Goal: Task Accomplishment & Management: Complete application form

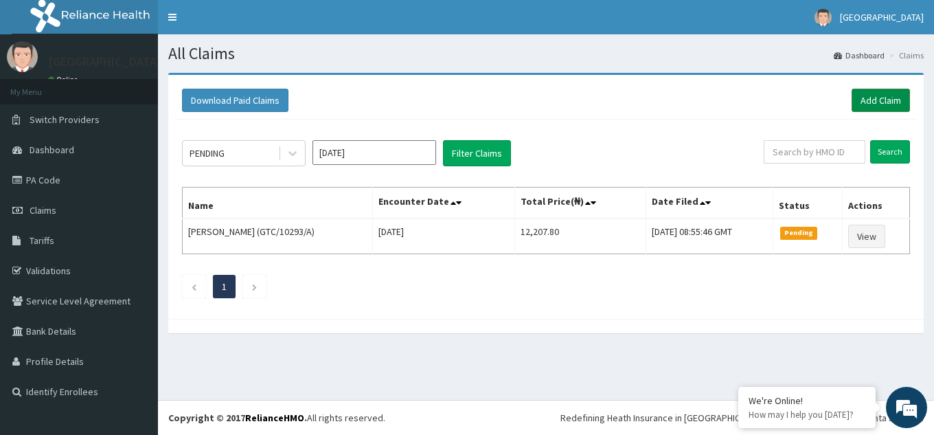
click at [878, 101] on link "Add Claim" at bounding box center [881, 100] width 58 height 23
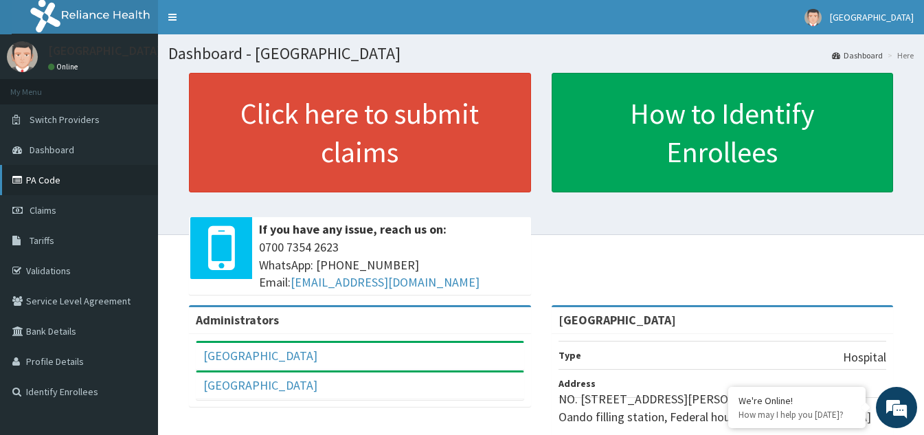
click at [52, 178] on link "PA Code" at bounding box center [79, 180] width 158 height 30
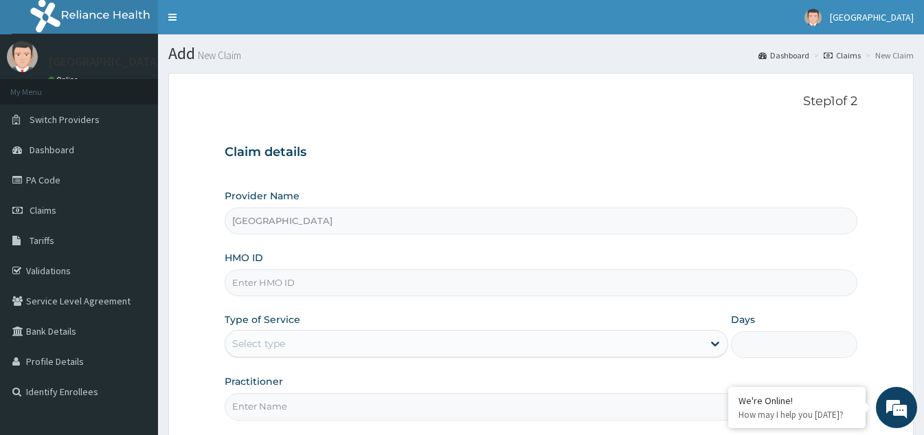
click at [324, 286] on input "HMO ID" at bounding box center [541, 282] width 633 height 27
type input "P12/10028/A"
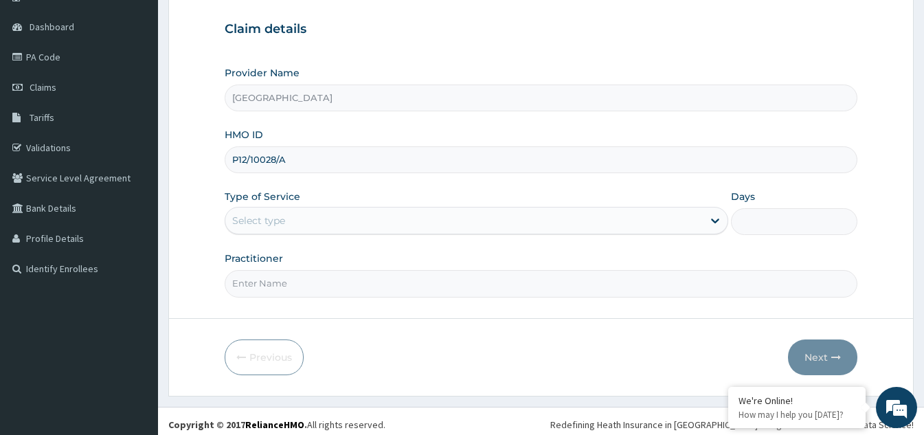
scroll to position [130, 0]
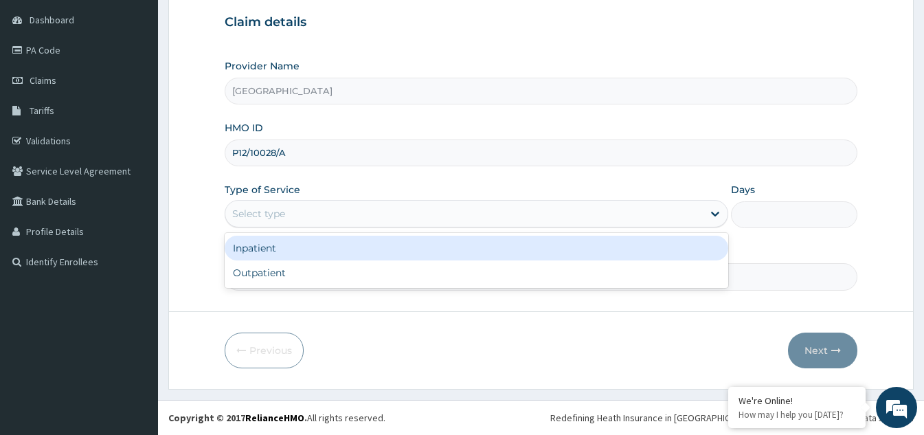
click at [667, 216] on div "Select type" at bounding box center [463, 214] width 477 height 22
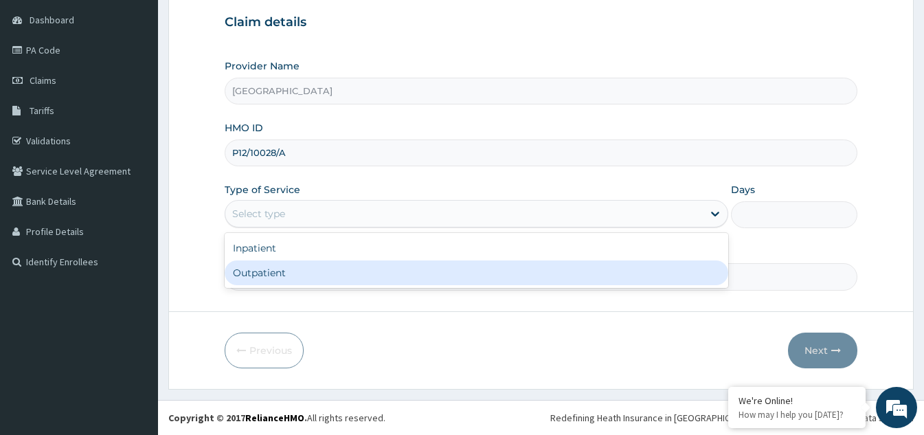
click at [350, 282] on div "Outpatient" at bounding box center [477, 272] width 504 height 25
type input "1"
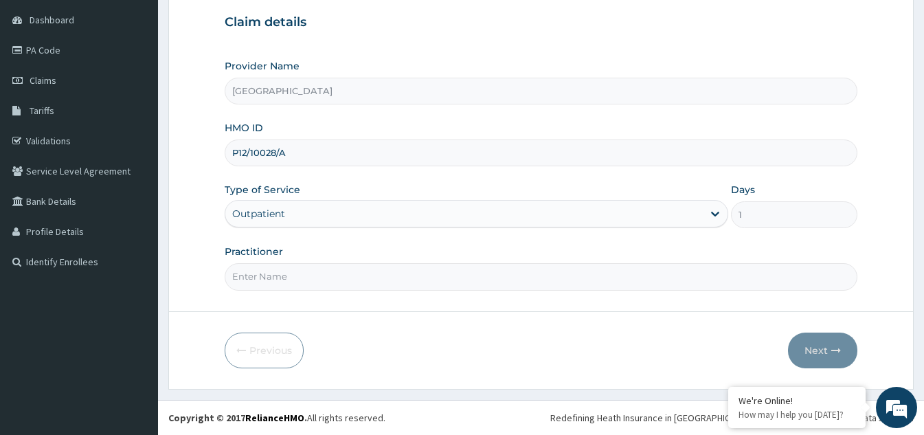
click at [346, 274] on input "Practitioner" at bounding box center [541, 276] width 633 height 27
type input "DR OBI"
click at [818, 344] on button "Next" at bounding box center [822, 350] width 69 height 36
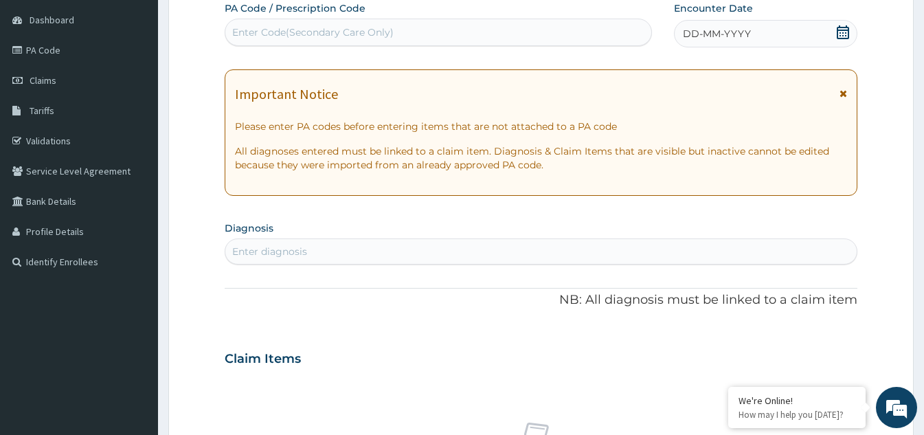
click at [850, 32] on div "DD-MM-YYYY" at bounding box center [765, 33] width 183 height 27
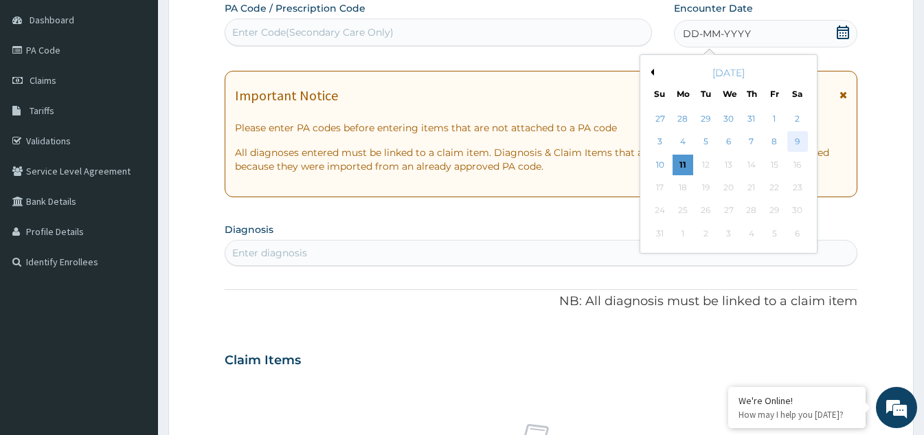
click at [797, 141] on div "9" at bounding box center [797, 142] width 21 height 21
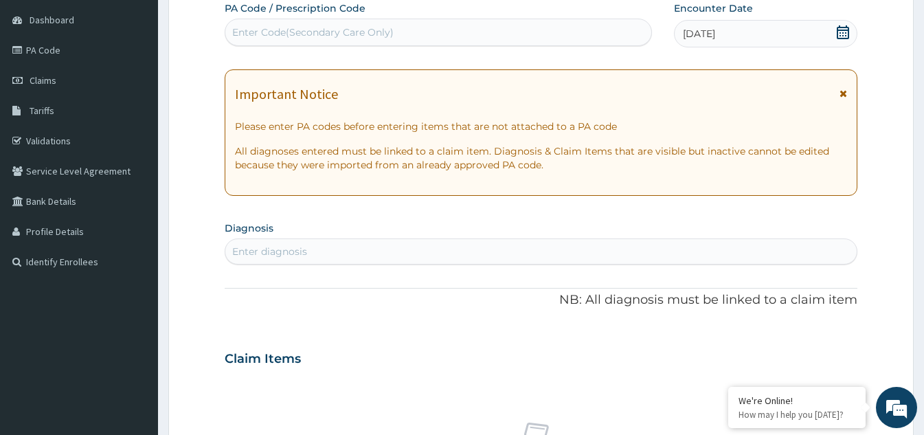
click at [524, 254] on div "Enter diagnosis" at bounding box center [540, 251] width 631 height 22
type input "malaria"
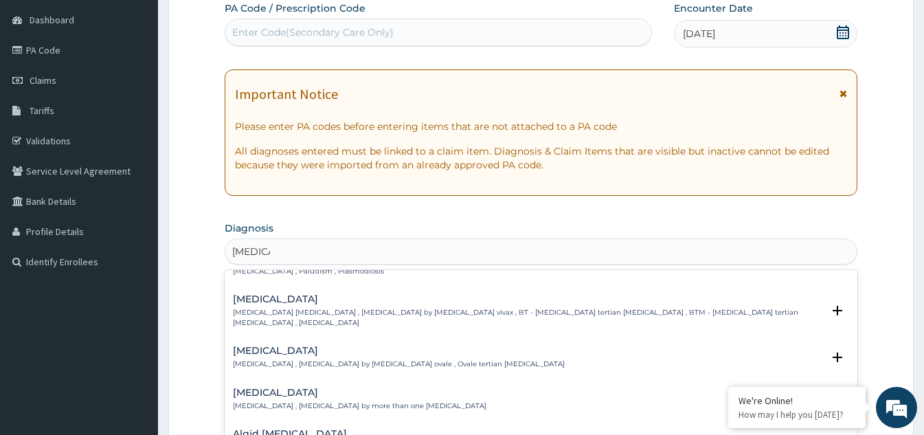
scroll to position [0, 0]
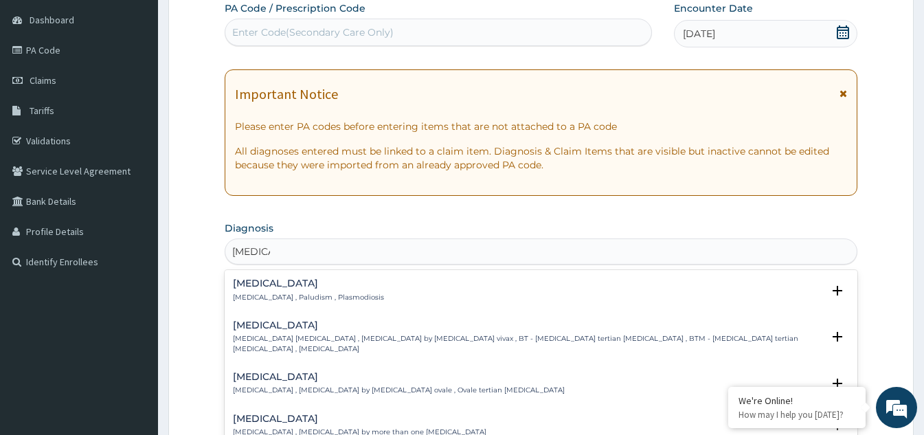
click at [302, 299] on p "Malaria , Paludism , Plasmodiosis" at bounding box center [308, 298] width 151 height 10
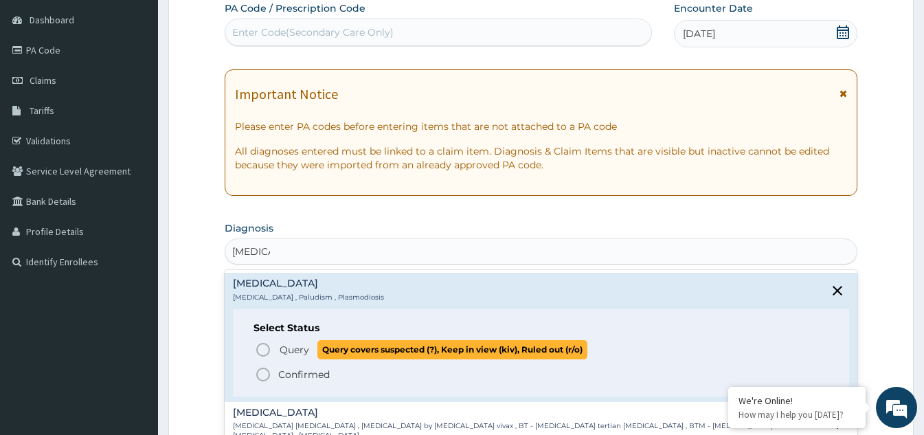
click at [257, 346] on icon "status option query" at bounding box center [263, 349] width 16 height 16
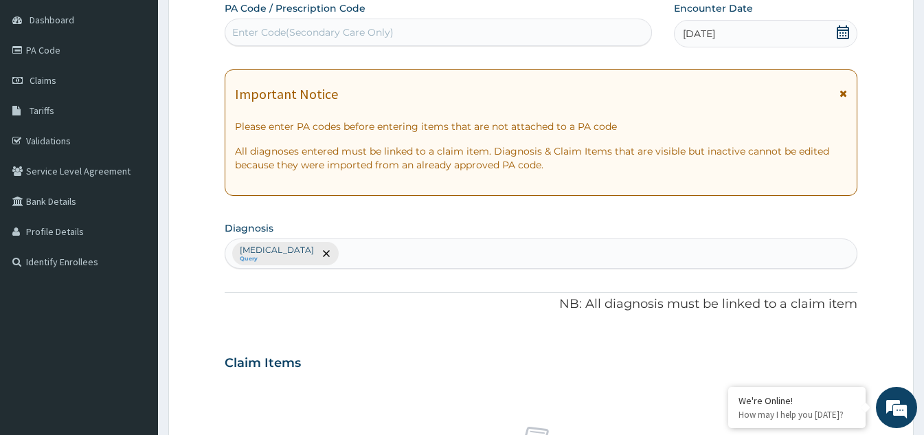
click at [348, 258] on div "Malaria Query" at bounding box center [540, 253] width 631 height 29
type input "upper respira"
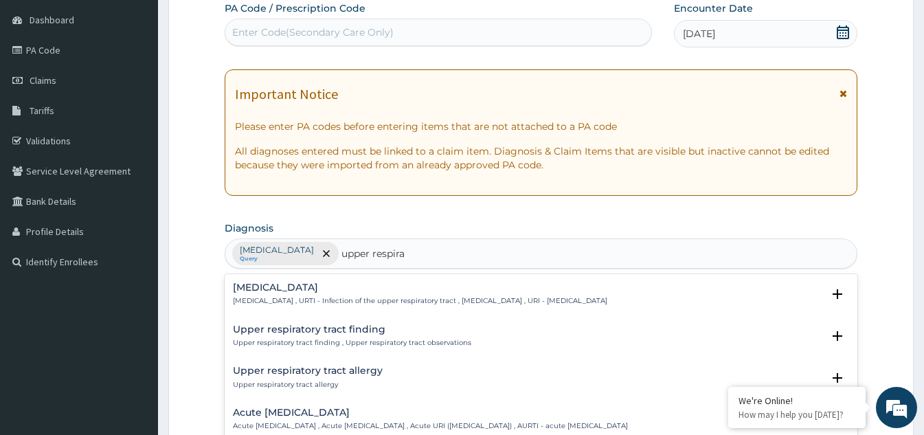
click at [389, 302] on p "Upper respiratory infection , URTI - Infection of the upper respiratory tract ,…" at bounding box center [420, 301] width 374 height 10
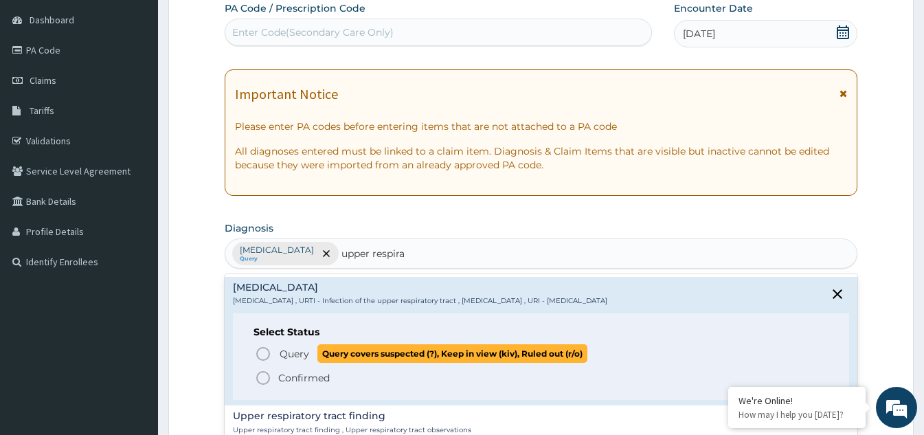
click at [262, 355] on icon "status option query" at bounding box center [263, 354] width 16 height 16
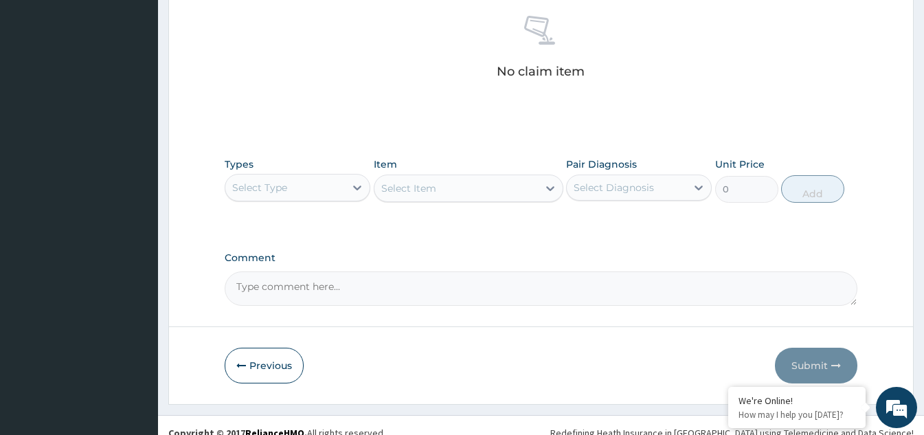
scroll to position [542, 0]
click at [357, 193] on div at bounding box center [357, 186] width 25 height 25
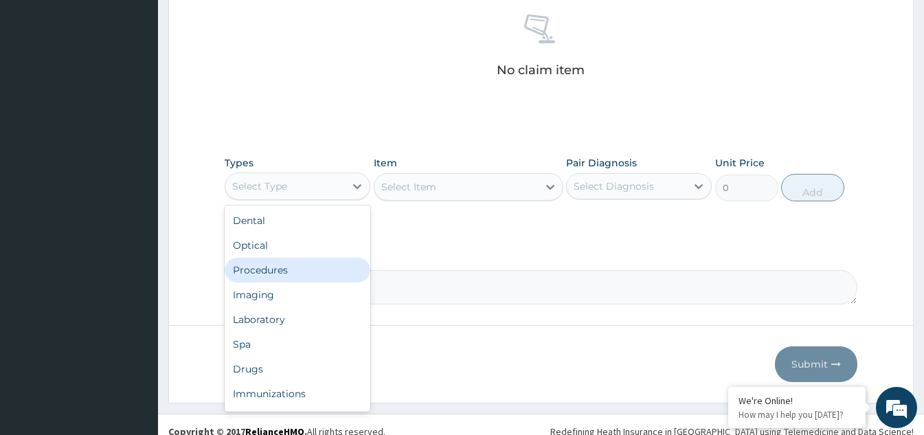
click at [302, 269] on div "Procedures" at bounding box center [298, 270] width 146 height 25
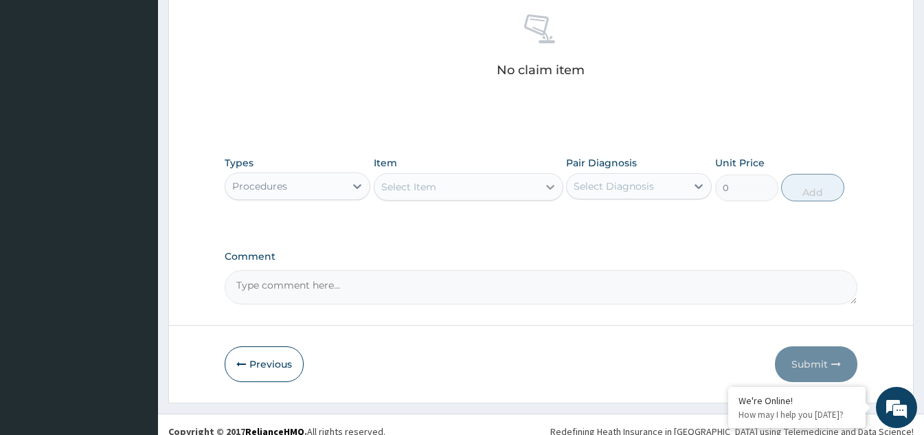
click at [551, 185] on icon at bounding box center [550, 187] width 14 height 14
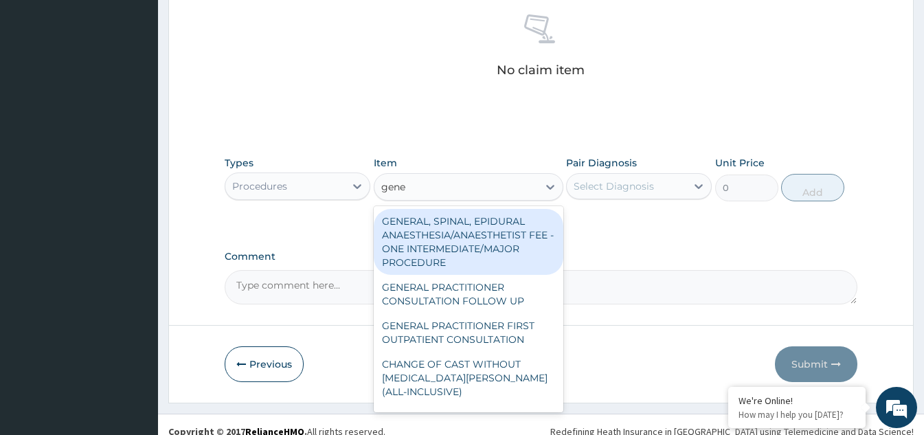
type input "gener"
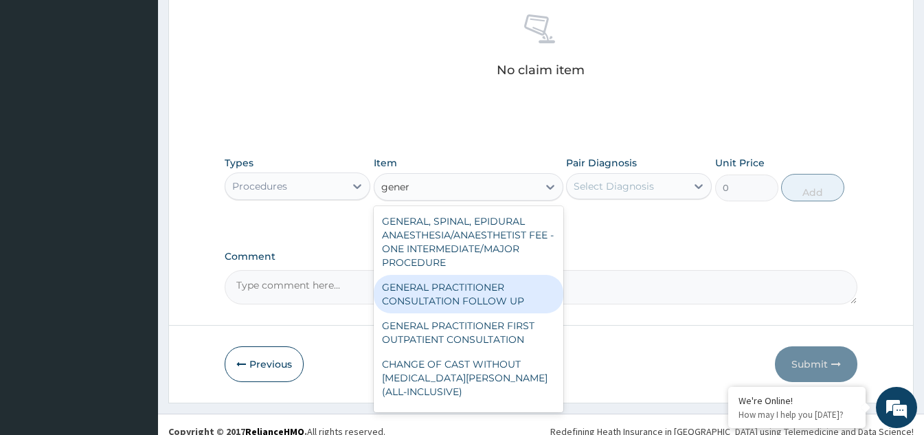
click at [462, 297] on div "GENERAL PRACTITIONER CONSULTATION FOLLOW UP" at bounding box center [469, 294] width 190 height 38
type input "1875"
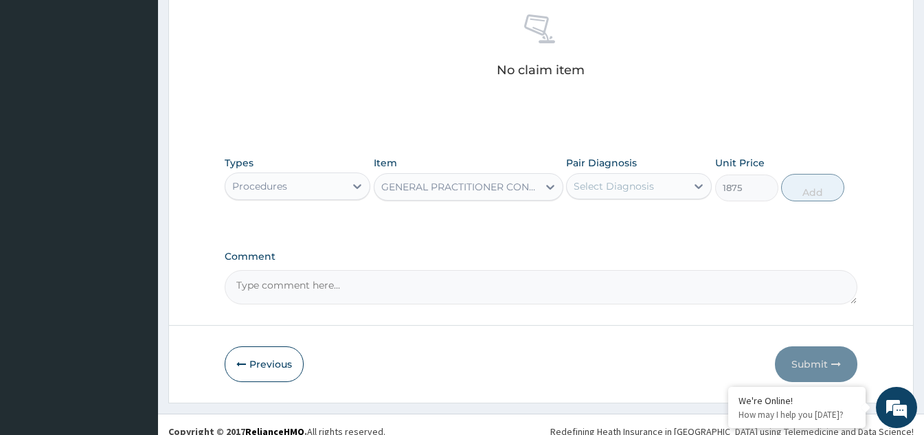
click at [679, 190] on div "Select Diagnosis" at bounding box center [627, 186] width 120 height 22
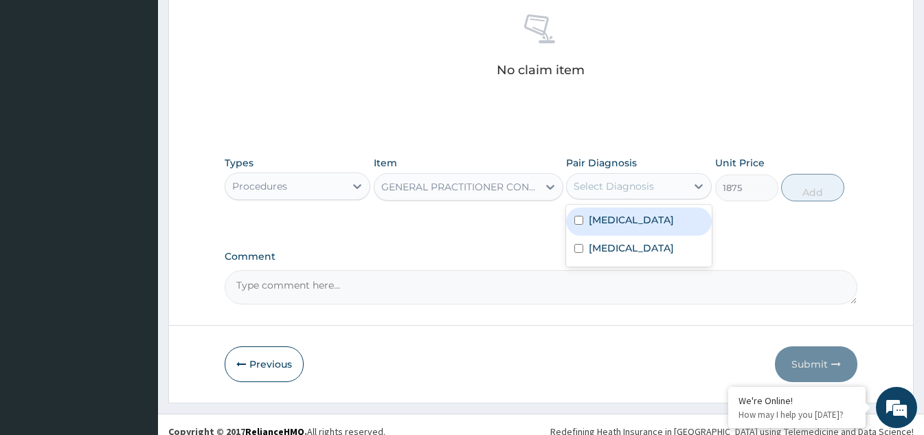
click at [574, 220] on input "checkbox" at bounding box center [578, 220] width 9 height 9
checkbox input "true"
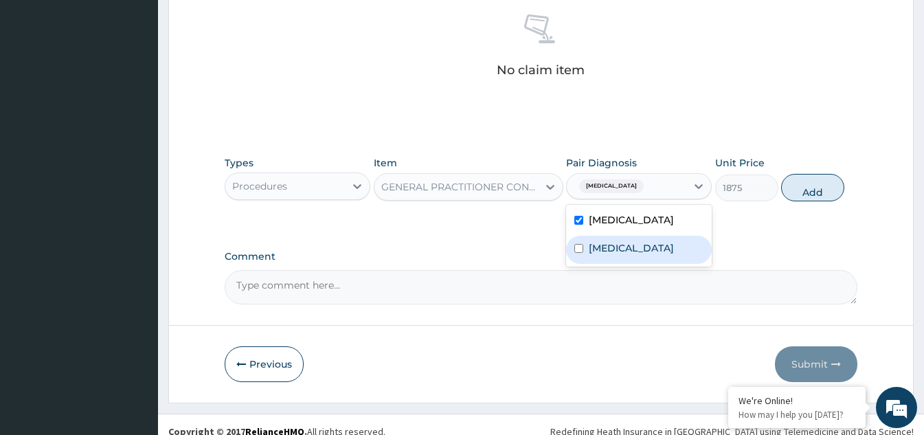
click at [578, 253] on input "checkbox" at bounding box center [578, 248] width 9 height 9
checkbox input "true"
click at [795, 189] on button "Add" at bounding box center [812, 187] width 63 height 27
type input "0"
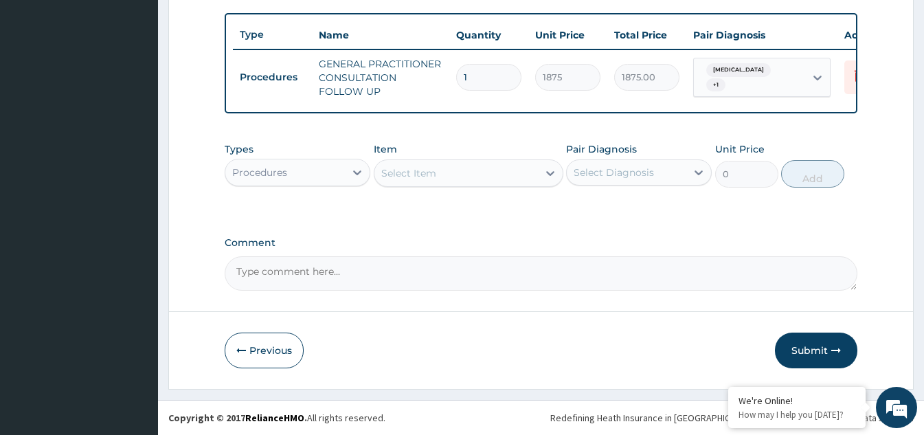
scroll to position [508, 0]
click at [359, 172] on icon at bounding box center [357, 172] width 8 height 5
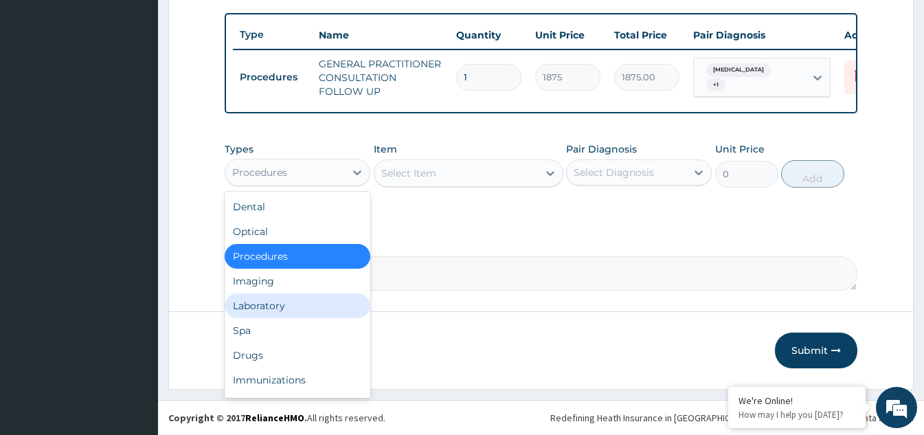
click at [292, 306] on div "Laboratory" at bounding box center [298, 305] width 146 height 25
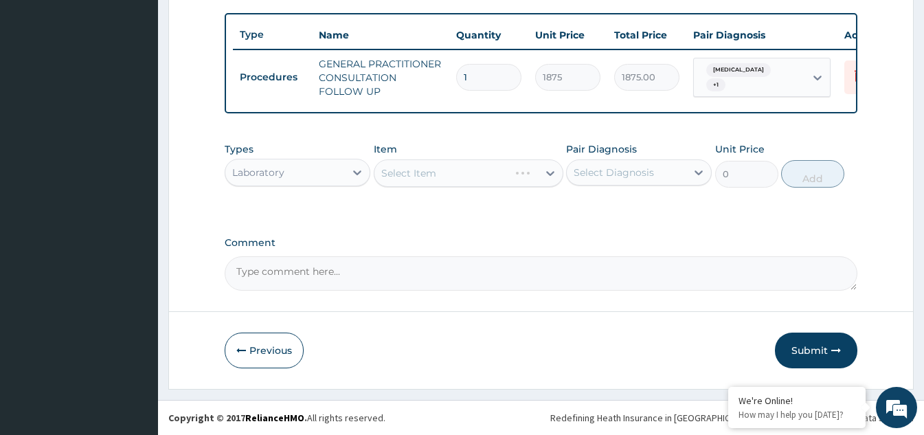
click at [509, 181] on div "Select Item" at bounding box center [469, 172] width 190 height 27
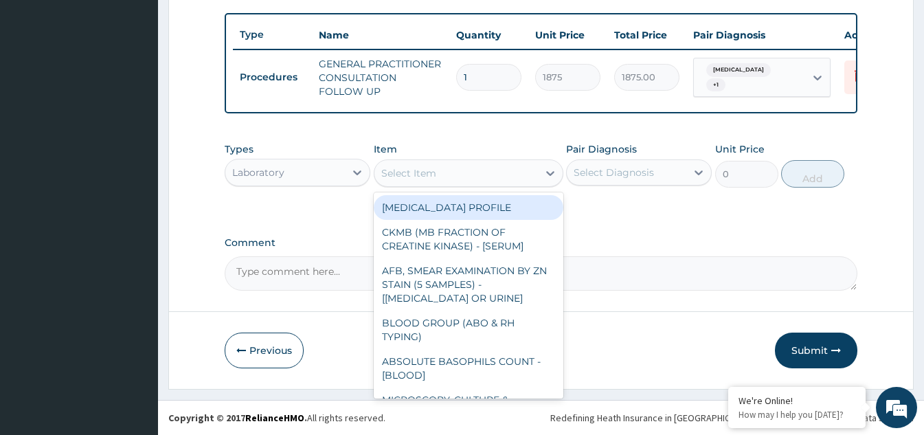
click at [509, 183] on div "Select Item" at bounding box center [455, 173] width 163 height 22
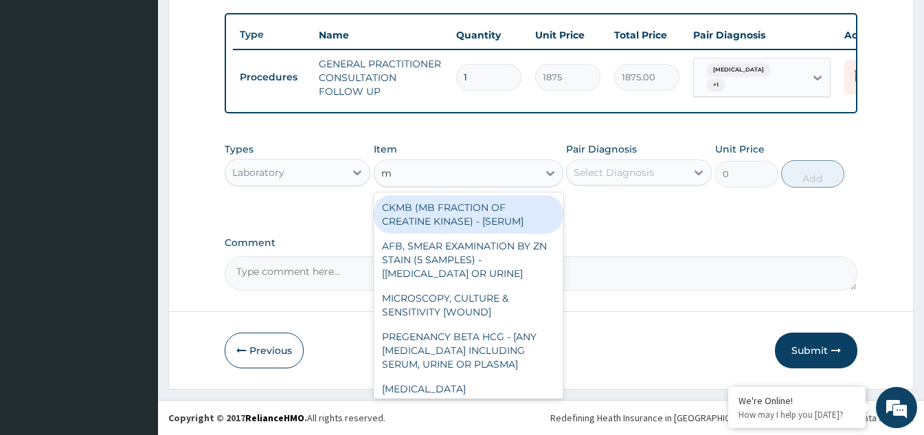
type input "mp"
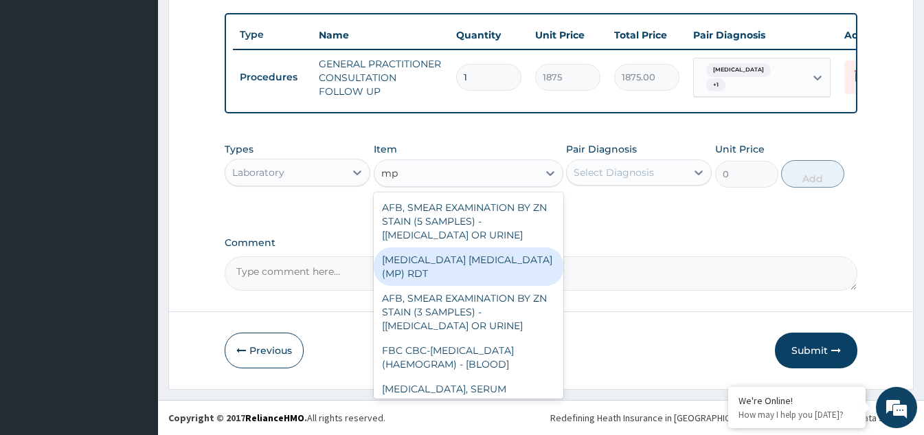
click at [482, 261] on div "MALARIA PARASITE (MP) RDT" at bounding box center [469, 266] width 190 height 38
type input "2000"
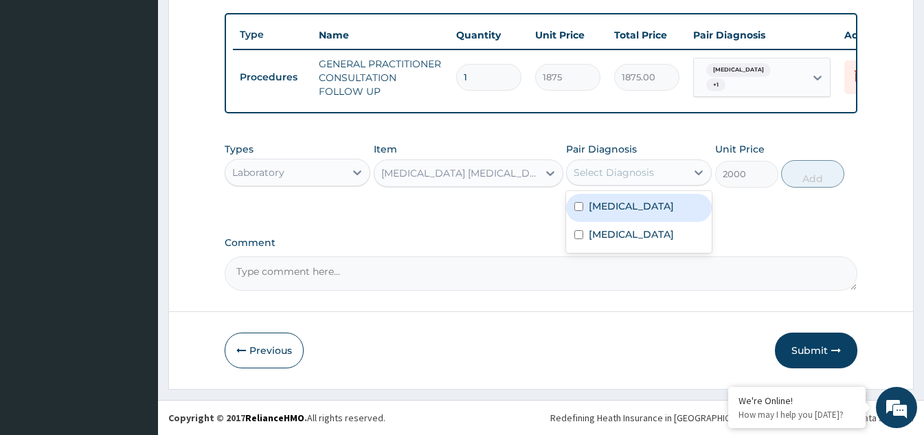
click at [673, 178] on div "Select Diagnosis" at bounding box center [627, 172] width 120 height 22
click at [583, 206] on input "checkbox" at bounding box center [578, 206] width 9 height 9
checkbox input "true"
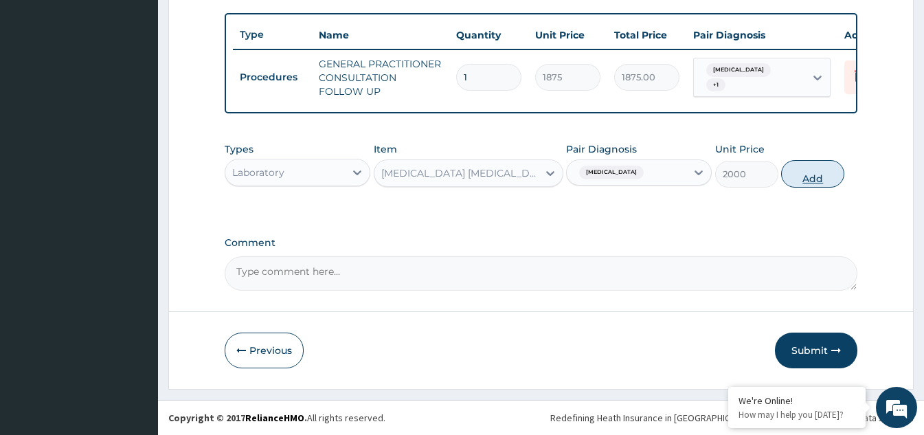
click at [820, 181] on button "Add" at bounding box center [812, 173] width 63 height 27
type input "0"
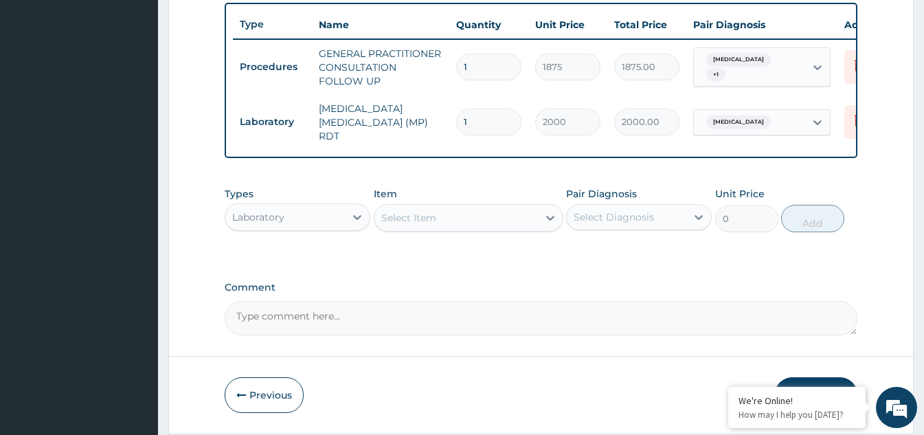
click at [507, 221] on div "Select Item" at bounding box center [455, 218] width 163 height 22
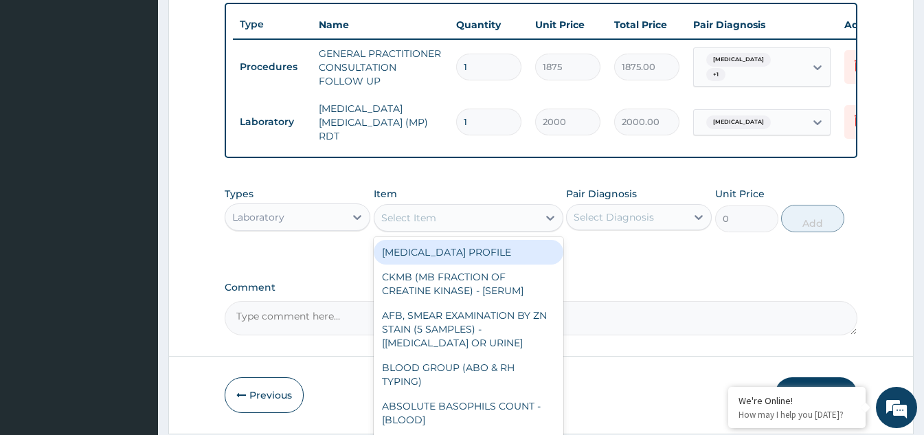
type input "u"
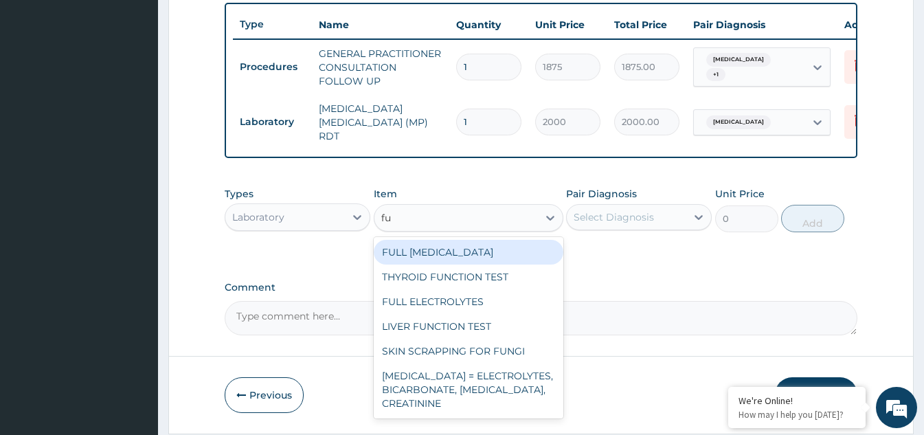
type input "f"
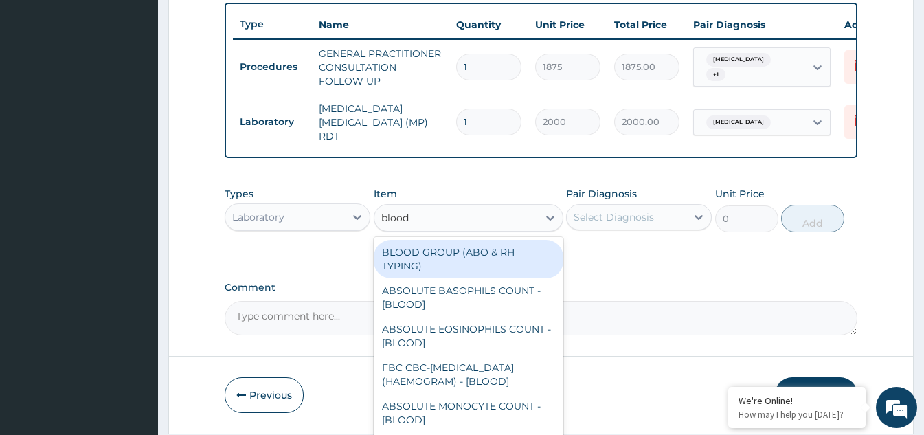
type input "blood"
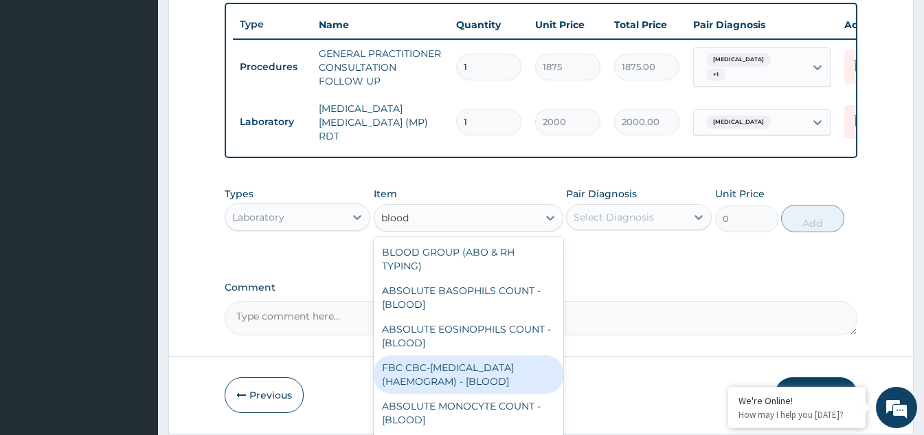
click at [440, 376] on div "FBC CBC-COMPLETE BLOOD COUNT (HAEMOGRAM) - [BLOOD]" at bounding box center [469, 374] width 190 height 38
type input "5000"
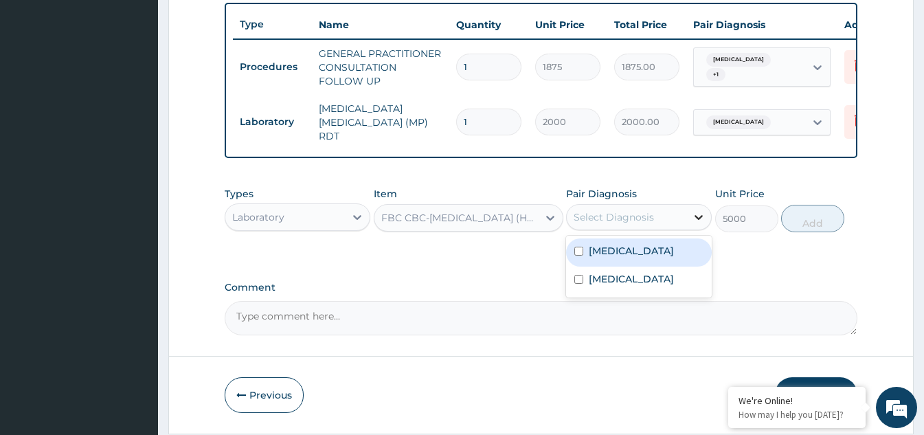
click at [708, 223] on div at bounding box center [698, 217] width 25 height 25
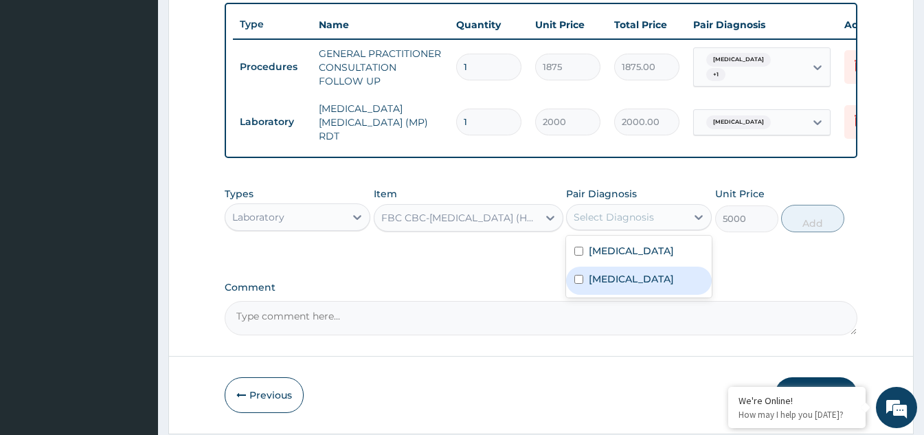
click at [574, 284] on input "checkbox" at bounding box center [578, 279] width 9 height 9
checkbox input "true"
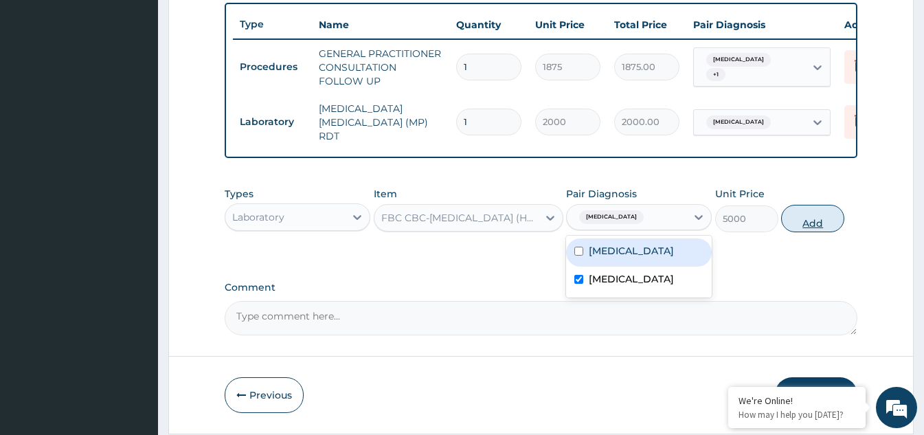
click at [802, 225] on button "Add" at bounding box center [812, 218] width 63 height 27
type input "0"
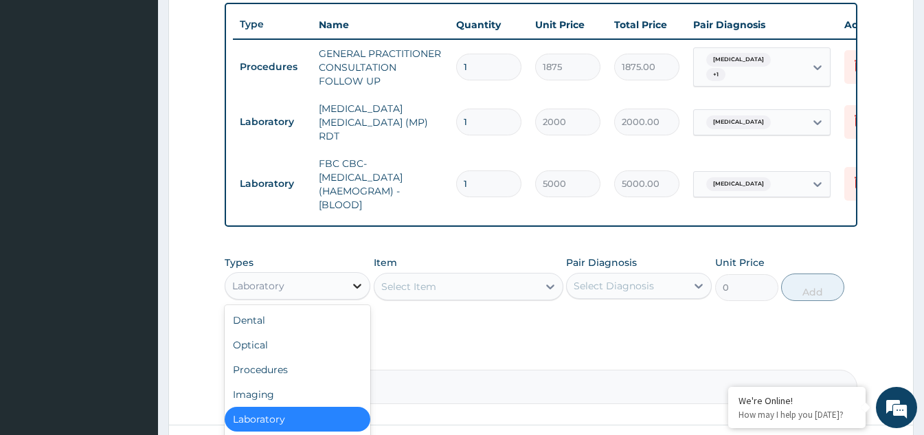
click at [361, 292] on icon at bounding box center [357, 286] width 14 height 14
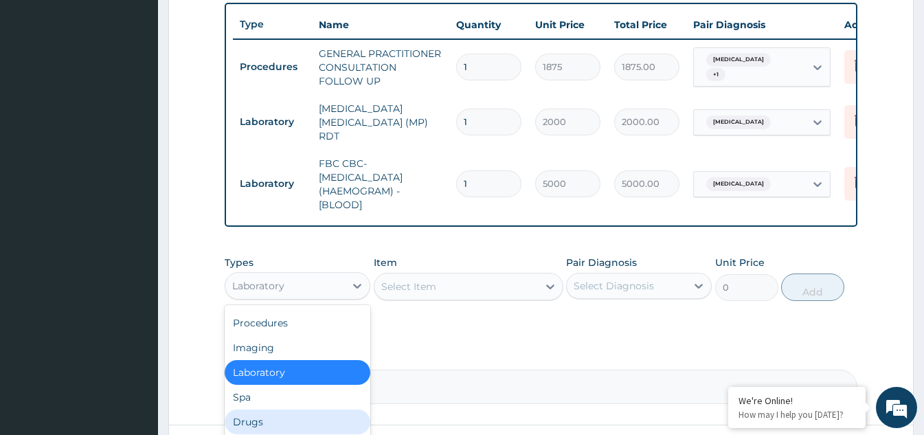
click at [284, 424] on div "Drugs" at bounding box center [298, 421] width 146 height 25
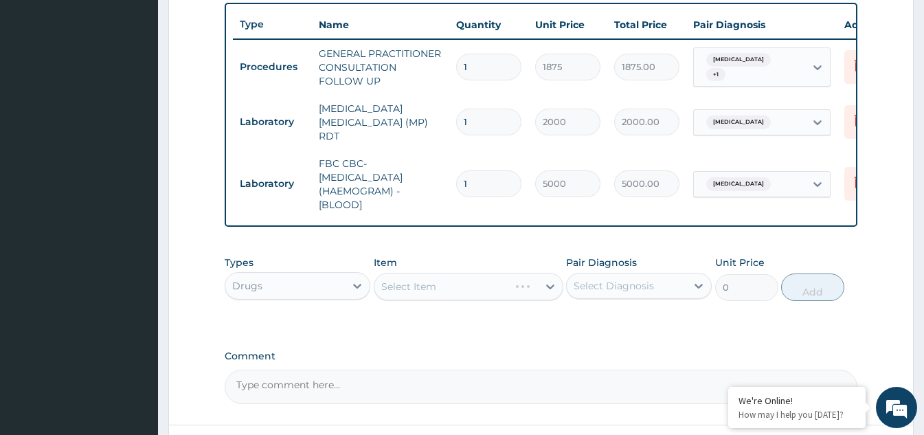
click at [508, 288] on div "Select Item" at bounding box center [469, 286] width 190 height 27
click at [524, 289] on div "Select Item" at bounding box center [455, 286] width 163 height 22
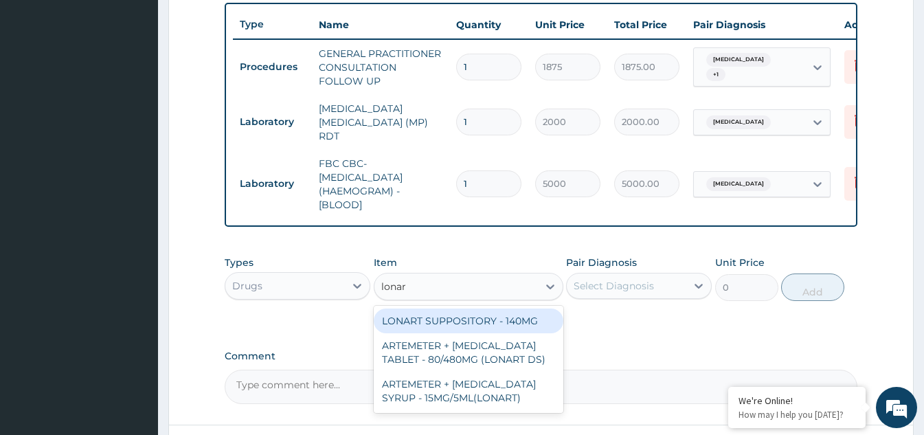
type input "lonart"
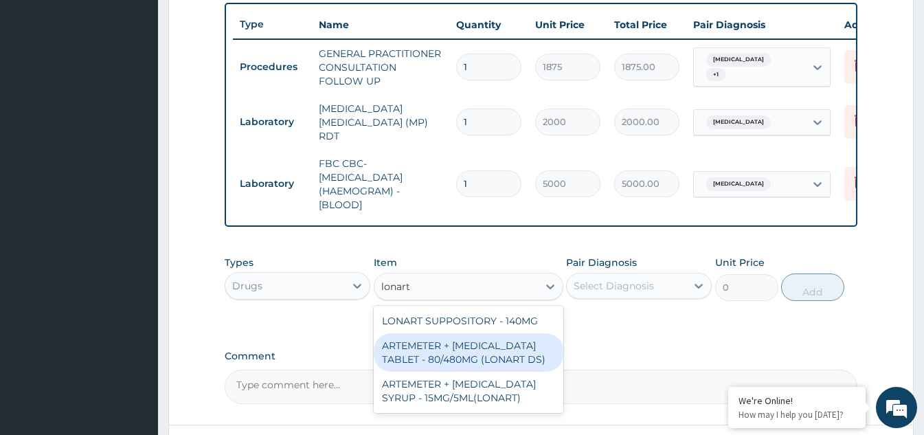
click at [464, 358] on div "ARTEMETER + LUMEFANTRINE TABLET - 80/480MG (LONART DS)" at bounding box center [469, 352] width 190 height 38
type input "588"
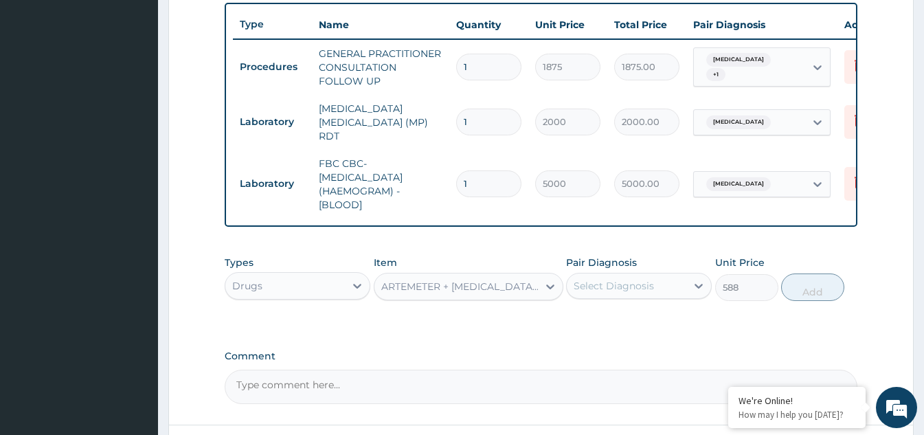
click at [670, 292] on div "Select Diagnosis" at bounding box center [627, 286] width 120 height 22
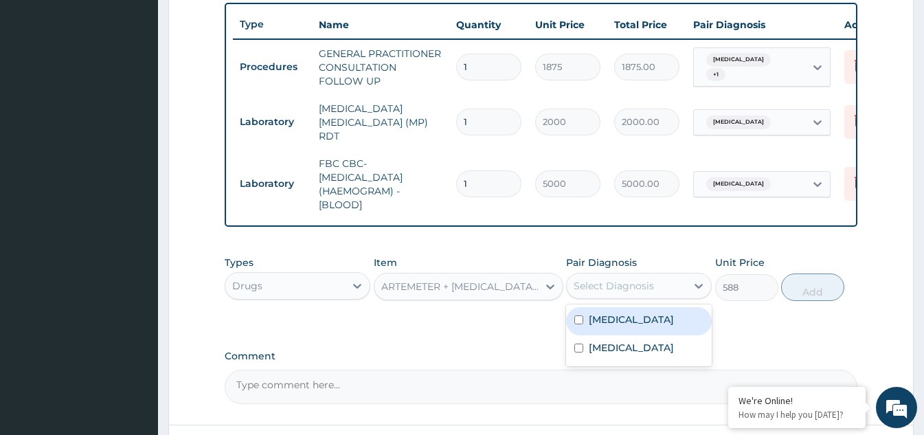
click at [581, 324] on input "checkbox" at bounding box center [578, 319] width 9 height 9
checkbox input "true"
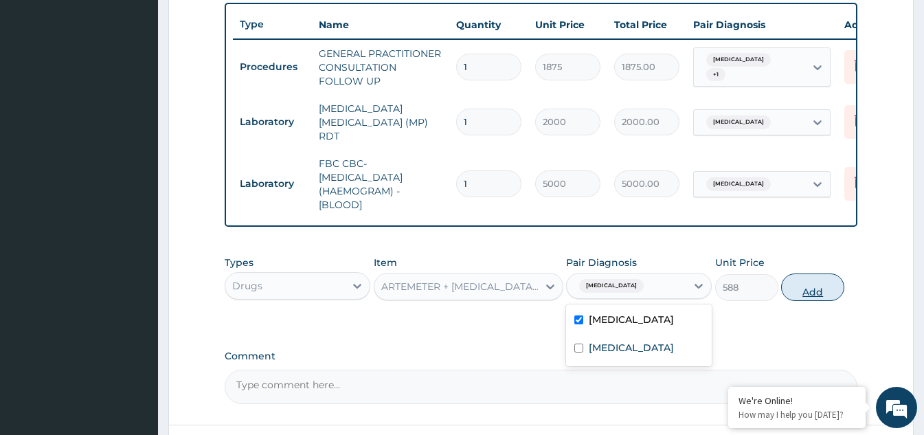
click at [795, 291] on button "Add" at bounding box center [812, 286] width 63 height 27
type input "0"
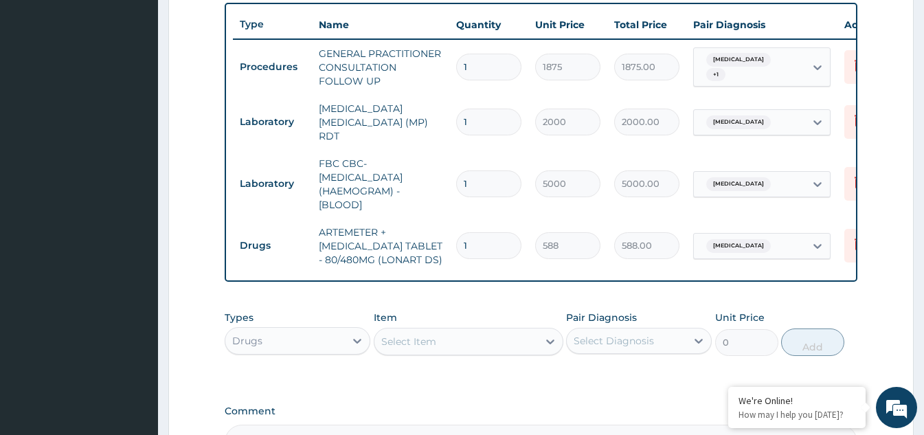
drag, startPoint x: 480, startPoint y: 232, endPoint x: 458, endPoint y: 246, distance: 26.5
click at [462, 240] on input "1" at bounding box center [488, 245] width 65 height 27
type input "6"
type input "3528.00"
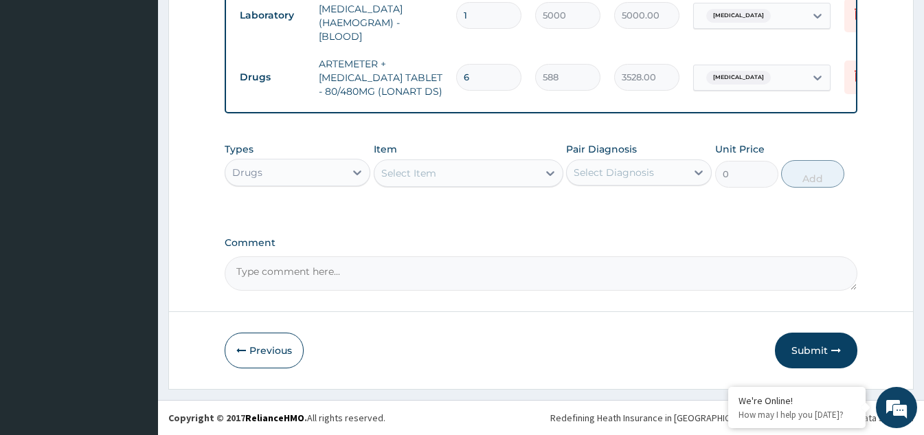
scroll to position [679, 0]
type input "6"
click at [531, 170] on div "Select Item" at bounding box center [455, 173] width 163 height 22
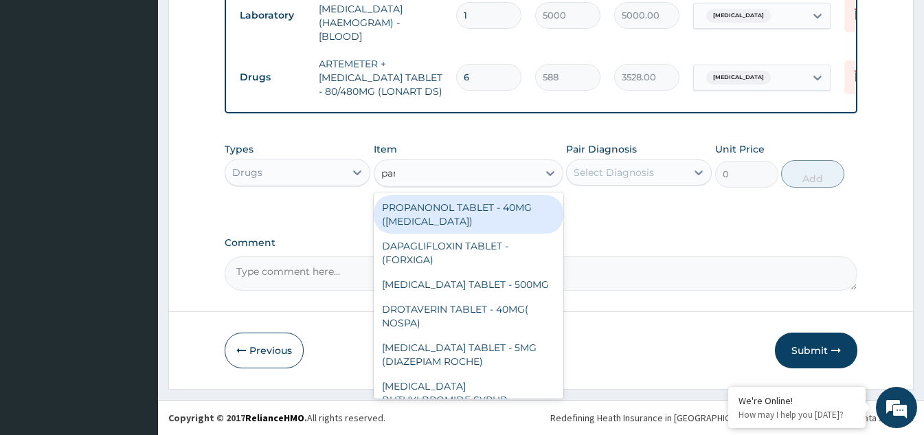
type input "para"
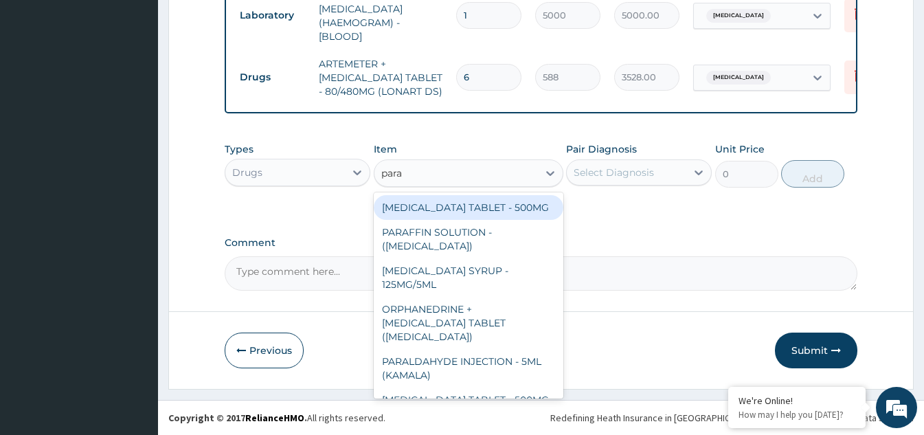
click at [474, 205] on div "PARACETAMOL TABLET - 500MG" at bounding box center [469, 207] width 190 height 25
type input "33.599999999999994"
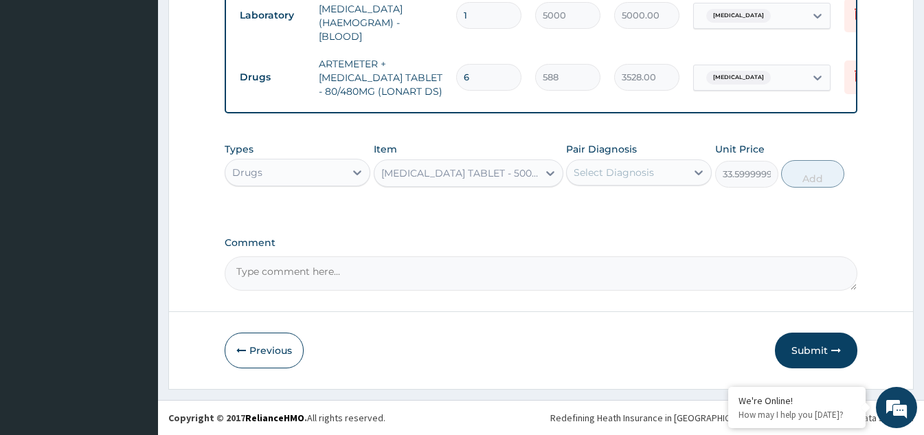
click at [648, 172] on div "Select Diagnosis" at bounding box center [614, 173] width 80 height 14
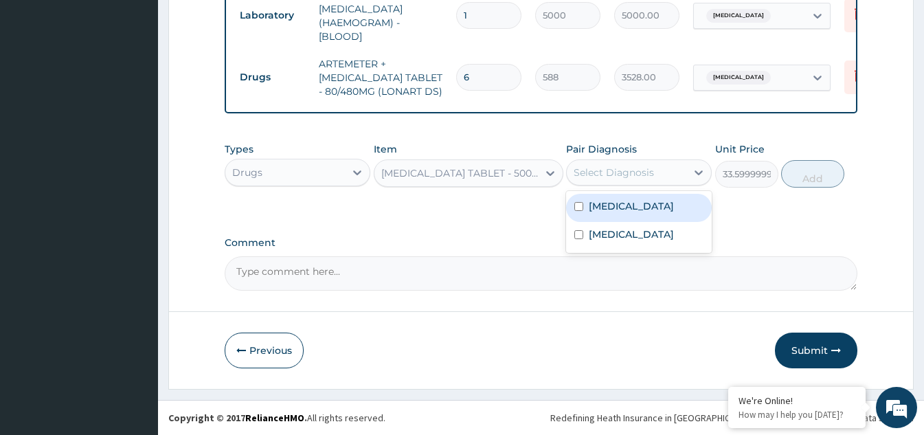
click at [577, 203] on input "checkbox" at bounding box center [578, 206] width 9 height 9
checkbox input "true"
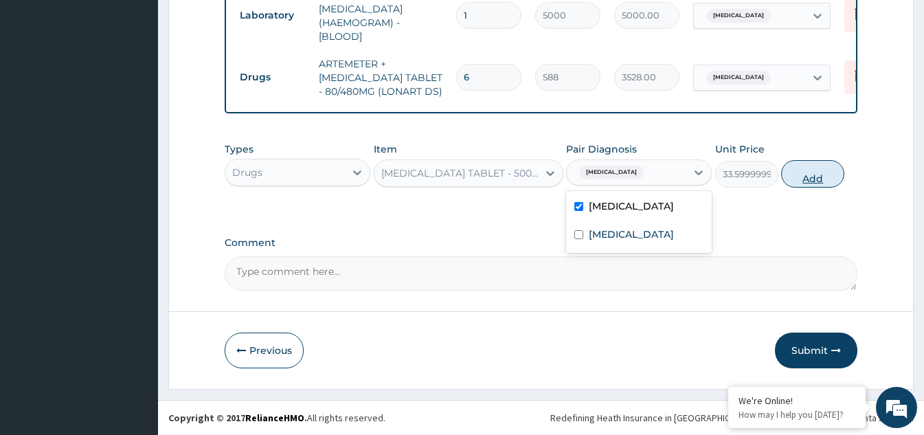
click at [795, 172] on button "Add" at bounding box center [812, 173] width 63 height 27
type input "0"
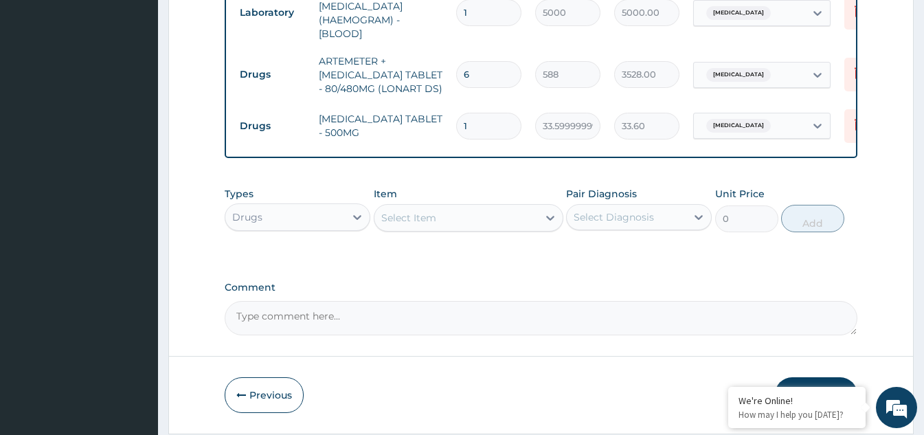
click at [480, 117] on input "1" at bounding box center [488, 126] width 65 height 27
type input "18"
type input "604.80"
type input "18"
click at [466, 226] on div "Select Item" at bounding box center [455, 218] width 163 height 22
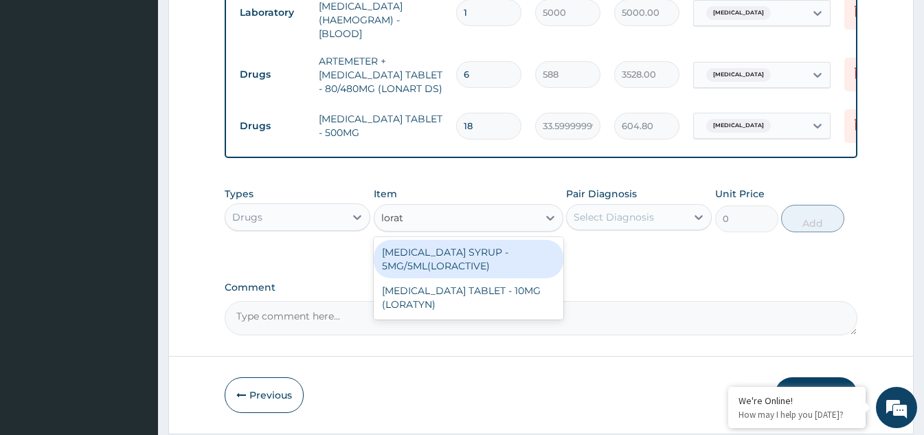
type input "lorata"
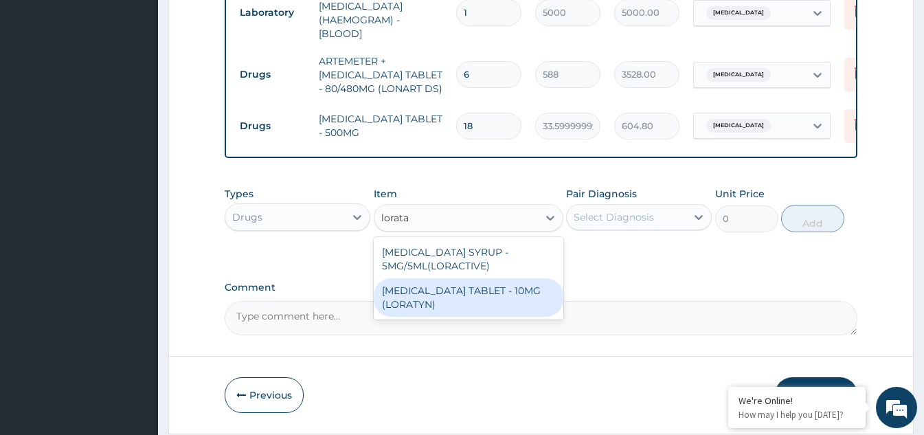
click at [430, 295] on div "LORATADINE TABLET - 10MG (LORATYN)" at bounding box center [469, 297] width 190 height 38
type input "98"
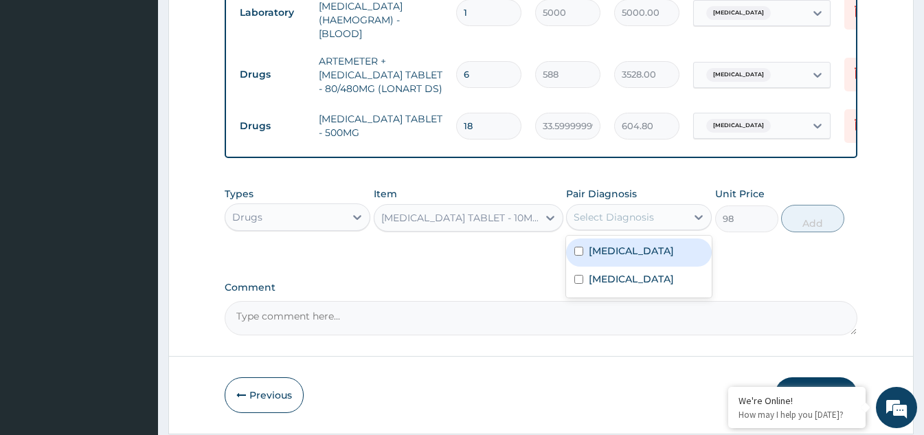
click at [641, 219] on div "Select Diagnosis" at bounding box center [614, 217] width 80 height 14
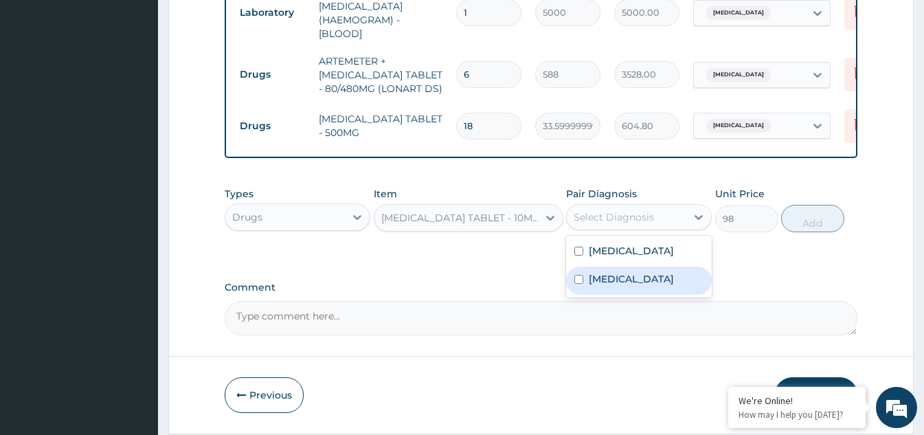
click at [579, 284] on input "checkbox" at bounding box center [578, 279] width 9 height 9
checkbox input "true"
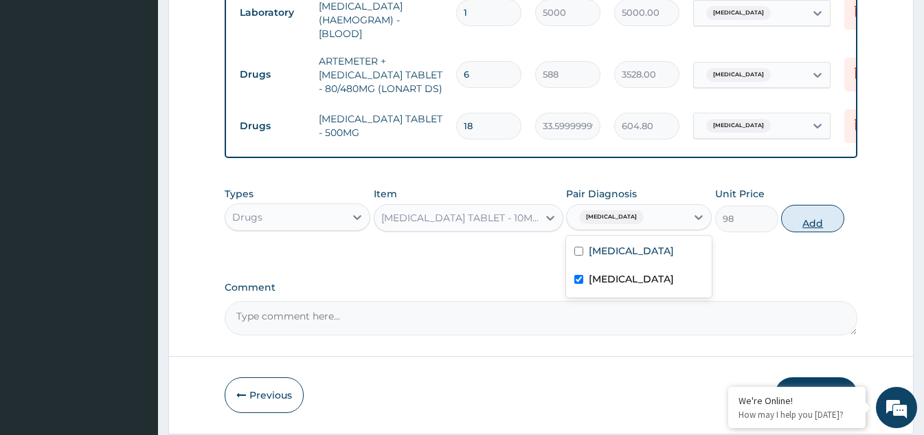
click at [813, 226] on button "Add" at bounding box center [812, 218] width 63 height 27
type input "0"
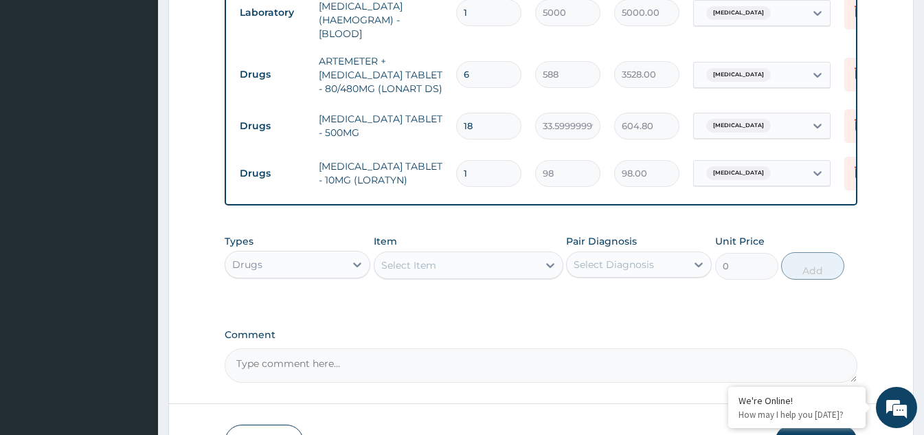
click at [467, 164] on input "1" at bounding box center [488, 173] width 65 height 27
drag, startPoint x: 467, startPoint y: 163, endPoint x: 413, endPoint y: 165, distance: 54.3
click at [413, 165] on tr "Drugs LORATADINE TABLET - 10MG (LORATYN) 1 98 98.00 Upper respiratory infection…" at bounding box center [569, 173] width 673 height 47
type input "0.00"
type input "5"
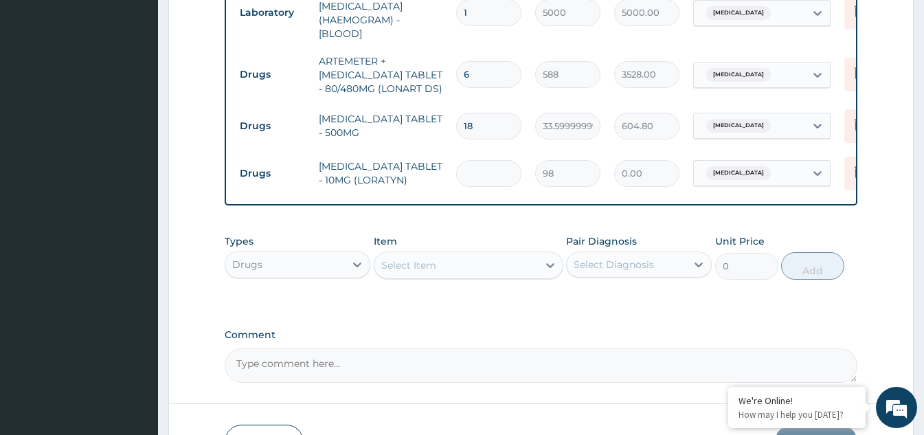
type input "490.00"
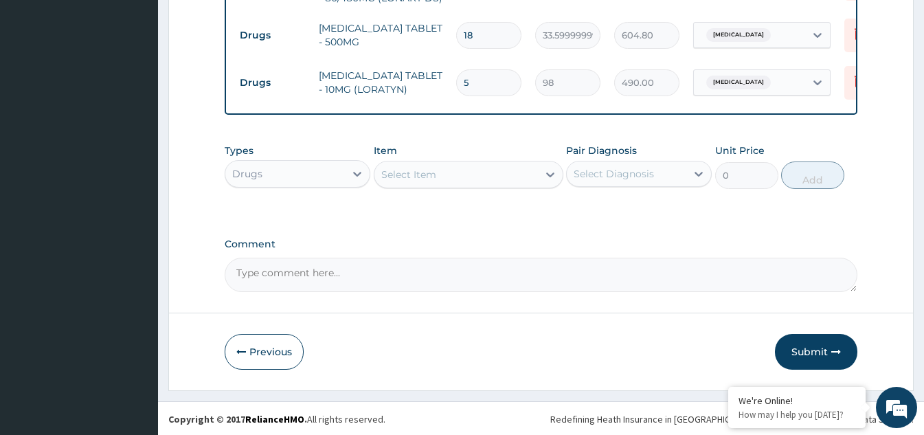
scroll to position [774, 0]
type input "5"
click at [541, 181] on div at bounding box center [550, 173] width 25 height 25
type input "amoxic"
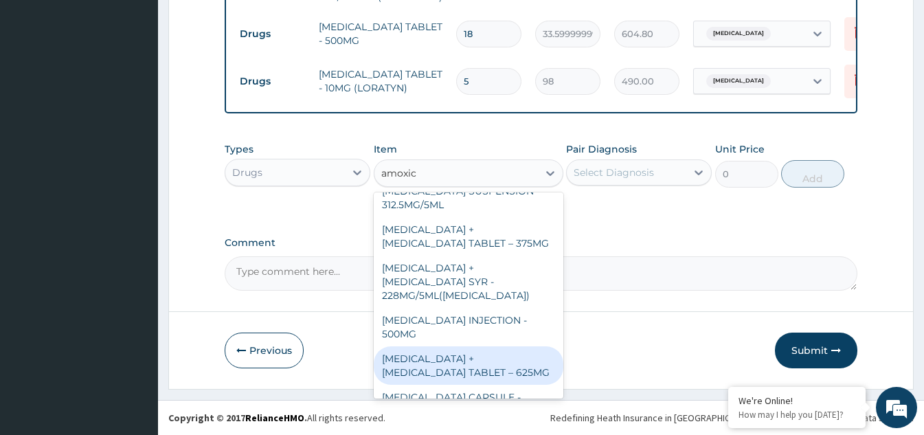
scroll to position [137, 0]
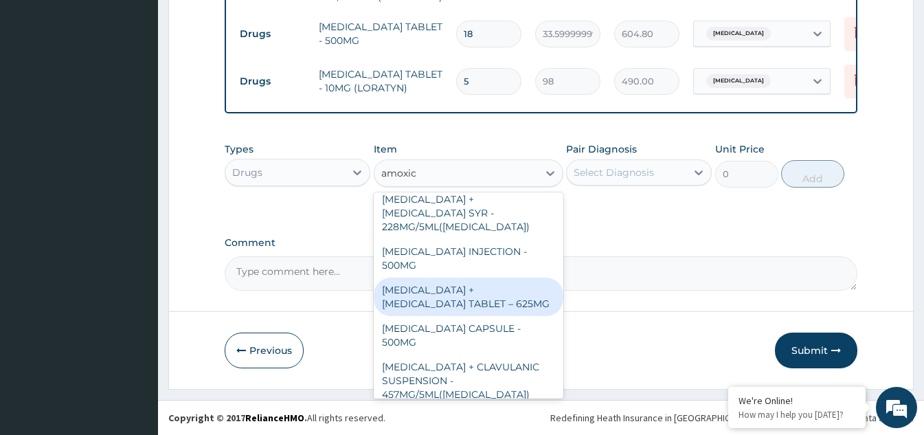
click at [477, 295] on div "AMOXICILLIN + CLAVULANIC ACID TABLET – 625MG" at bounding box center [469, 297] width 190 height 38
type input "420"
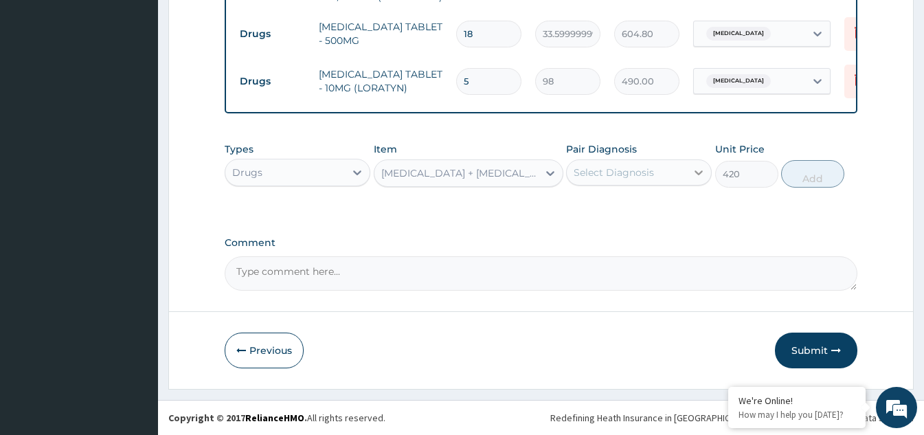
click at [695, 172] on icon at bounding box center [699, 173] width 14 height 14
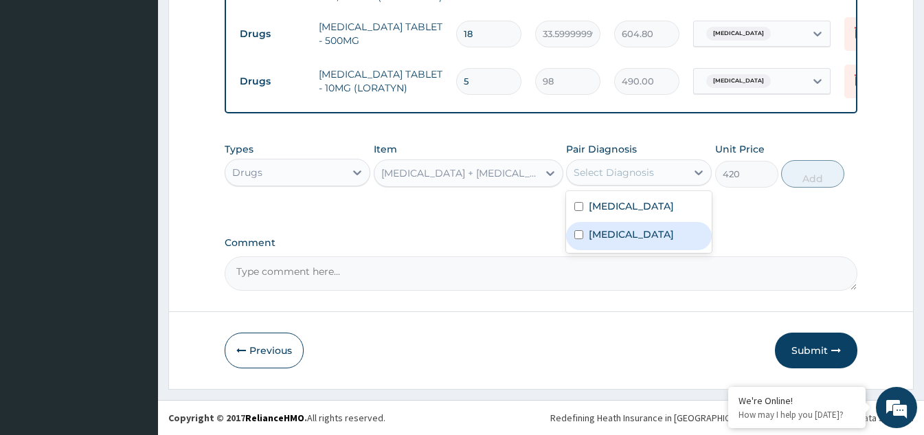
click at [581, 239] on input "checkbox" at bounding box center [578, 234] width 9 height 9
checkbox input "true"
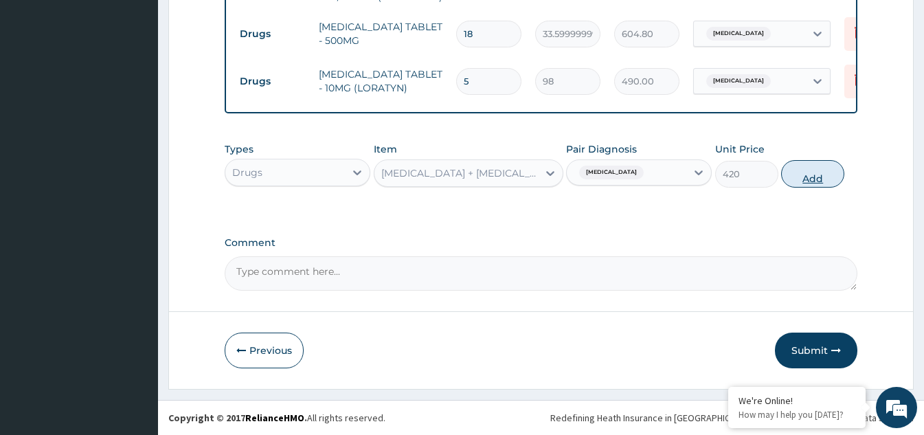
click at [811, 179] on button "Add" at bounding box center [812, 173] width 63 height 27
type input "0"
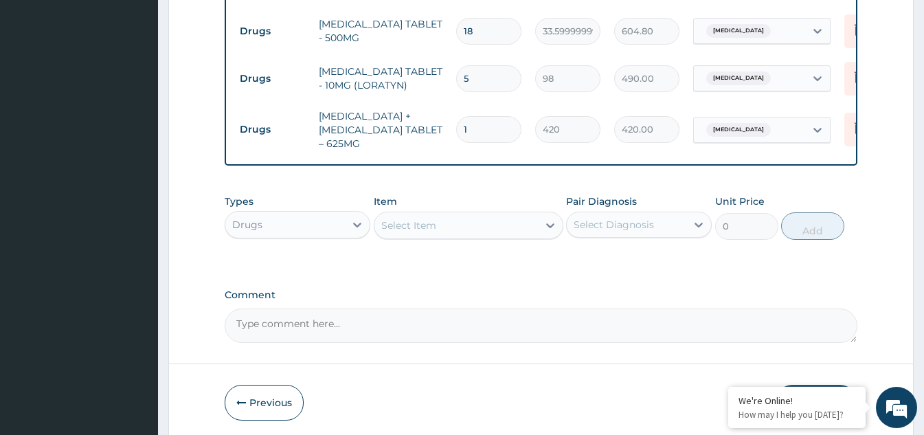
drag, startPoint x: 473, startPoint y: 120, endPoint x: 436, endPoint y: 126, distance: 37.7
click at [444, 122] on tr "Drugs AMOXICILLIN + CLAVULANIC ACID TABLET – 625MG 1 420 420.00 Upper respirato…" at bounding box center [569, 129] width 673 height 55
type input "10"
type input "4200.00"
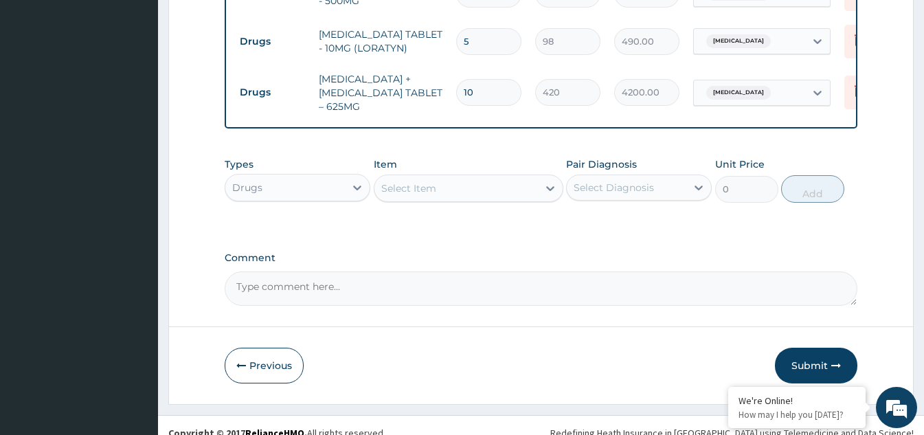
scroll to position [829, 0]
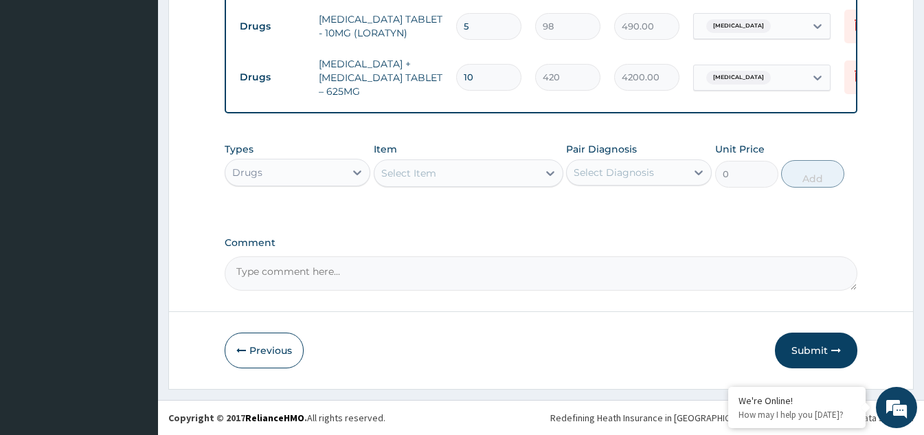
type input "10"
click at [486, 183] on div "Select Item" at bounding box center [455, 173] width 163 height 22
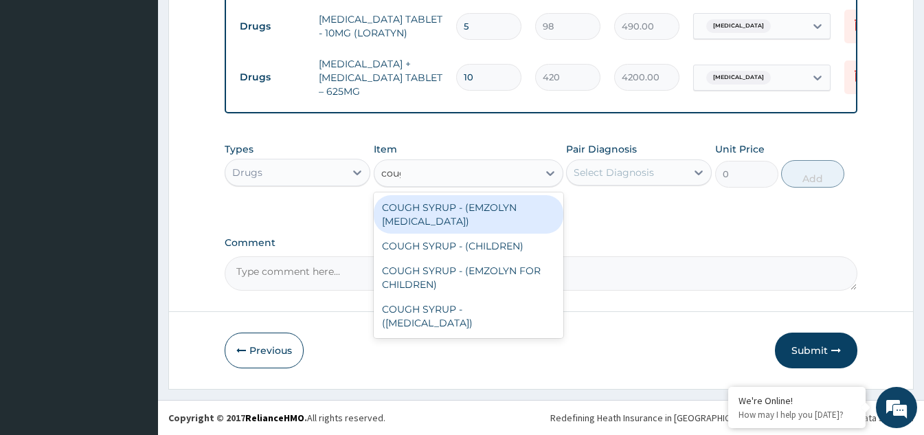
type input "cough"
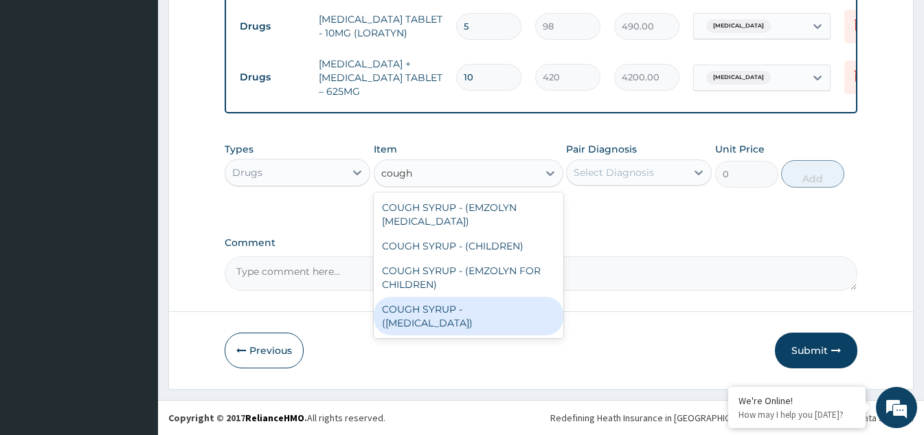
click at [440, 306] on div "COUGH SYRUP - (EXPECTORANT)" at bounding box center [469, 316] width 190 height 38
type input "1120"
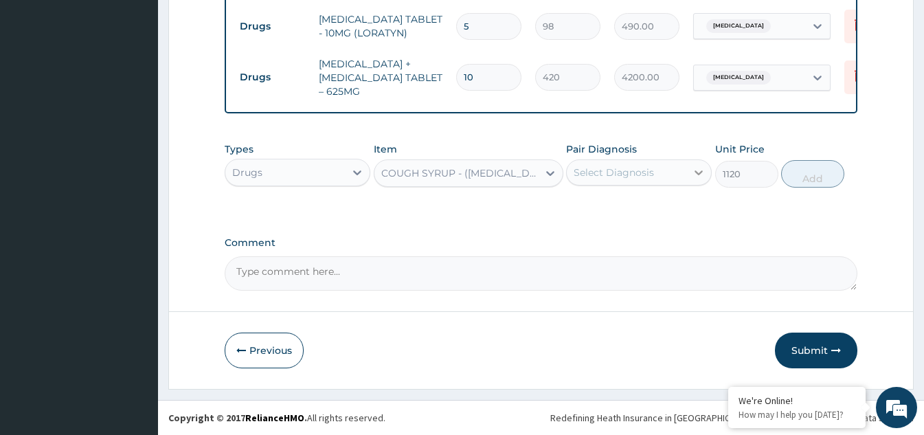
click at [692, 172] on icon at bounding box center [699, 173] width 14 height 14
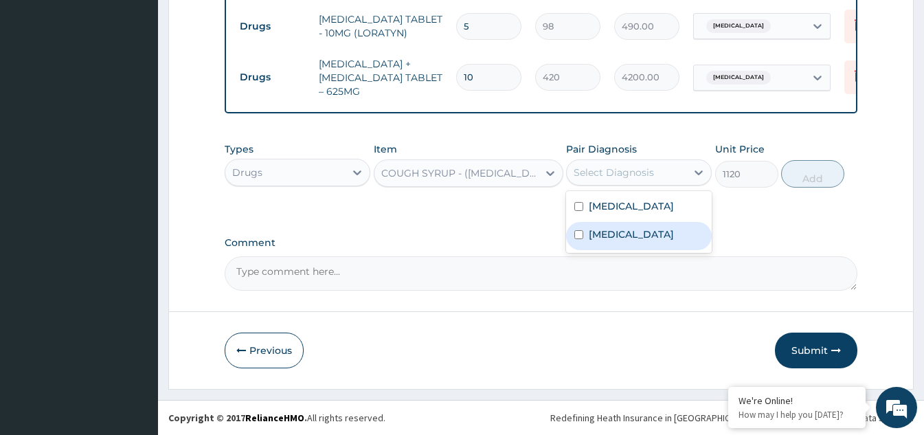
click at [577, 239] on input "checkbox" at bounding box center [578, 234] width 9 height 9
checkbox input "true"
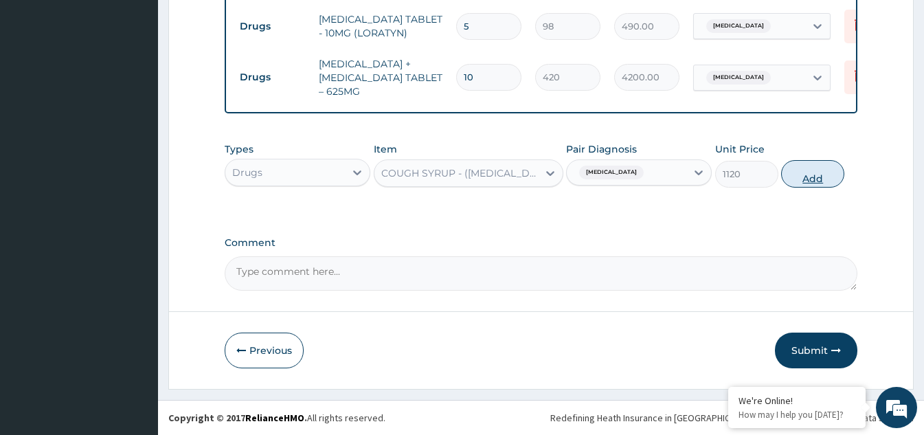
click at [800, 177] on button "Add" at bounding box center [812, 173] width 63 height 27
type input "0"
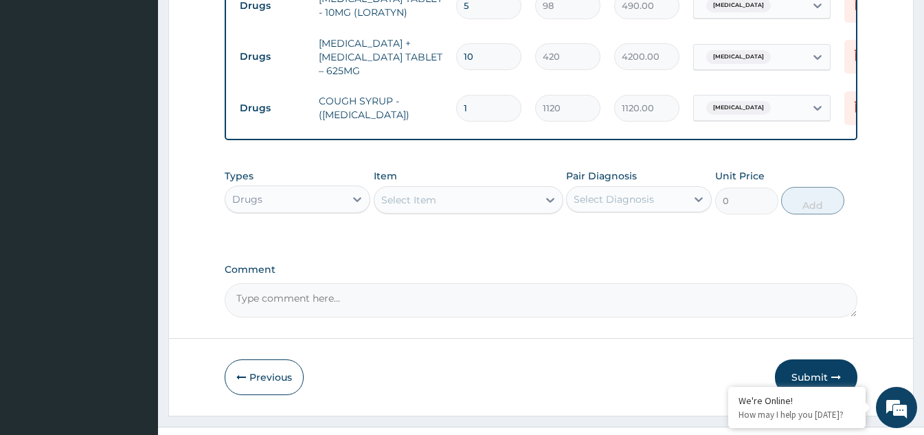
scroll to position [877, 0]
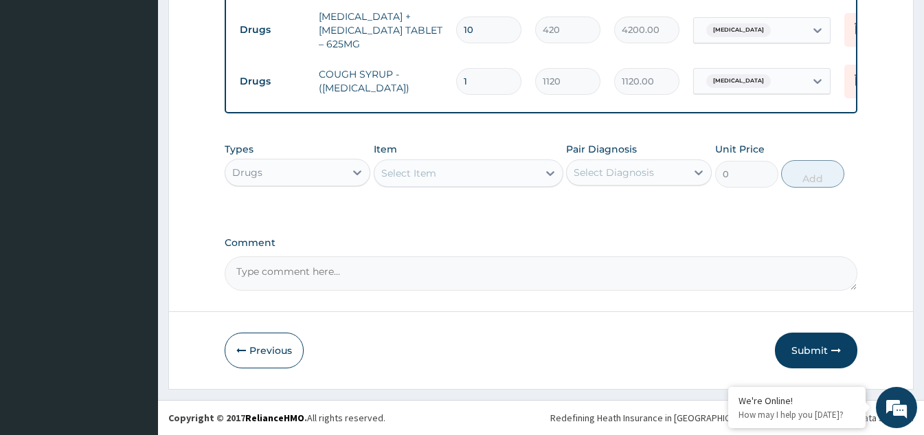
click at [800, 345] on button "Submit" at bounding box center [816, 350] width 82 height 36
click at [271, 350] on button "Previous" at bounding box center [264, 350] width 79 height 36
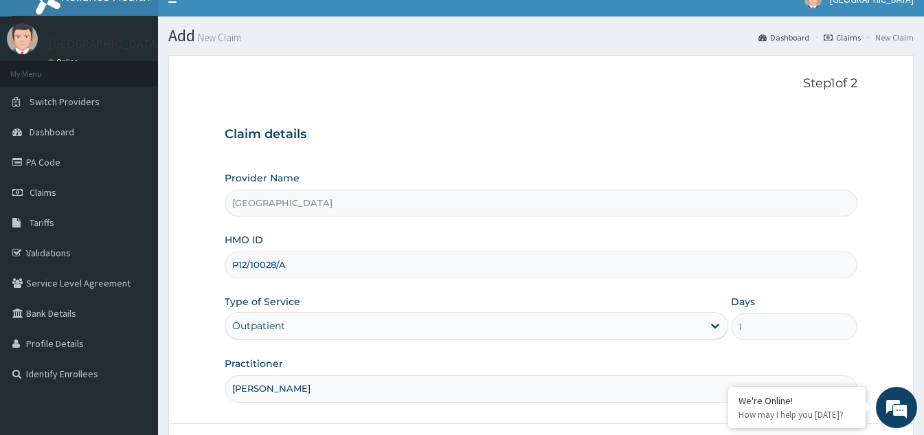
scroll to position [0, 0]
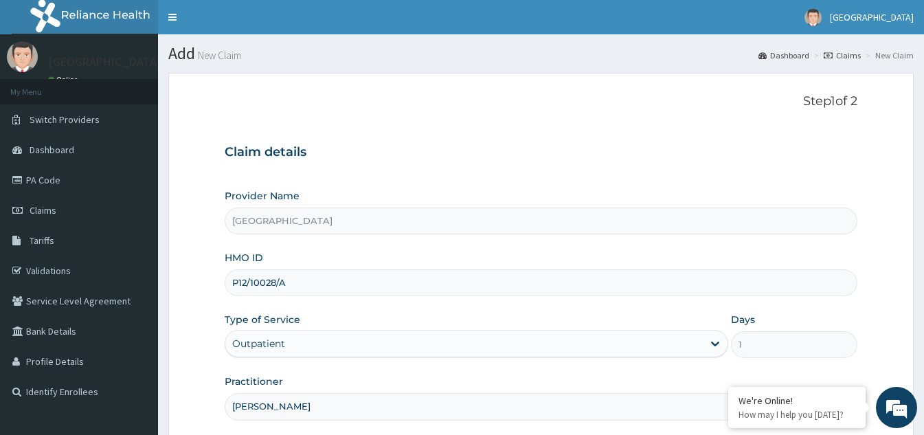
drag, startPoint x: 298, startPoint y: 284, endPoint x: 219, endPoint y: 286, distance: 79.0
click at [219, 286] on form "Step 1 of 2 Claim details Provider Name Bakor Medical centre HMO ID P12/10028/A…" at bounding box center [540, 296] width 745 height 447
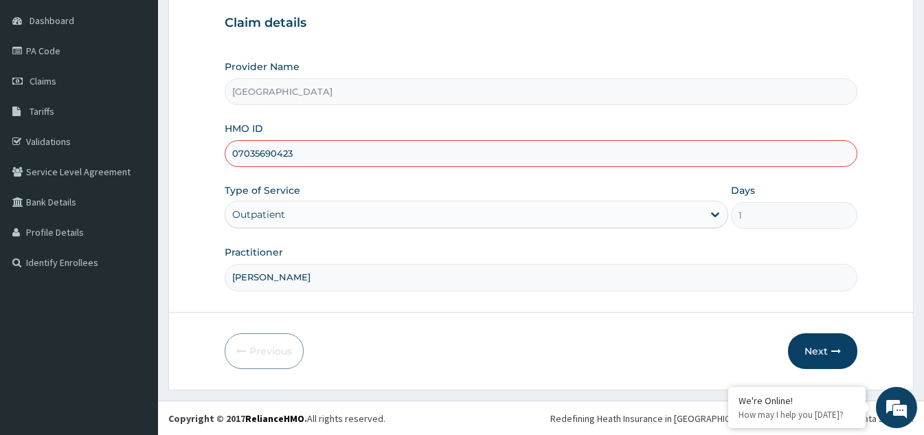
scroll to position [130, 0]
type input "0"
type input "P1Z/10028/A"
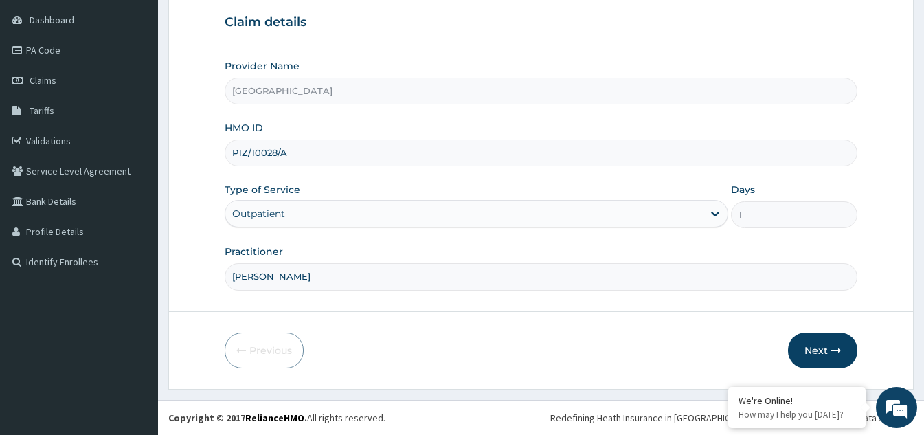
click at [821, 339] on button "Next" at bounding box center [822, 350] width 69 height 36
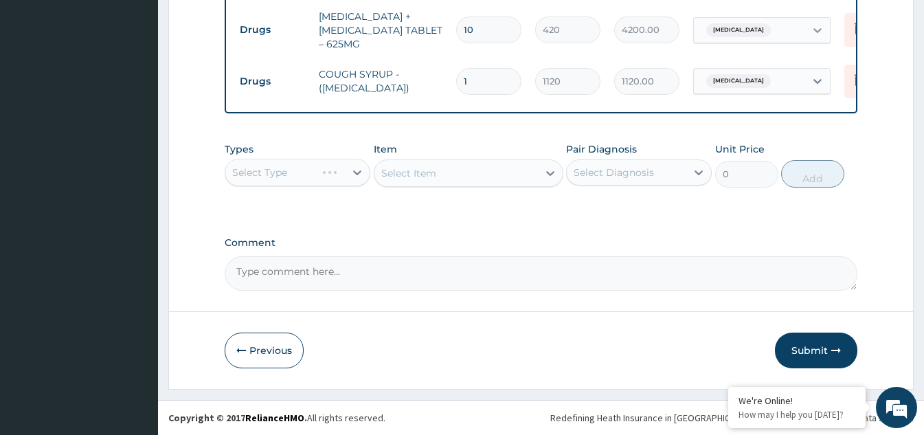
scroll to position [877, 0]
click at [815, 345] on button "Submit" at bounding box center [816, 350] width 82 height 36
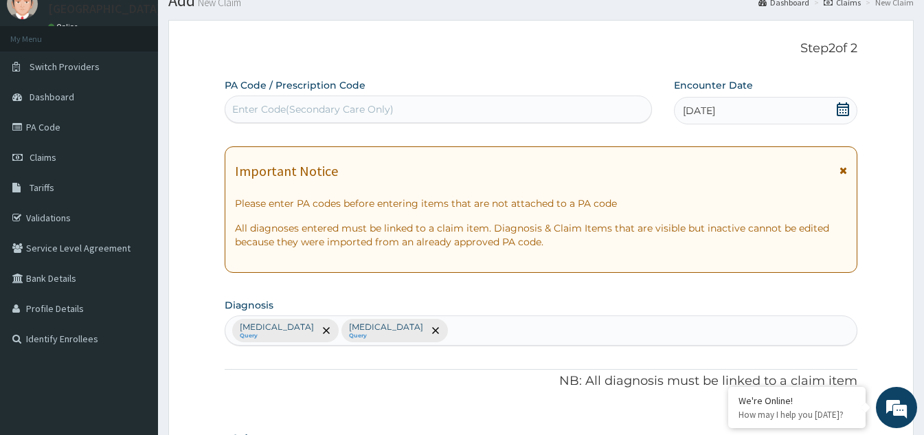
scroll to position [52, 0]
click at [35, 94] on span "Dashboard" at bounding box center [52, 97] width 45 height 12
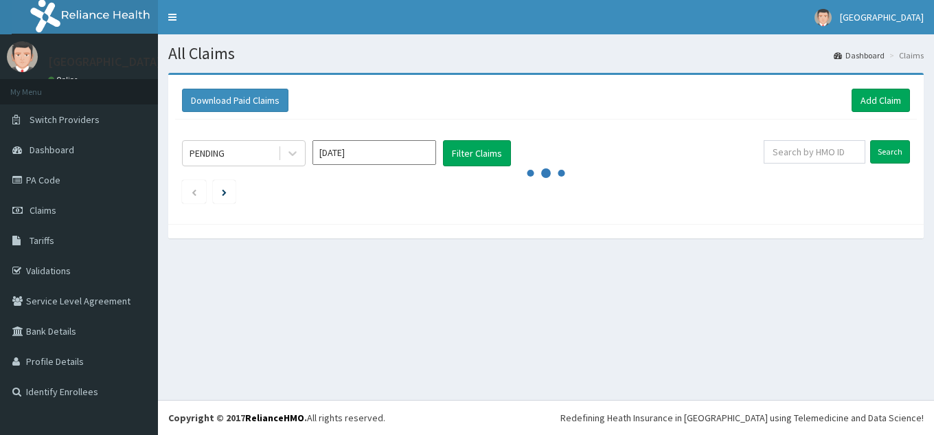
click at [867, 100] on link "Add Claim" at bounding box center [881, 100] width 58 height 23
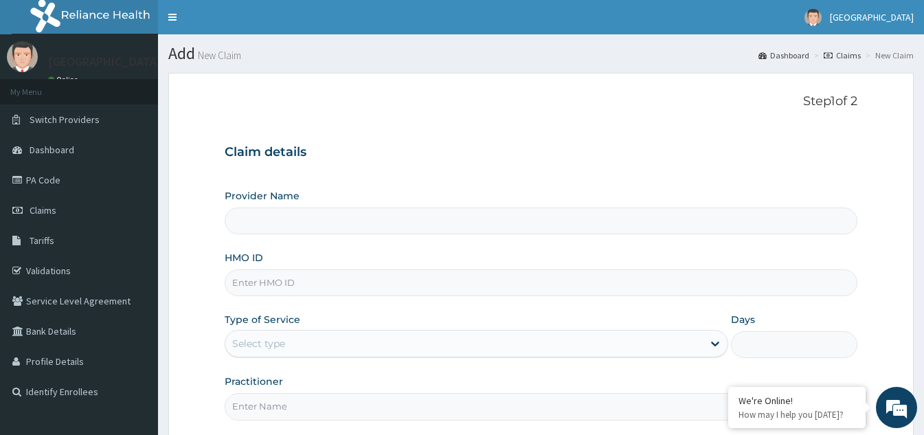
type input "Bakor Medical centre"
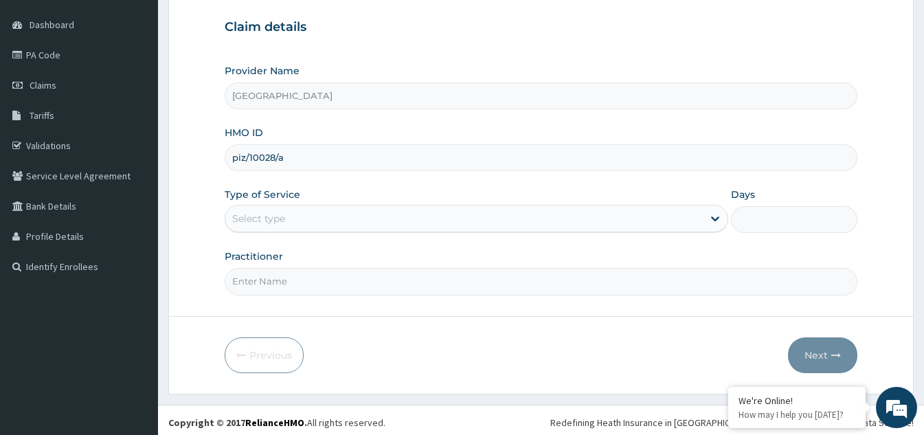
scroll to position [130, 0]
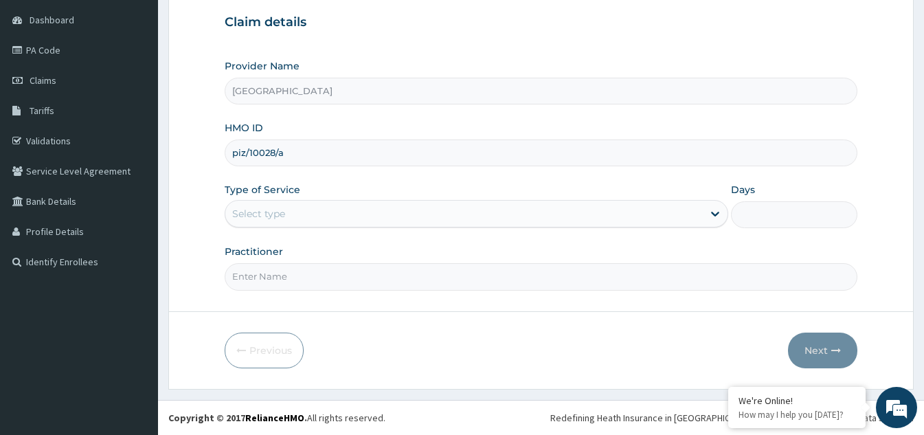
type input "piz/10028/a"
click at [344, 212] on div "Select type" at bounding box center [463, 214] width 477 height 22
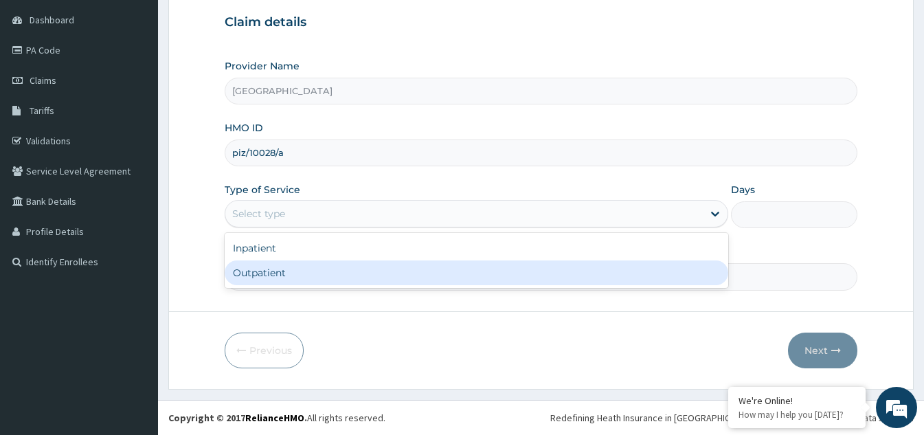
click at [284, 267] on div "Outpatient" at bounding box center [477, 272] width 504 height 25
type input "1"
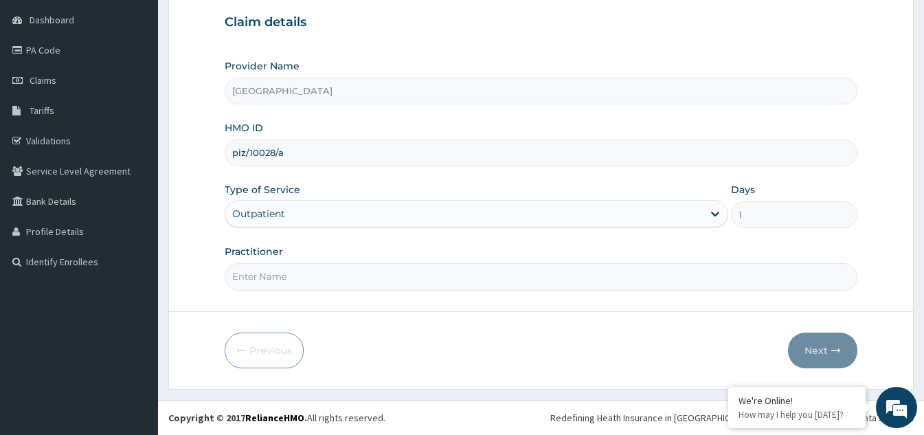
drag, startPoint x: 295, startPoint y: 272, endPoint x: 299, endPoint y: 291, distance: 18.9
click at [295, 276] on input "Practitioner" at bounding box center [541, 276] width 633 height 27
type input "DR OBI"
click at [821, 350] on button "Next" at bounding box center [822, 350] width 69 height 36
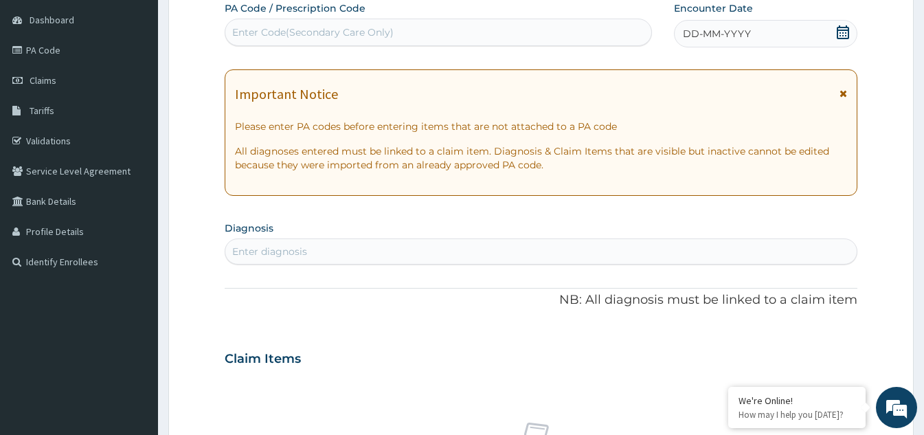
click at [846, 29] on icon at bounding box center [843, 32] width 14 height 14
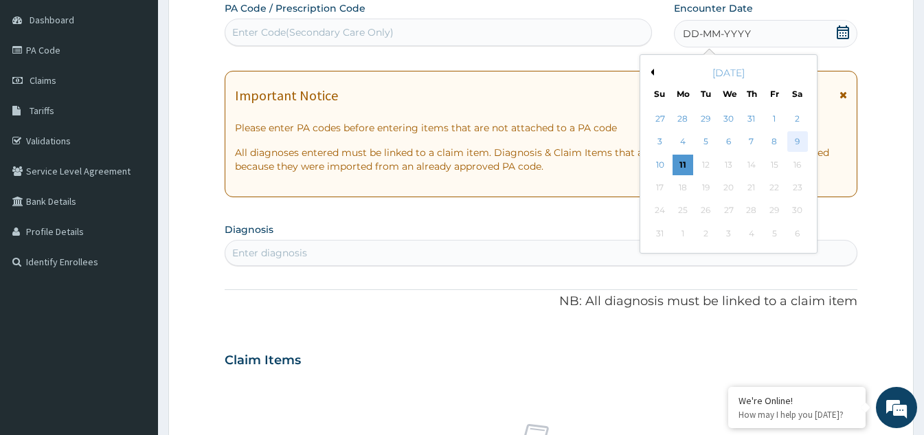
click at [796, 139] on div "9" at bounding box center [797, 142] width 21 height 21
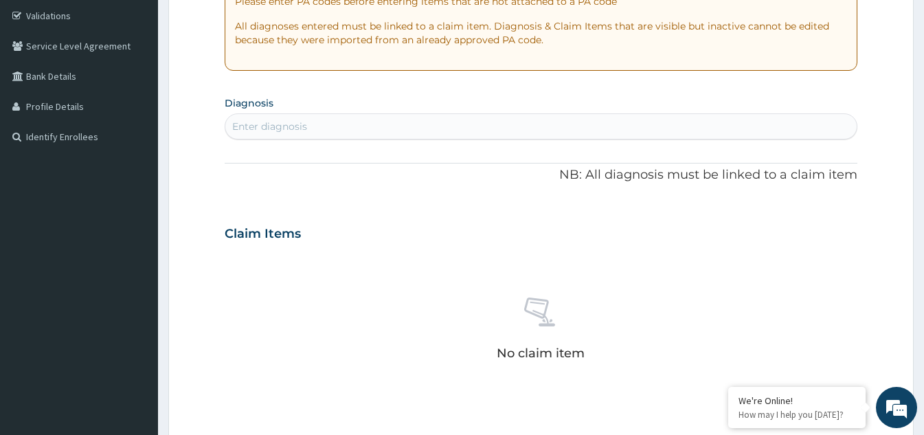
scroll to position [267, 0]
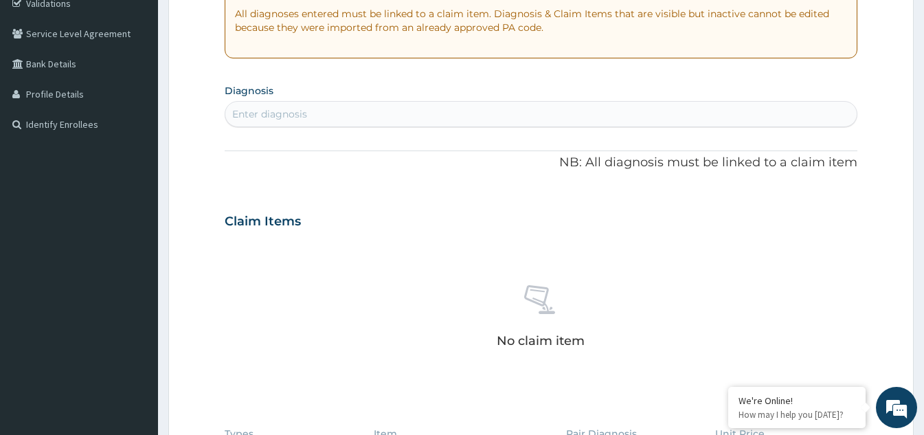
click at [386, 113] on div "Enter diagnosis" at bounding box center [540, 114] width 631 height 22
type input "malaria"
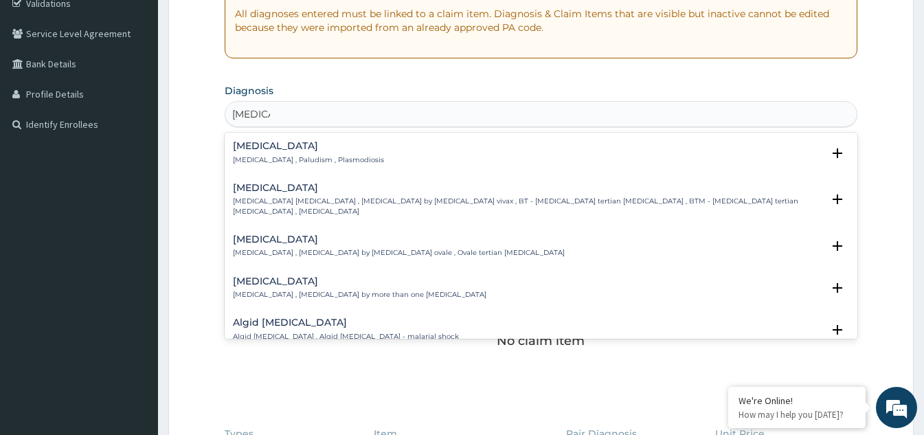
click at [294, 160] on p "Malaria , Paludism , Plasmodiosis" at bounding box center [308, 160] width 151 height 10
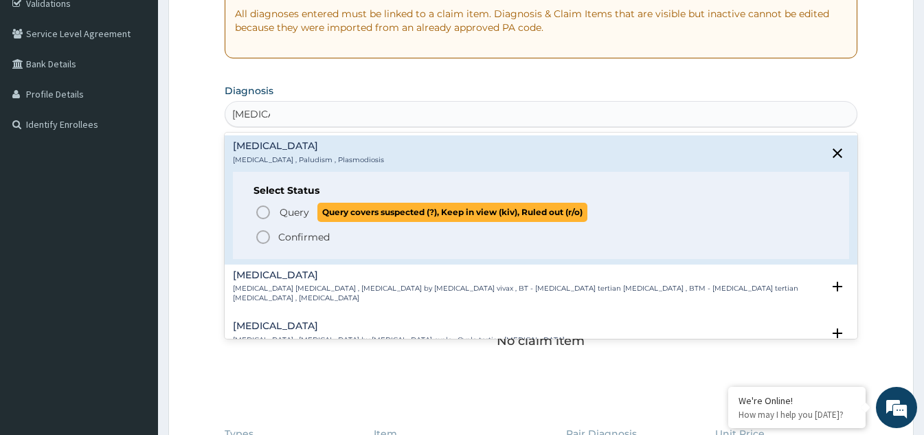
click at [263, 216] on icon "status option query" at bounding box center [263, 212] width 16 height 16
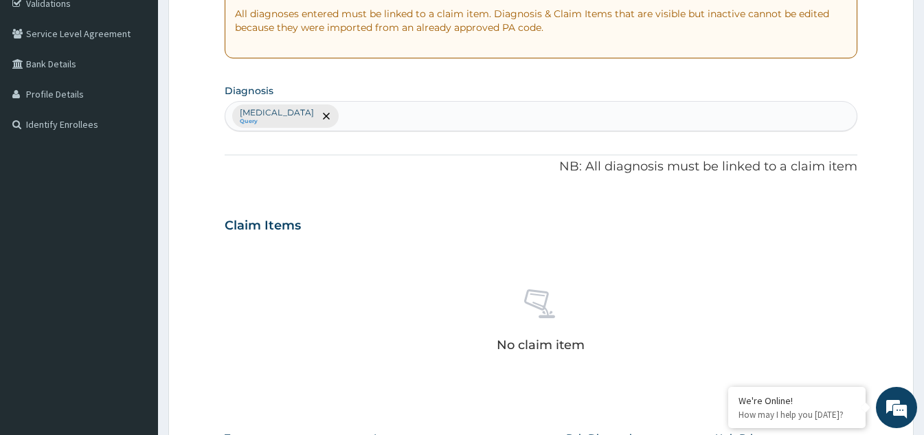
click at [311, 115] on div "Malaria Query" at bounding box center [540, 116] width 631 height 29
type input "upper respirat"
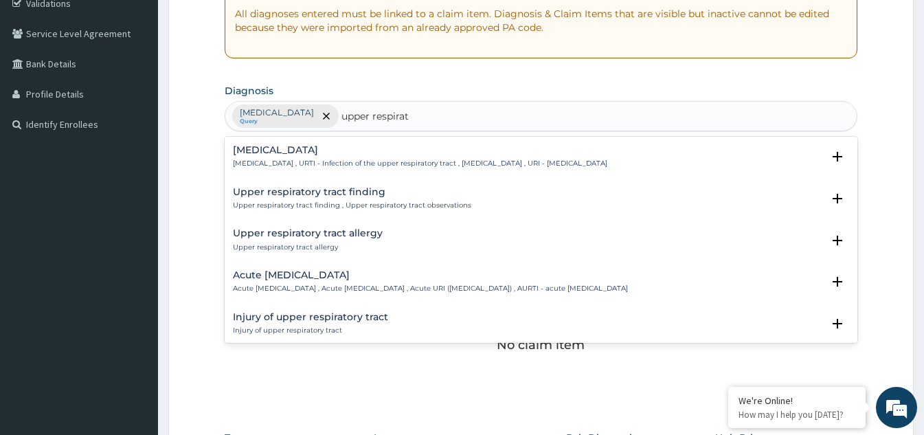
click at [328, 155] on div "Upper respiratory infection Upper respiratory infection , URTI - Infection of t…" at bounding box center [420, 157] width 374 height 24
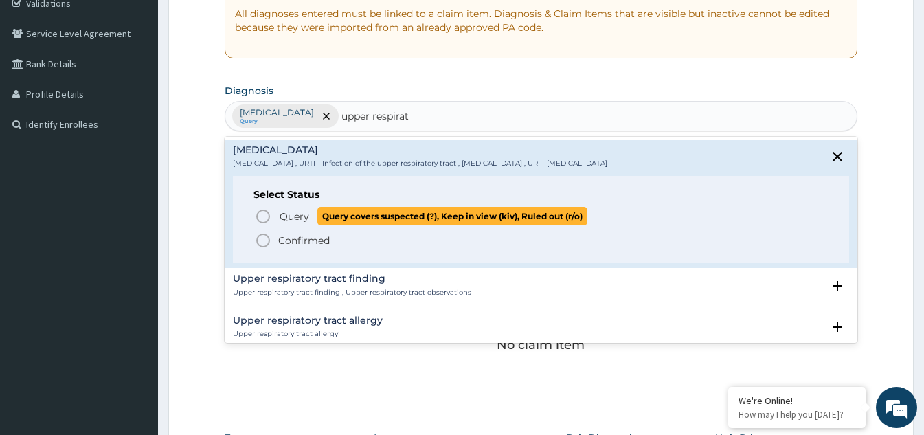
click at [266, 218] on icon "status option query" at bounding box center [263, 216] width 16 height 16
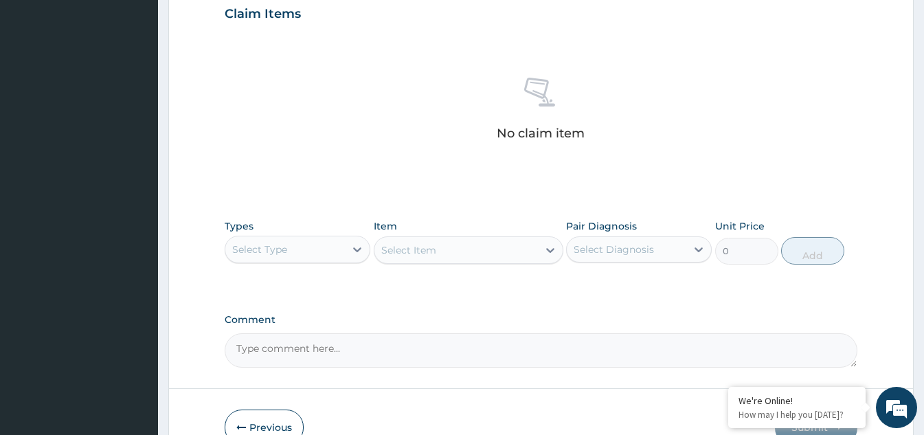
scroll to position [542, 0]
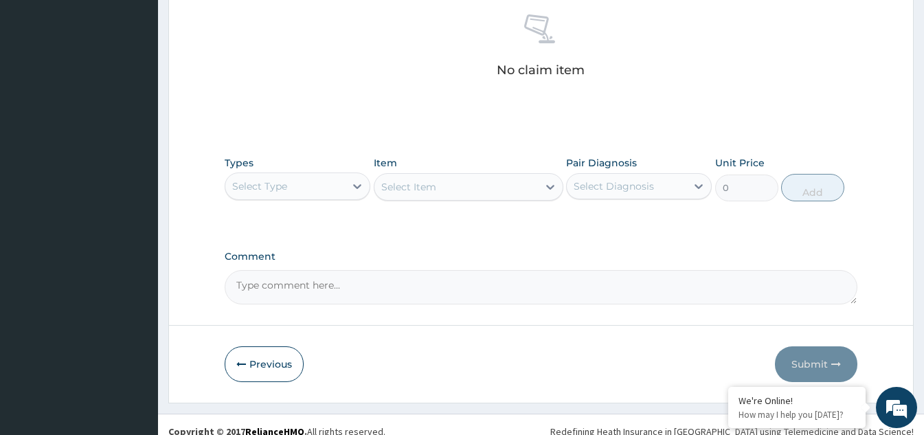
click at [338, 188] on div "Select Type" at bounding box center [285, 186] width 120 height 22
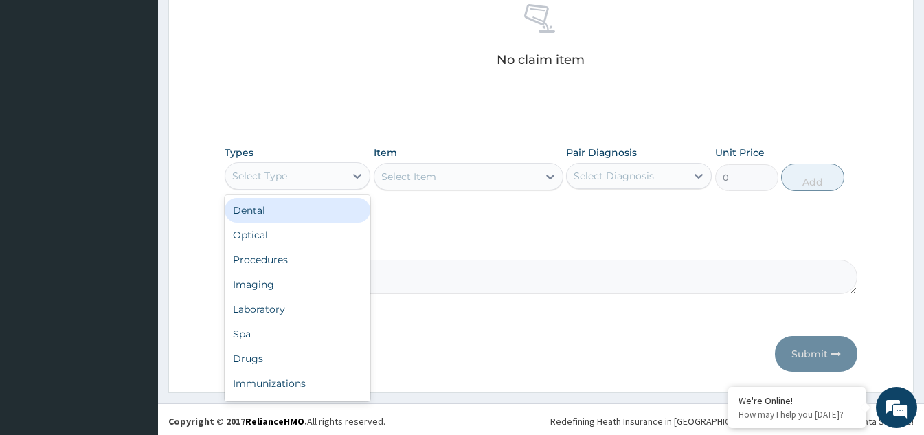
scroll to position [556, 0]
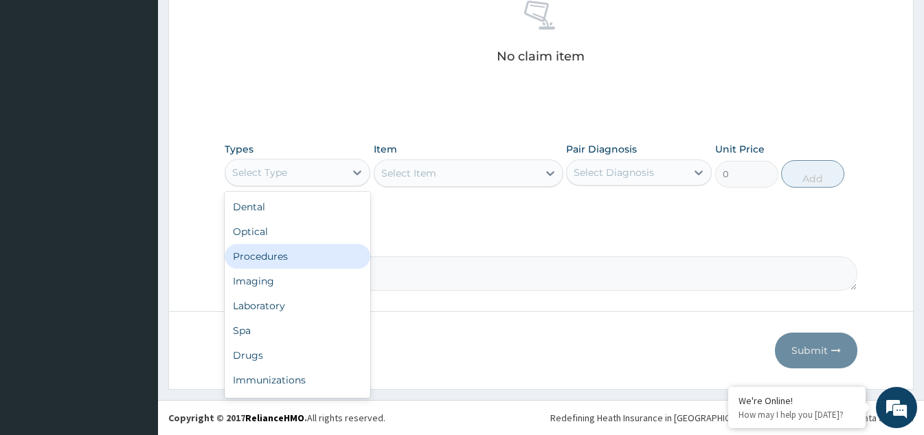
drag, startPoint x: 295, startPoint y: 254, endPoint x: 375, endPoint y: 242, distance: 80.5
click at [297, 252] on div "Procedures" at bounding box center [298, 256] width 146 height 25
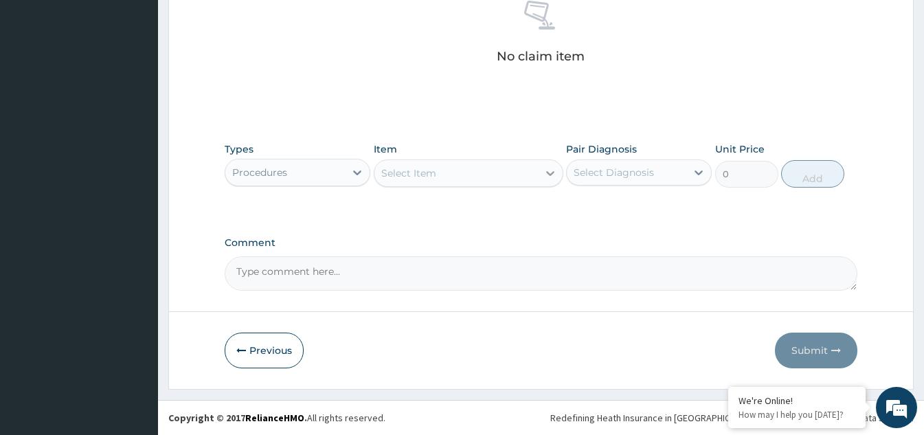
click at [542, 168] on div at bounding box center [550, 173] width 25 height 25
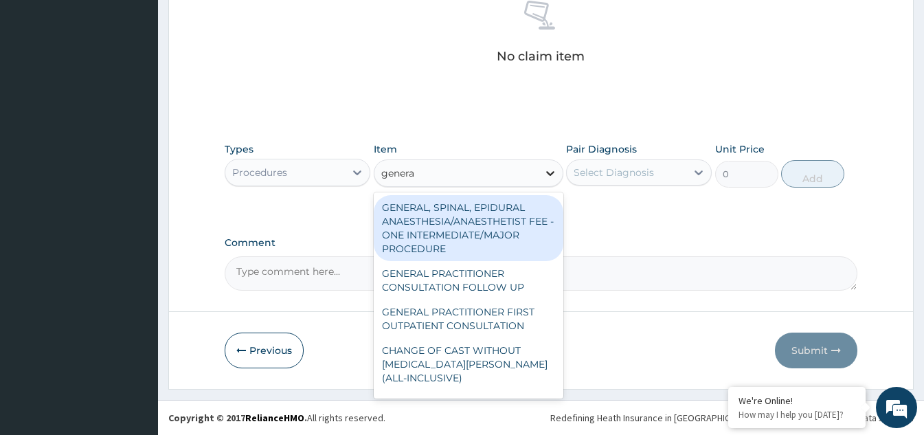
type input "general"
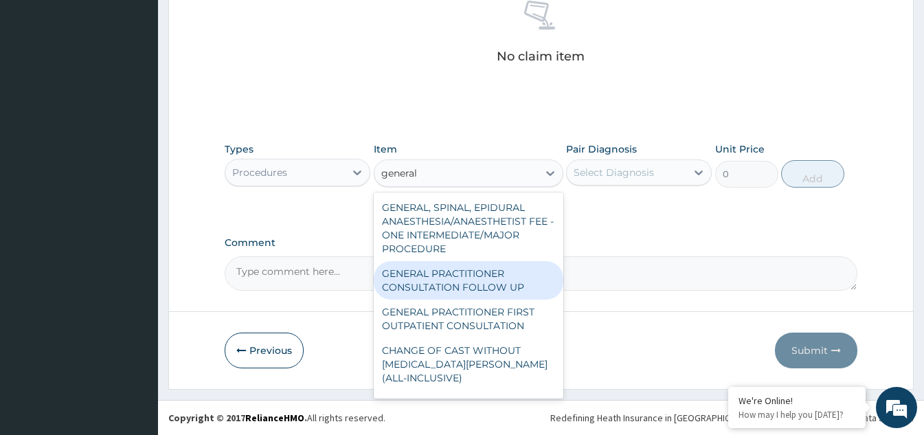
click at [484, 299] on div "GENERAL PRACTITIONER CONSULTATION FOLLOW UP" at bounding box center [469, 280] width 190 height 38
type input "1875"
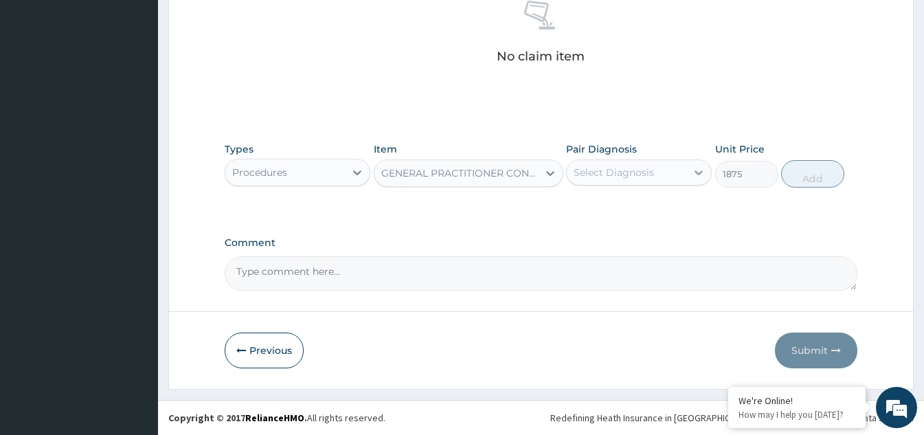
click at [700, 170] on icon at bounding box center [699, 173] width 14 height 14
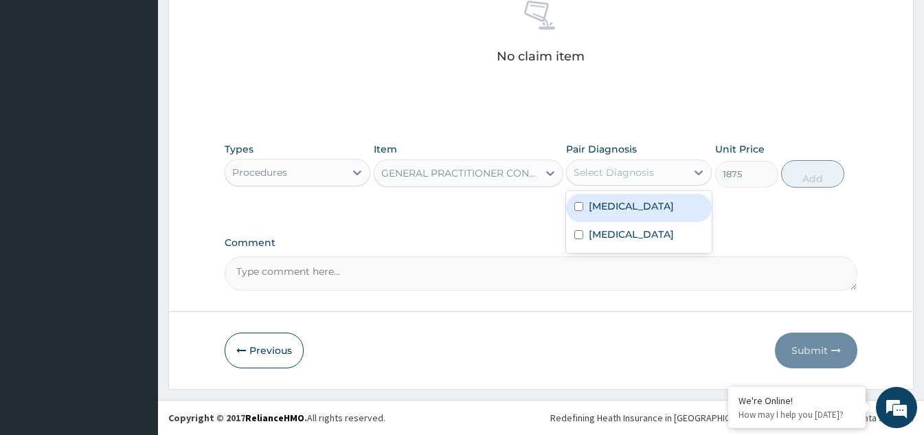
click at [578, 205] on input "checkbox" at bounding box center [578, 206] width 9 height 9
checkbox input "true"
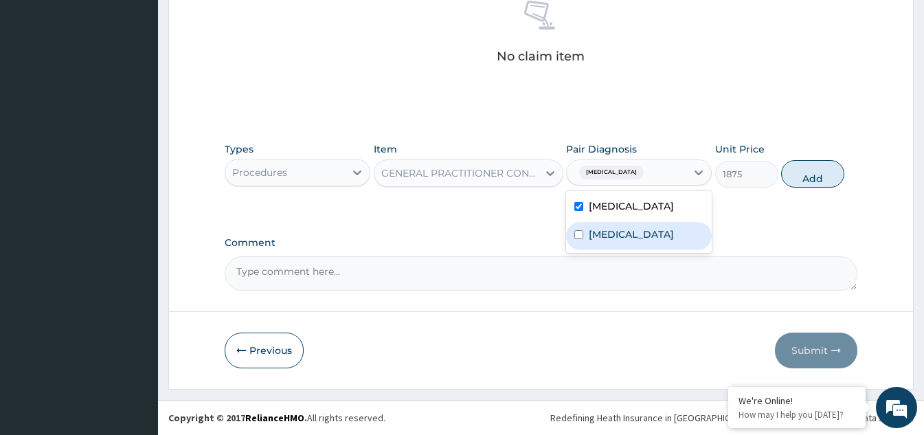
click at [579, 239] on input "checkbox" at bounding box center [578, 234] width 9 height 9
checkbox input "true"
click at [801, 175] on button "Add" at bounding box center [812, 173] width 63 height 27
type input "0"
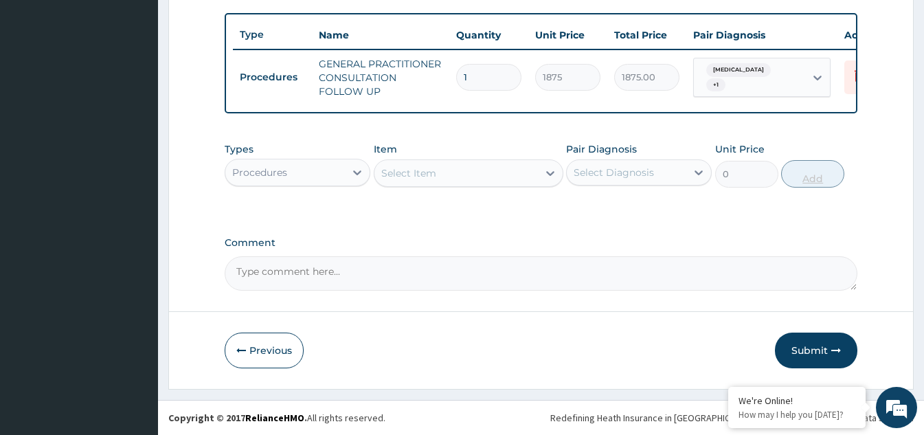
scroll to position [508, 0]
click at [365, 172] on div at bounding box center [357, 172] width 25 height 25
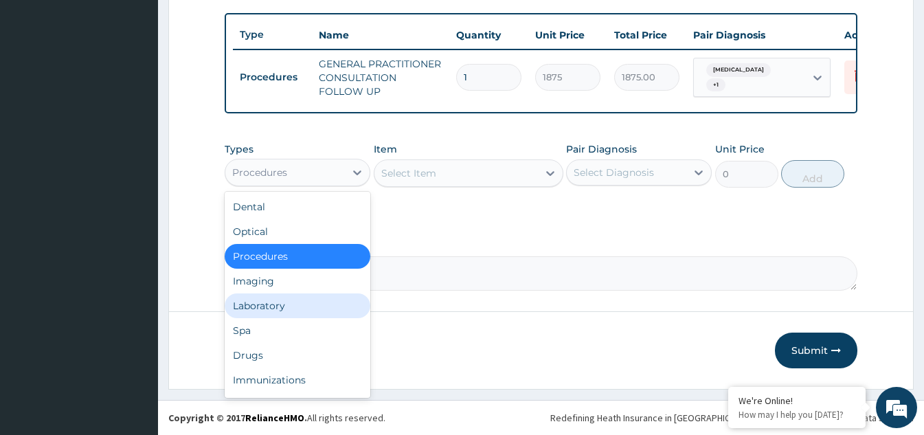
drag, startPoint x: 272, startPoint y: 306, endPoint x: 289, endPoint y: 299, distance: 18.8
click at [274, 306] on div "Laboratory" at bounding box center [298, 305] width 146 height 25
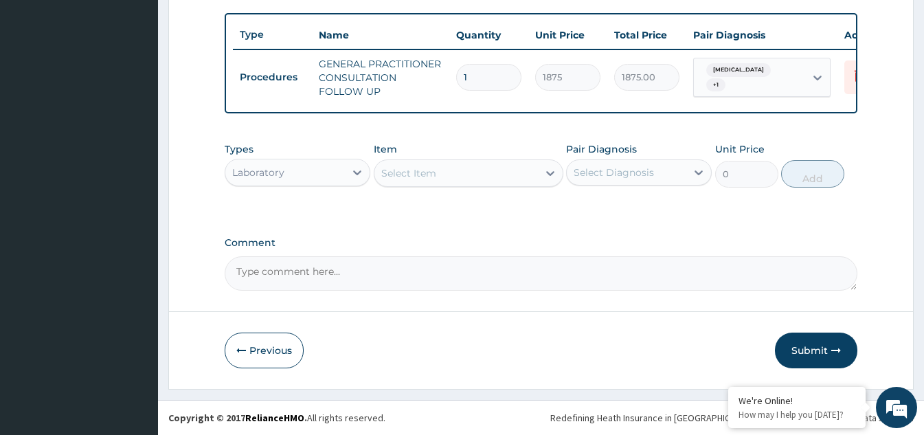
click at [549, 177] on icon at bounding box center [550, 173] width 14 height 14
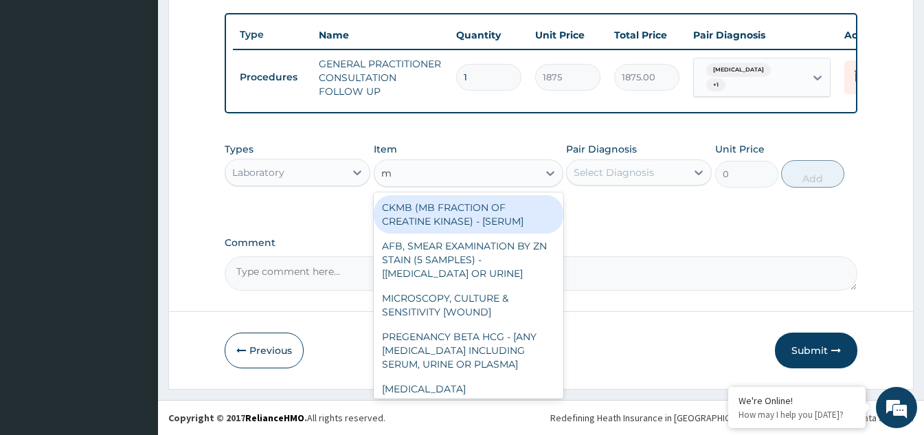
type input "mp"
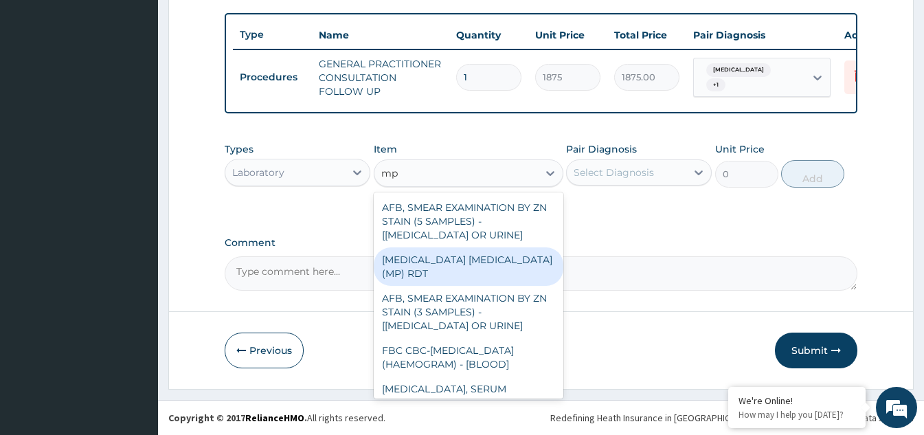
click at [493, 253] on div "MALARIA PARASITE (MP) RDT" at bounding box center [469, 266] width 190 height 38
type input "2000"
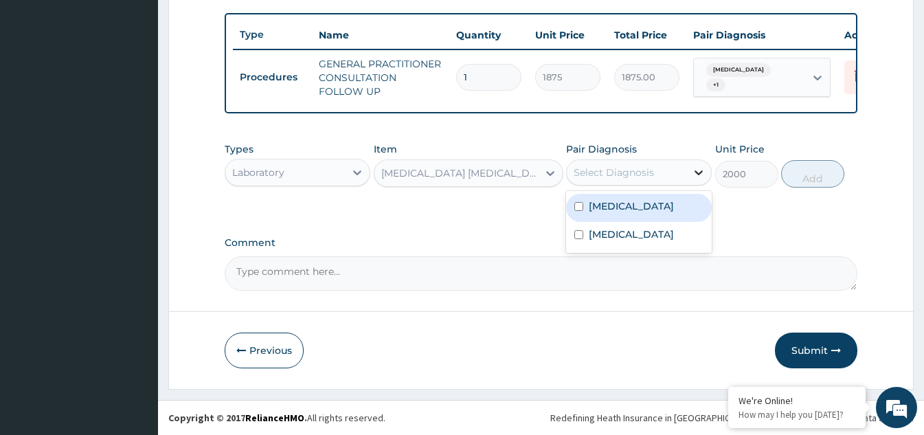
click at [699, 176] on icon at bounding box center [699, 173] width 14 height 14
click at [574, 204] on input "checkbox" at bounding box center [578, 206] width 9 height 9
checkbox input "true"
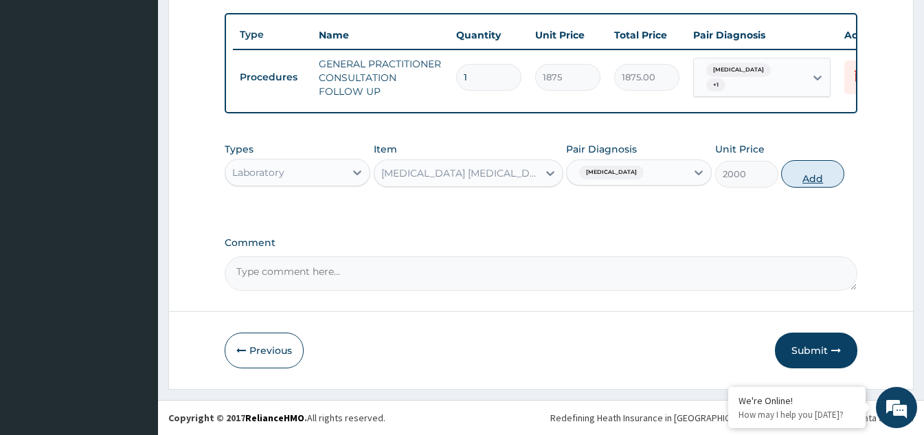
click at [830, 178] on button "Add" at bounding box center [812, 173] width 63 height 27
type input "0"
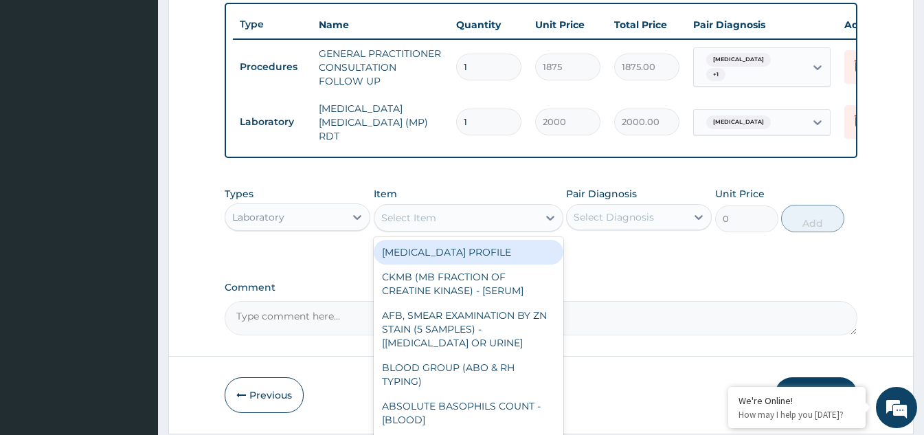
click at [499, 220] on div "Select Item" at bounding box center [455, 218] width 163 height 22
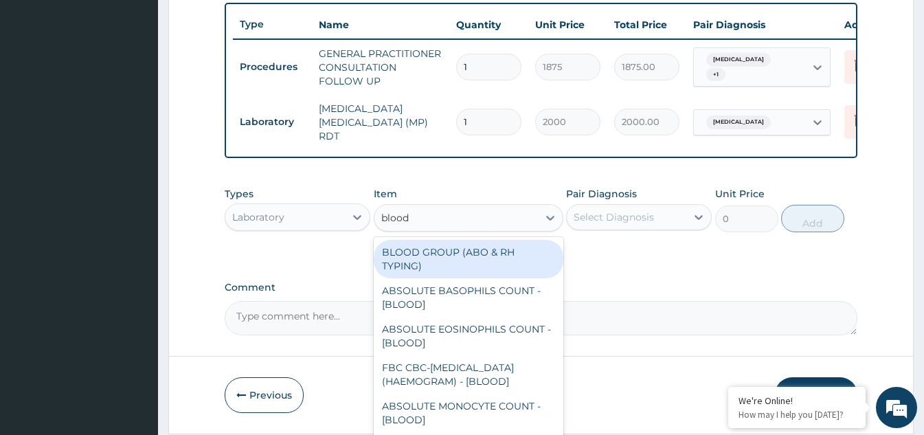
type input "blood"
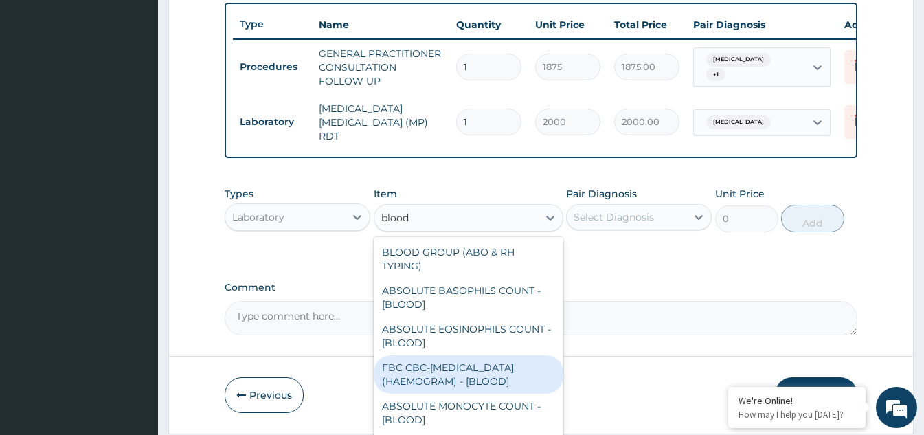
click at [411, 375] on div "FBC CBC-COMPLETE BLOOD COUNT (HAEMOGRAM) - [BLOOD]" at bounding box center [469, 374] width 190 height 38
type input "5000"
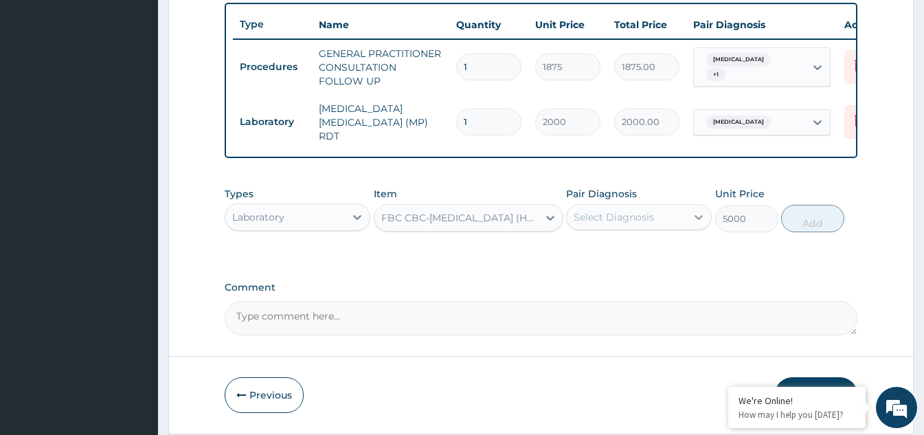
click at [695, 213] on icon at bounding box center [699, 217] width 14 height 14
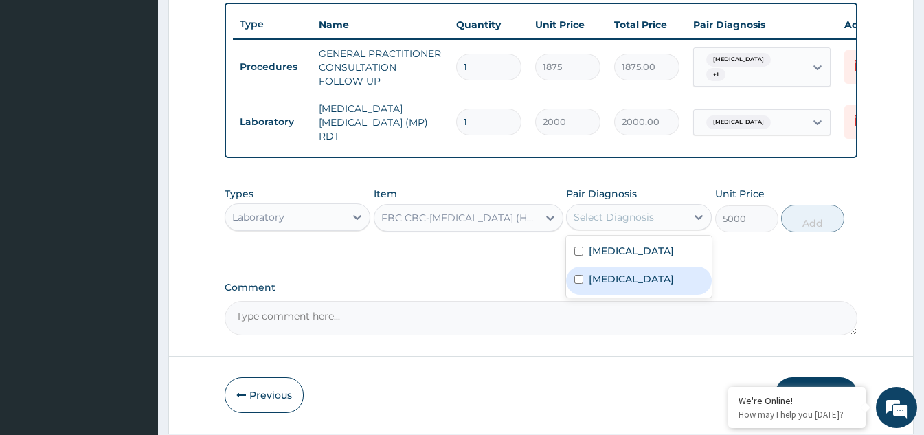
click at [579, 284] on input "checkbox" at bounding box center [578, 279] width 9 height 9
checkbox input "true"
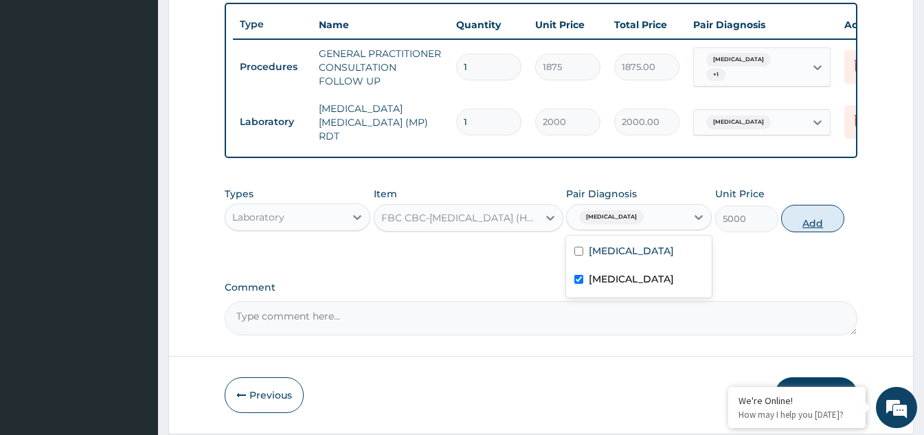
click at [810, 223] on button "Add" at bounding box center [812, 218] width 63 height 27
type input "0"
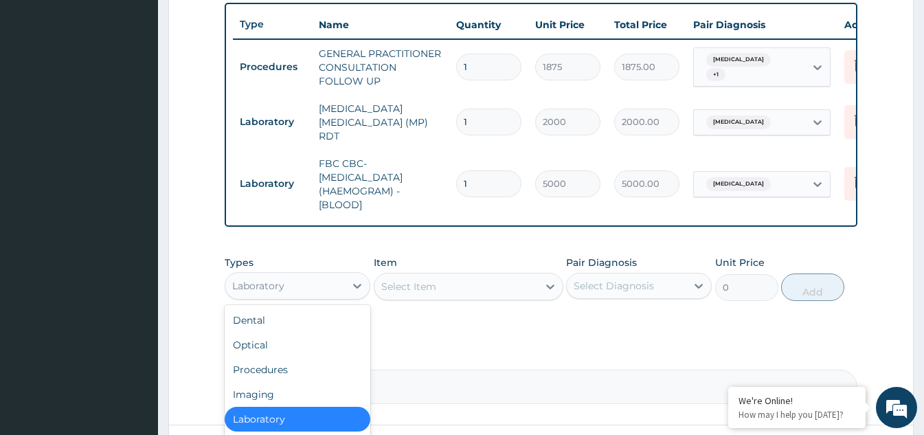
click at [342, 283] on div "Laboratory" at bounding box center [285, 286] width 120 height 22
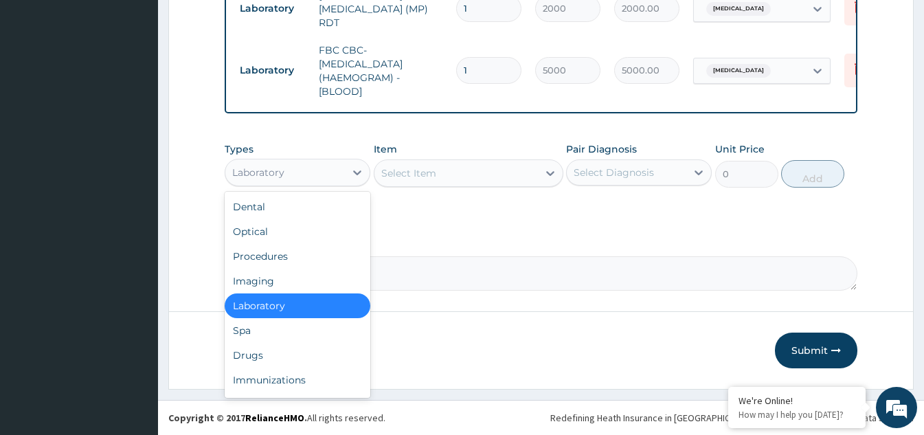
scroll to position [624, 0]
click at [246, 350] on div "Drugs" at bounding box center [298, 355] width 146 height 25
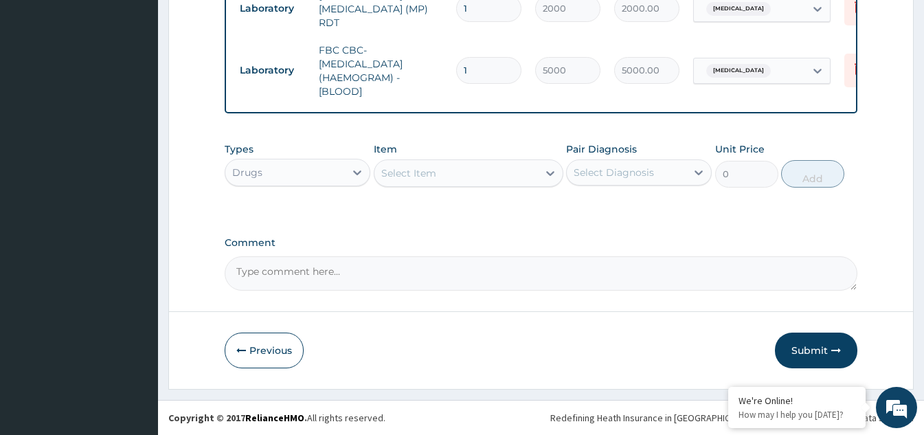
click at [551, 171] on icon at bounding box center [550, 173] width 14 height 14
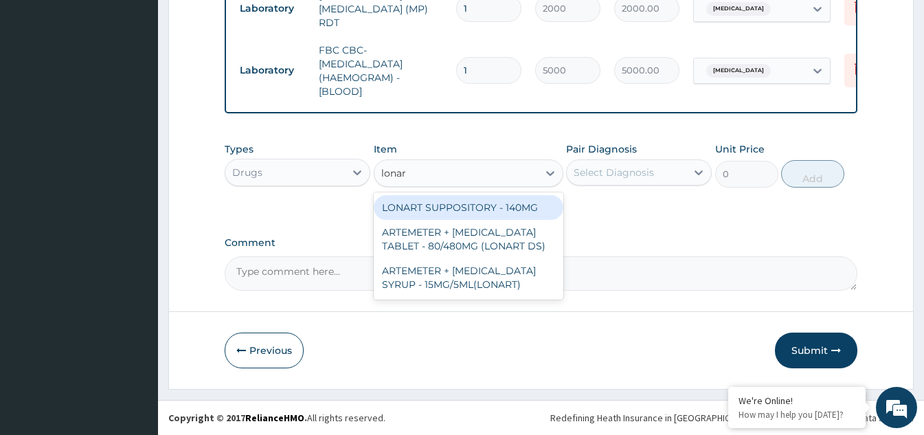
type input "lonart"
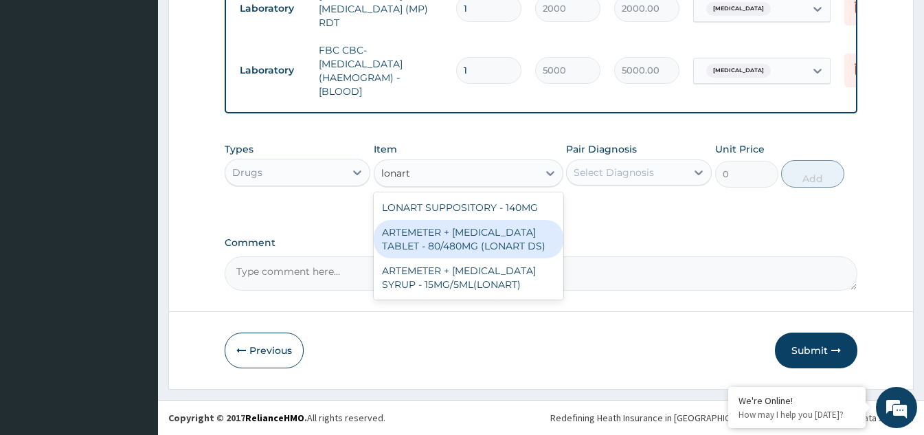
click at [460, 232] on div "ARTEMETER + LUMEFANTRINE TABLET - 80/480MG (LONART DS)" at bounding box center [469, 239] width 190 height 38
type input "588"
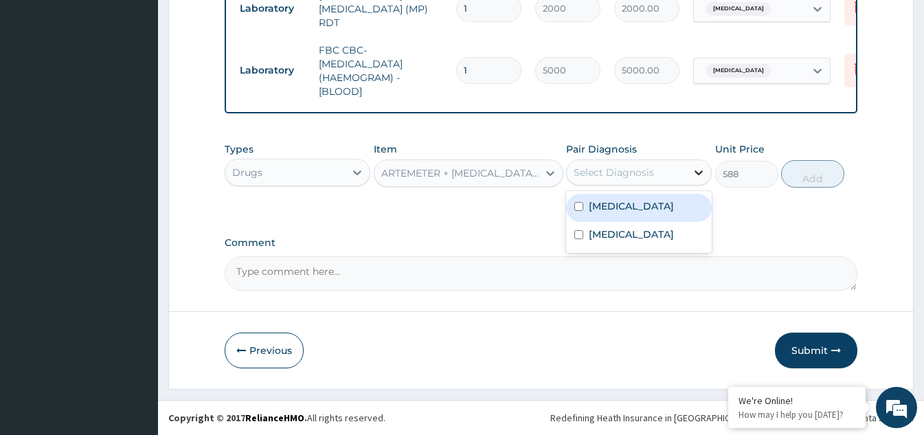
click at [688, 178] on div at bounding box center [698, 172] width 25 height 25
click at [579, 206] on input "checkbox" at bounding box center [578, 206] width 9 height 9
checkbox input "true"
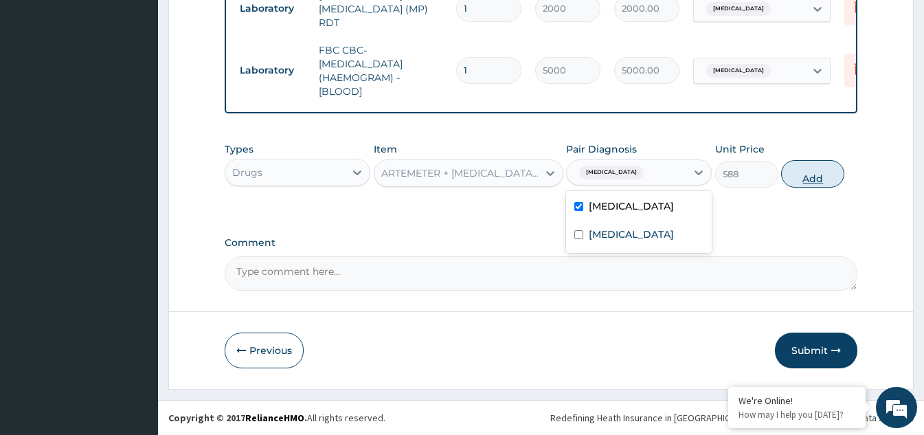
click at [817, 175] on button "Add" at bounding box center [812, 173] width 63 height 27
type input "0"
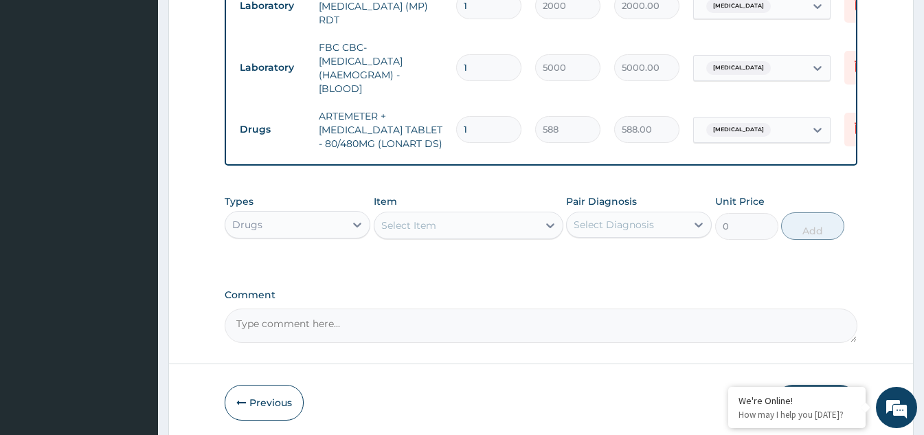
drag, startPoint x: 482, startPoint y: 116, endPoint x: 414, endPoint y: 159, distance: 80.2
click at [429, 135] on tr "Drugs ARTEMETER + LUMEFANTRINE TABLET - 80/480MG (LONART DS) 1 588 588.00 Malar…" at bounding box center [569, 129] width 673 height 55
type input "6"
type input "3528.00"
type input "6"
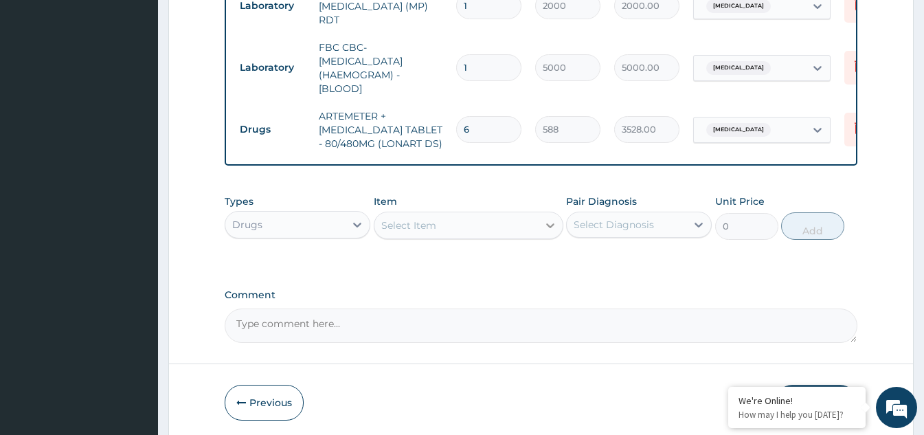
click at [548, 231] on icon at bounding box center [550, 225] width 14 height 14
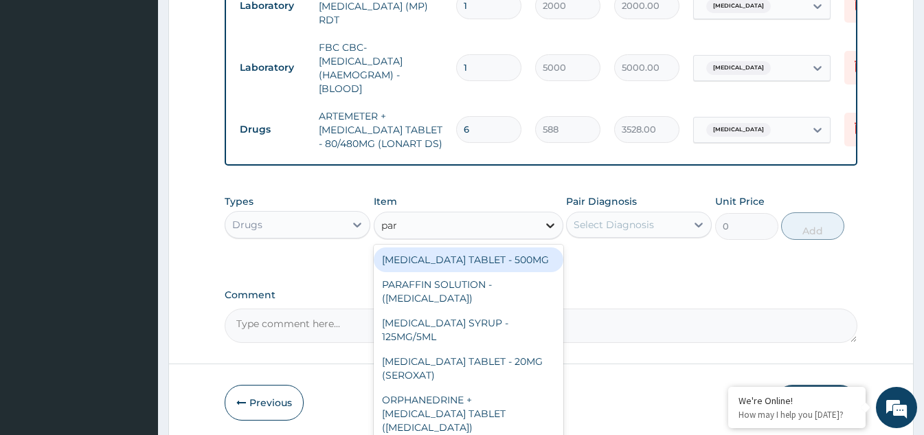
type input "para"
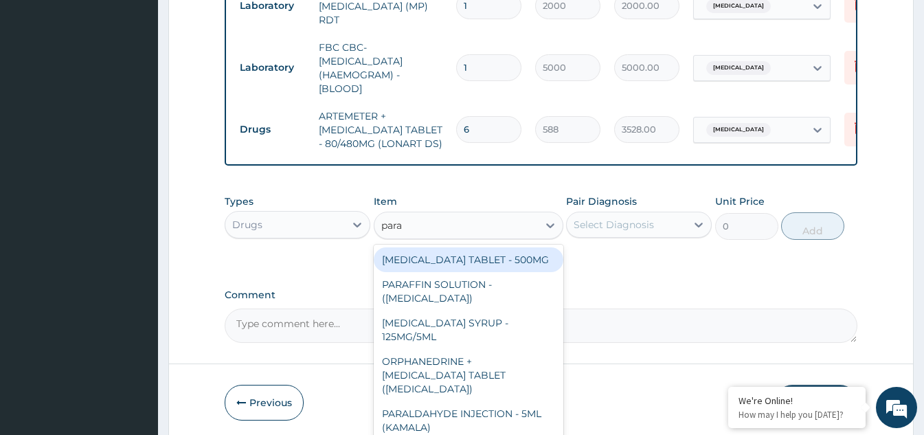
click at [512, 258] on div "PARACETAMOL TABLET - 500MG" at bounding box center [469, 259] width 190 height 25
type input "33.599999999999994"
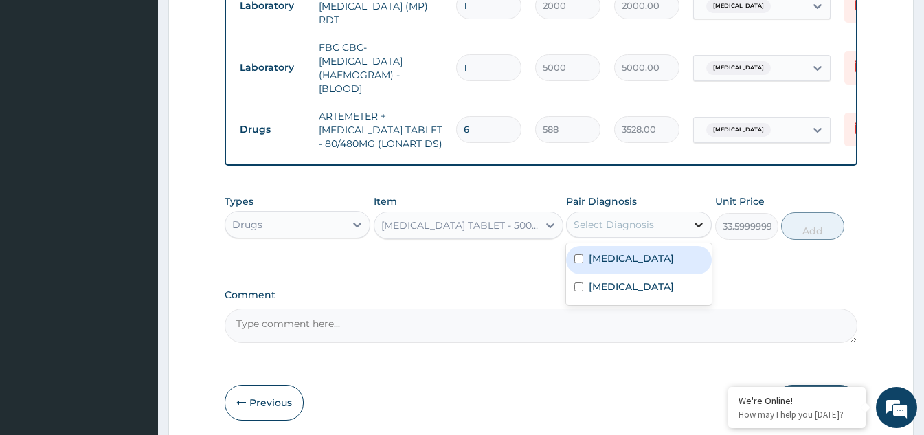
click at [692, 232] on icon at bounding box center [699, 225] width 14 height 14
click at [580, 256] on div "Malaria" at bounding box center [639, 260] width 146 height 28
checkbox input "true"
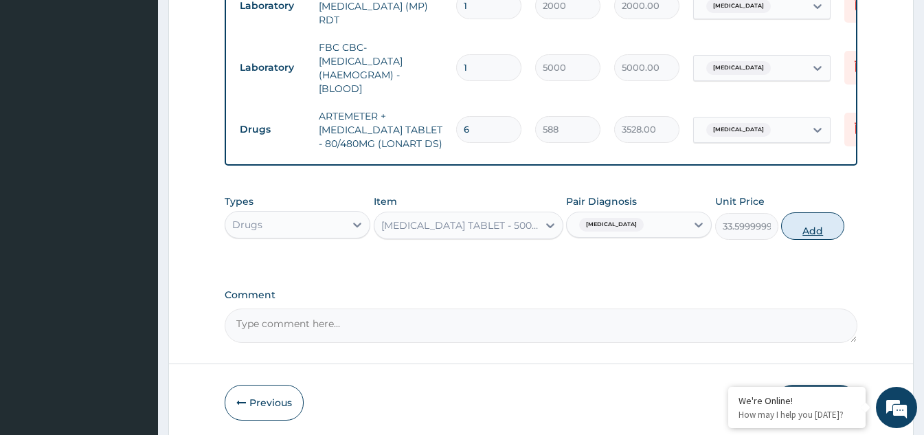
click at [792, 227] on button "Add" at bounding box center [812, 225] width 63 height 27
type input "0"
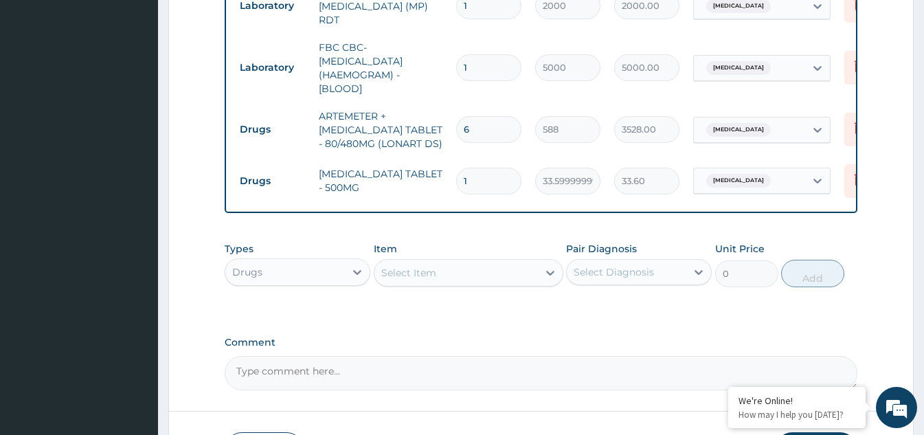
type input "18"
type input "604.80"
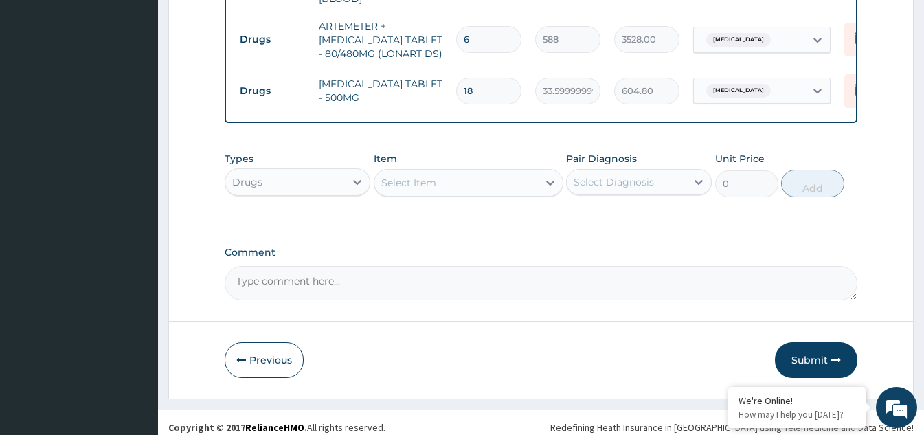
scroll to position [727, 0]
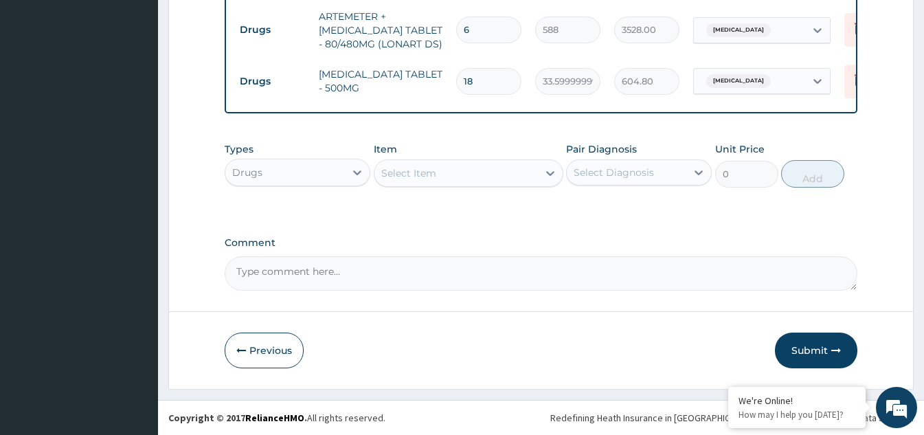
type input "18"
click at [534, 174] on div "Select Item" at bounding box center [455, 173] width 163 height 22
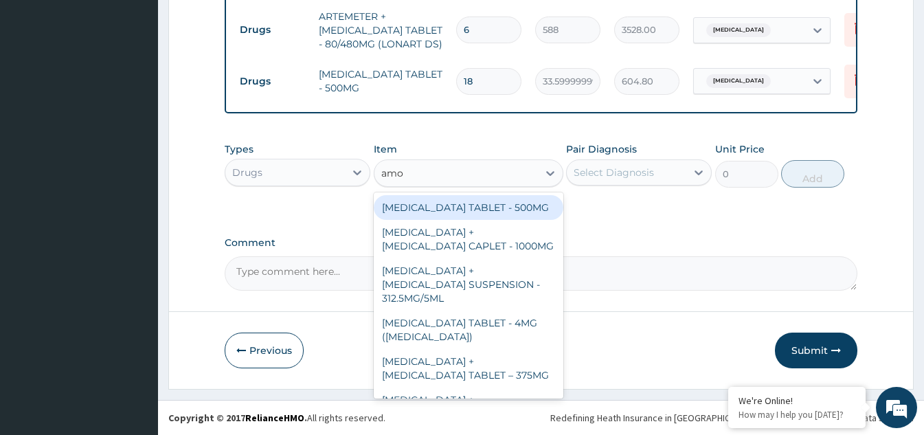
type input "amox"
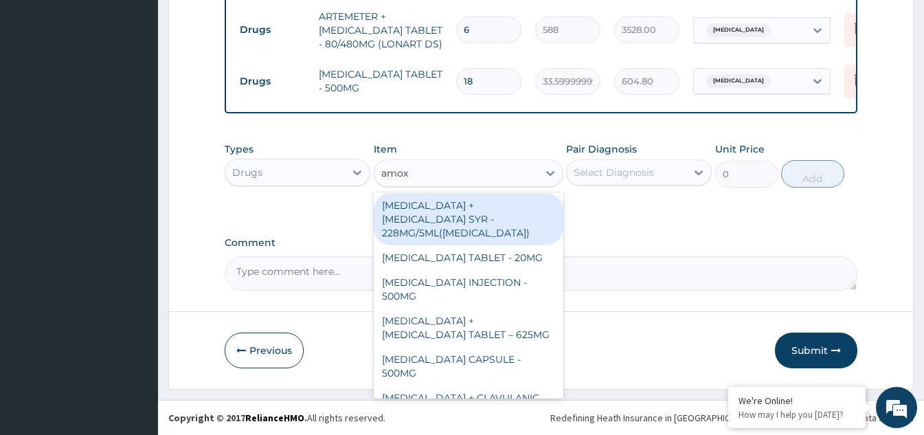
scroll to position [137, 0]
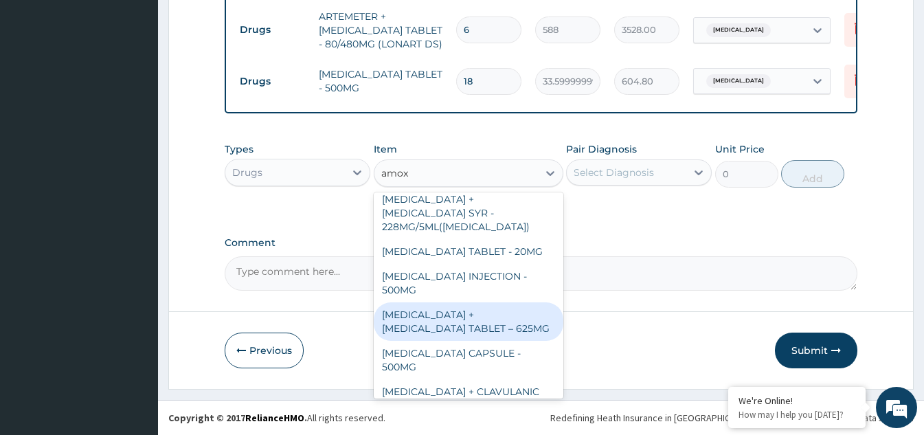
click at [424, 308] on div "AMOXICILLIN + CLAVULANIC ACID TABLET – 625MG" at bounding box center [469, 321] width 190 height 38
type input "420"
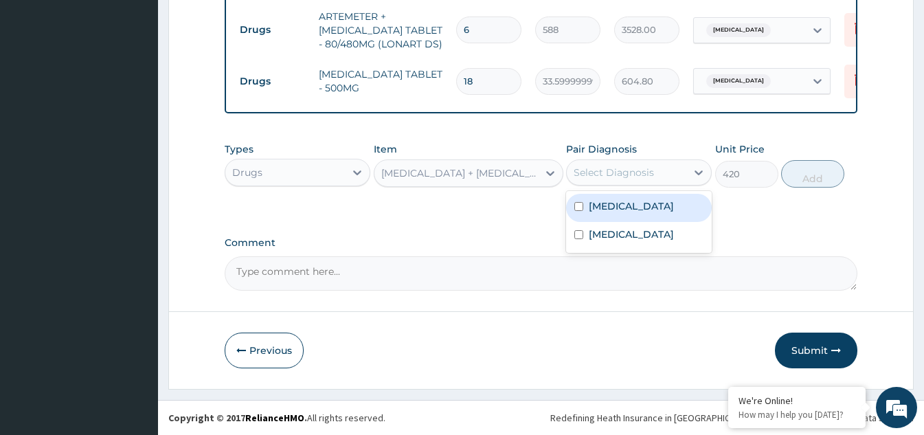
click at [621, 174] on div "Select Diagnosis" at bounding box center [614, 173] width 80 height 14
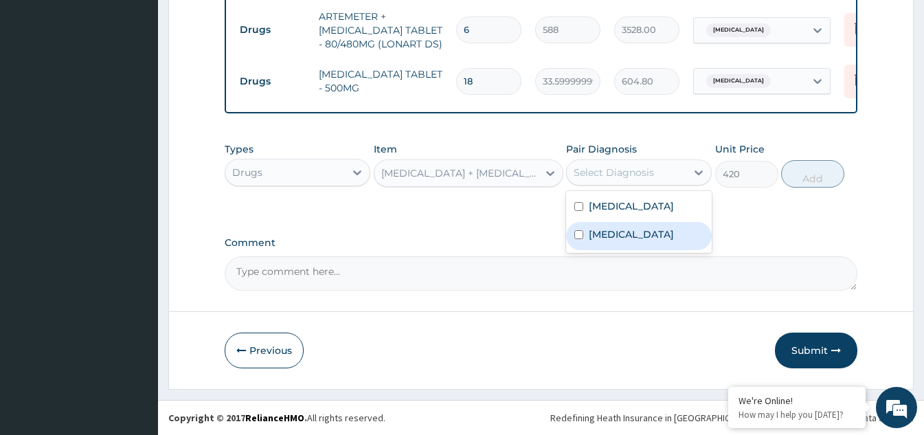
click at [580, 239] on input "checkbox" at bounding box center [578, 234] width 9 height 9
checkbox input "true"
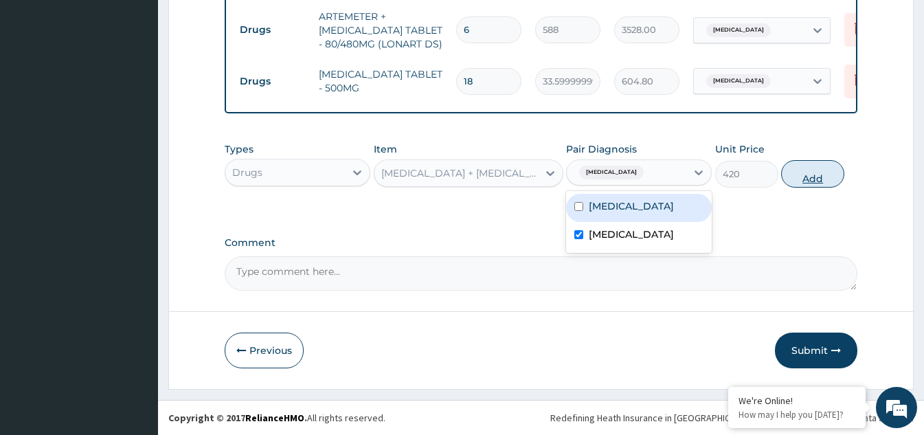
click at [812, 174] on button "Add" at bounding box center [812, 173] width 63 height 27
type input "0"
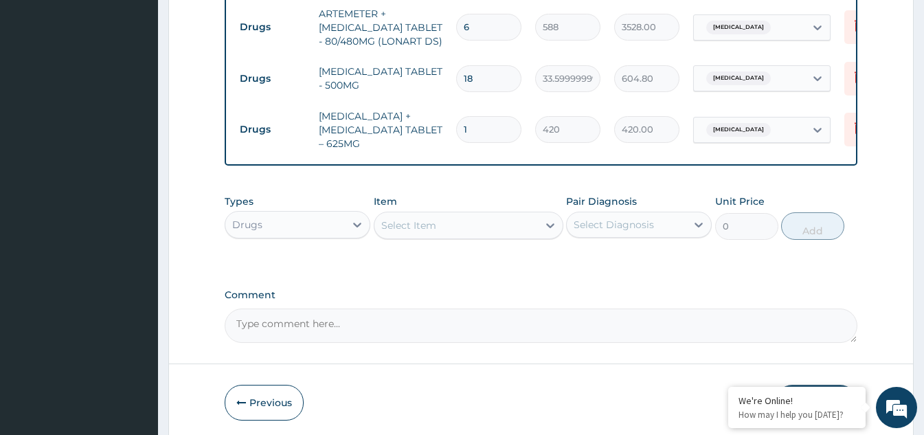
type input "10"
type input "4200.00"
type input "10"
click at [466, 232] on div "Select Item" at bounding box center [455, 225] width 163 height 22
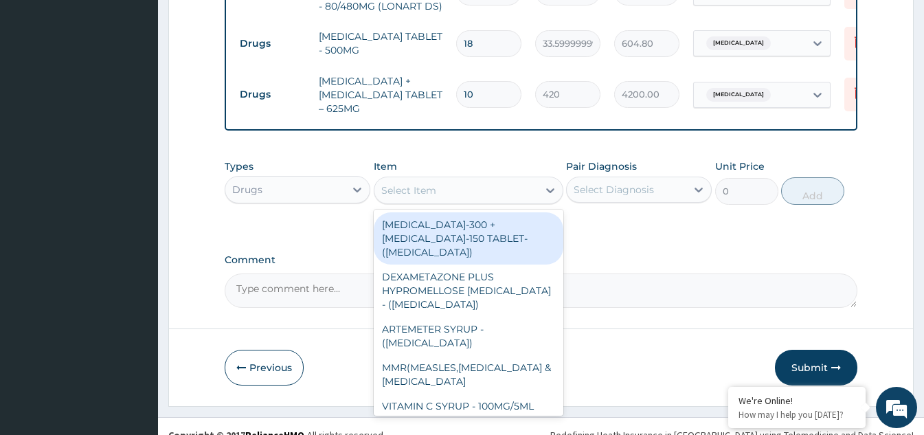
scroll to position [782, 0]
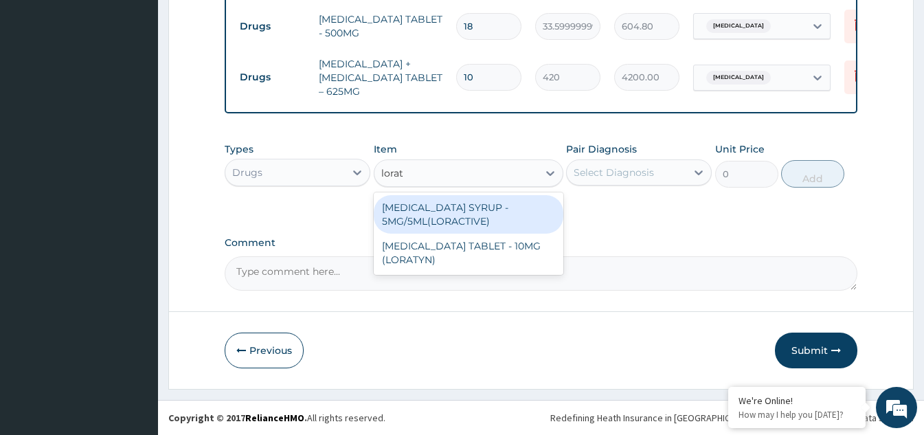
type input "lorata"
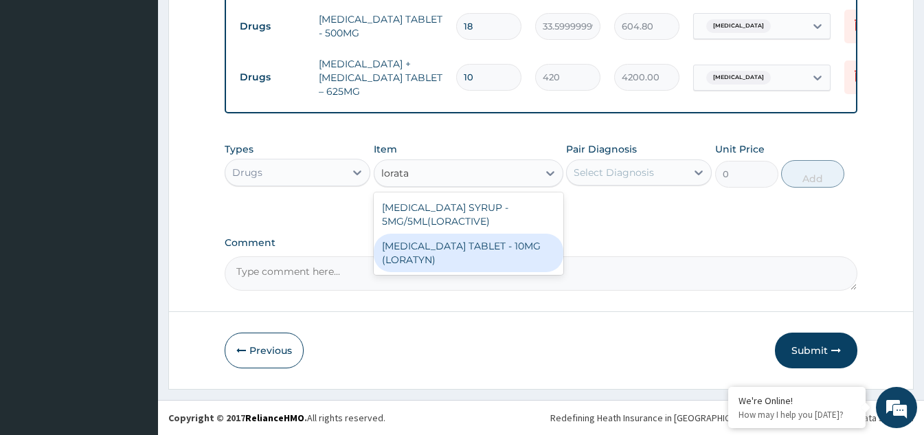
click at [488, 253] on div "LORATADINE TABLET - 10MG (LORATYN)" at bounding box center [469, 253] width 190 height 38
type input "98"
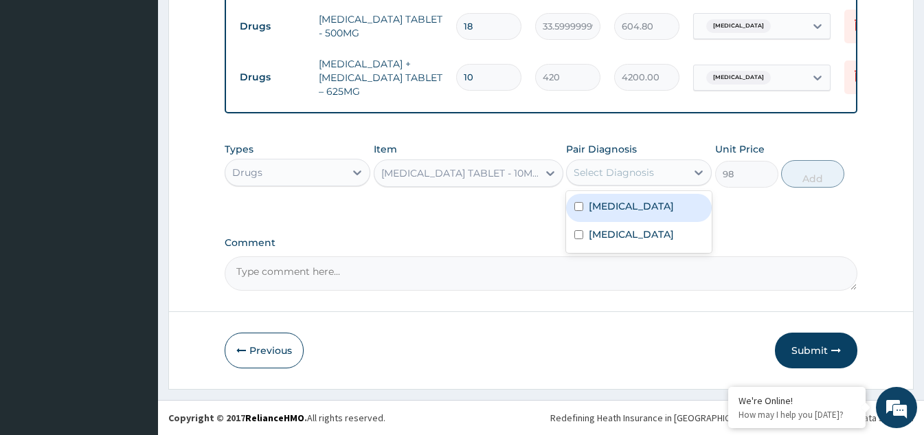
click at [679, 176] on div "Select Diagnosis" at bounding box center [627, 172] width 120 height 22
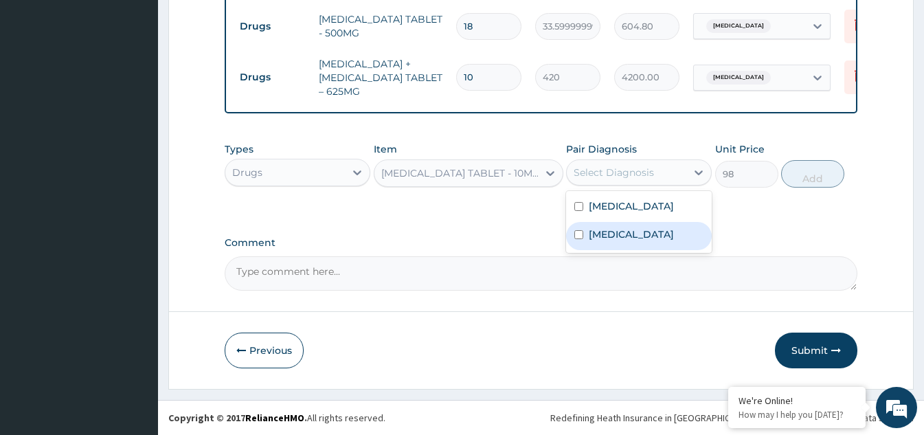
click at [579, 239] on input "checkbox" at bounding box center [578, 234] width 9 height 9
checkbox input "true"
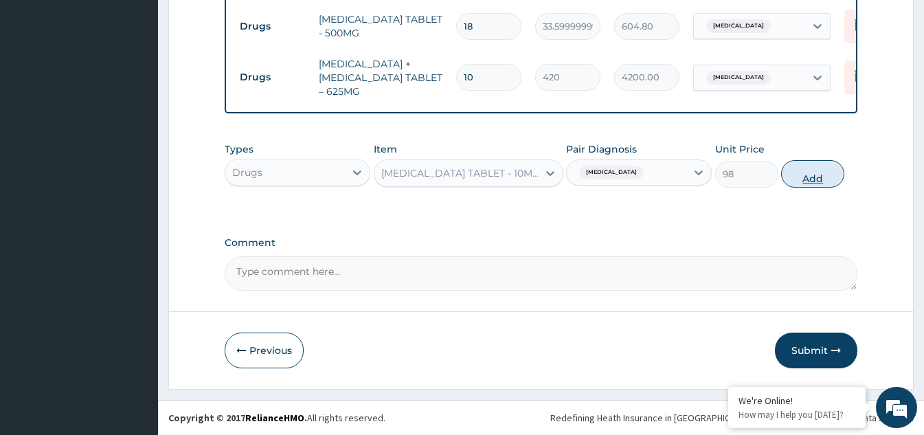
click at [818, 174] on button "Add" at bounding box center [812, 173] width 63 height 27
type input "0"
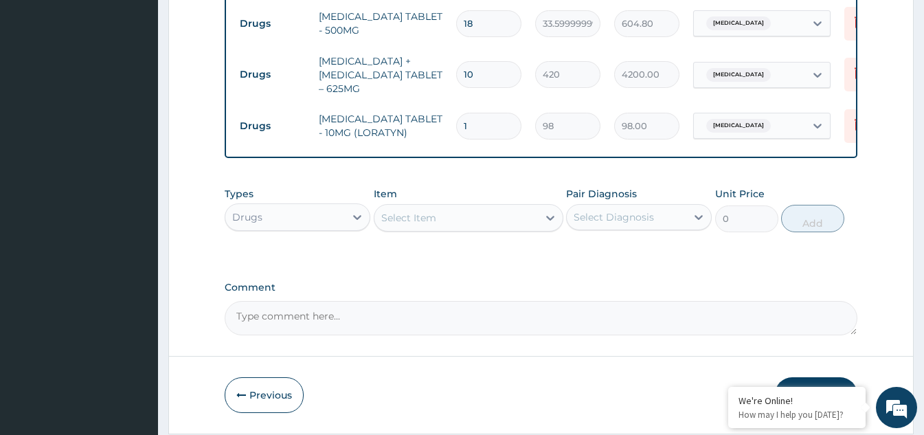
type input "10"
type input "980.00"
type input "10"
click at [476, 225] on div "Select Item" at bounding box center [455, 218] width 163 height 22
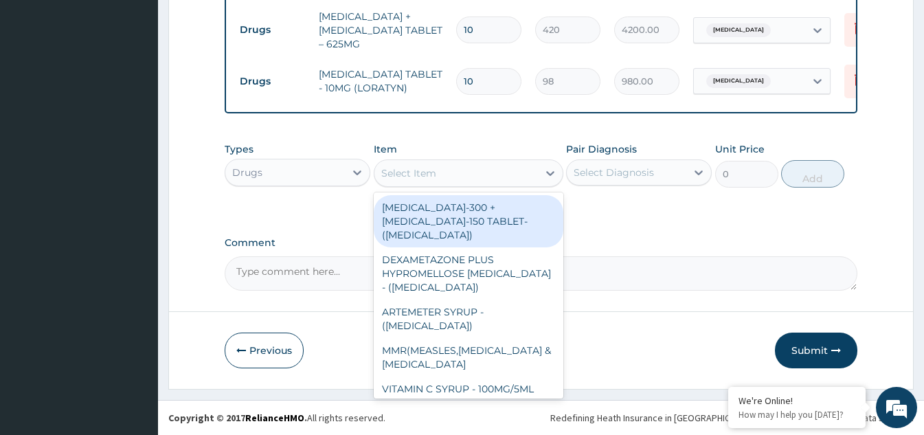
scroll to position [829, 0]
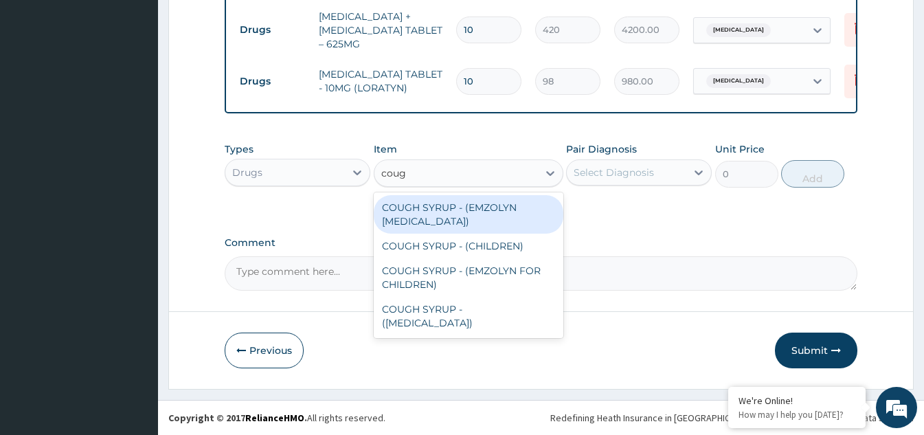
type input "cough"
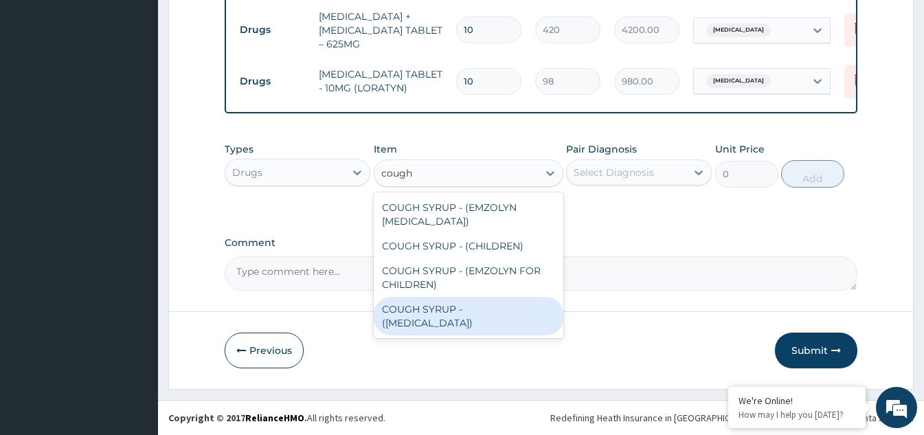
click at [450, 313] on div "COUGH SYRUP - (EXPECTORANT)" at bounding box center [469, 316] width 190 height 38
type input "1120"
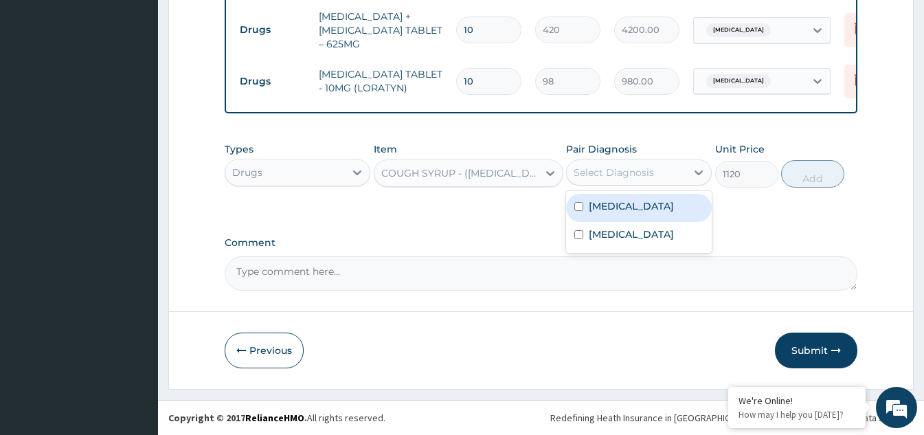
click at [674, 179] on div "Select Diagnosis" at bounding box center [627, 172] width 120 height 22
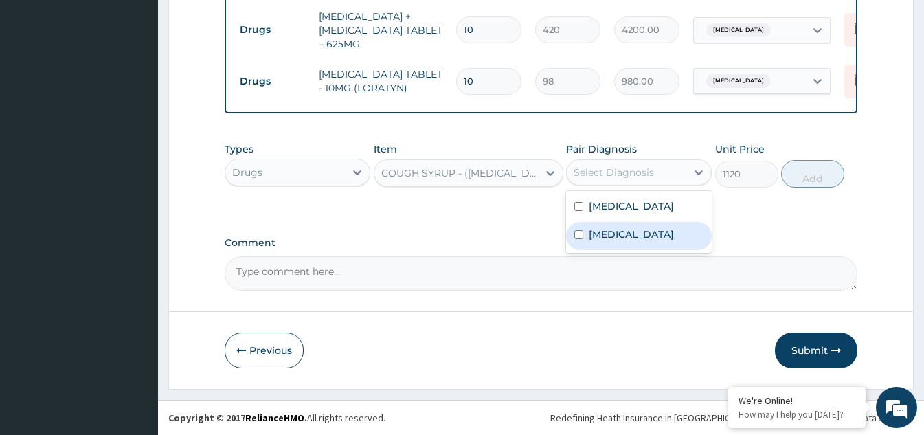
click at [578, 239] on input "checkbox" at bounding box center [578, 234] width 9 height 9
checkbox input "true"
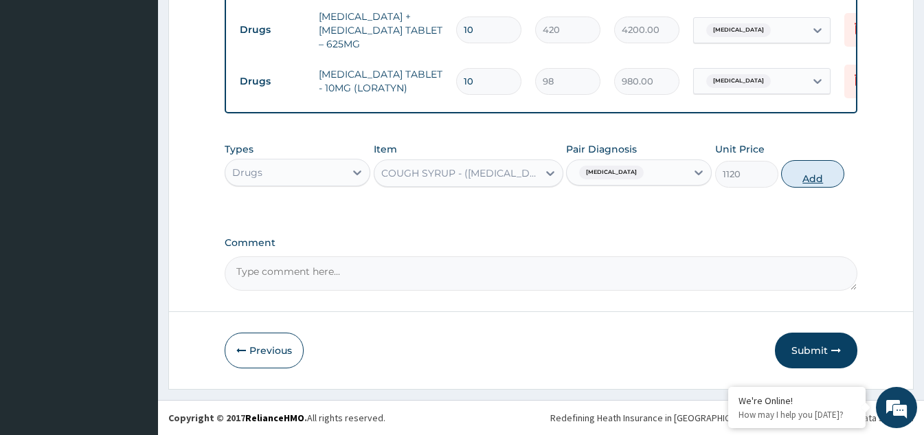
click at [801, 177] on button "Add" at bounding box center [812, 173] width 63 height 27
type input "0"
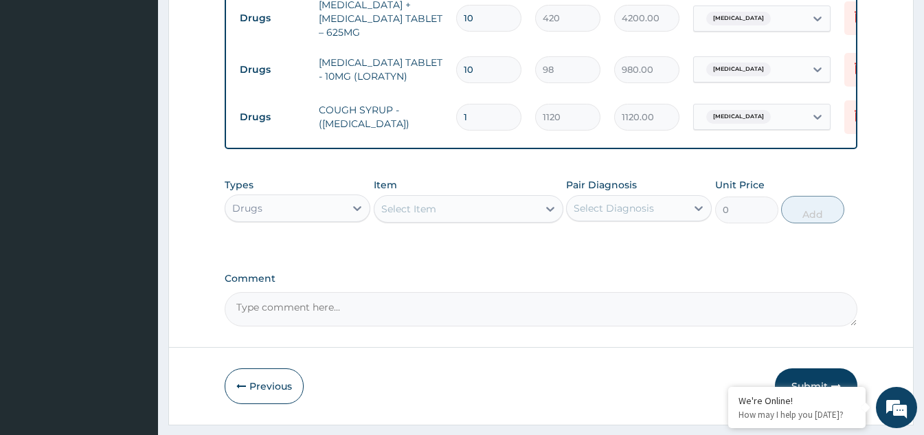
scroll to position [877, 0]
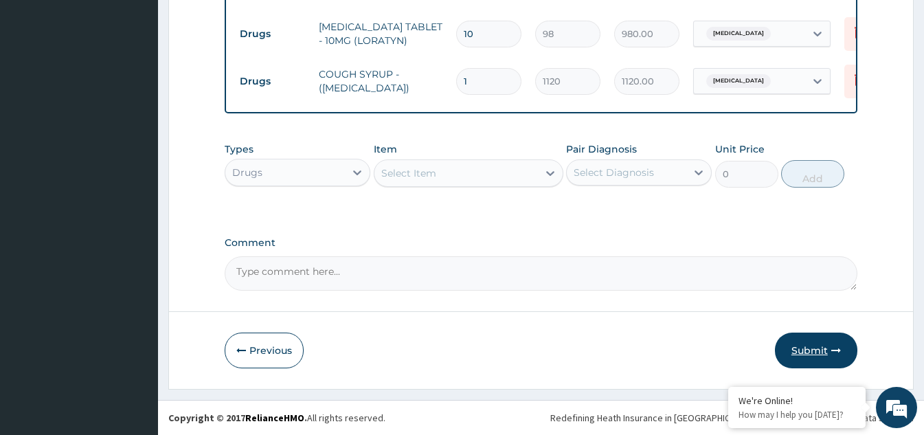
click at [809, 351] on button "Submit" at bounding box center [816, 350] width 82 height 36
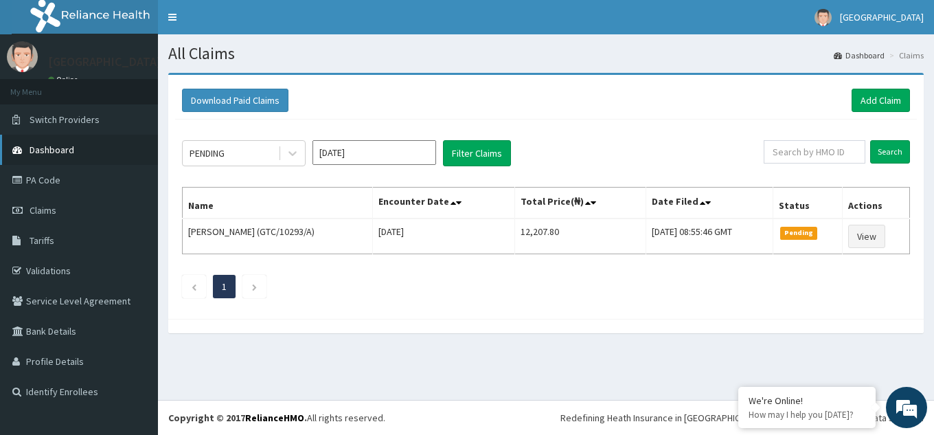
drag, startPoint x: 73, startPoint y: 153, endPoint x: 96, endPoint y: 153, distance: 23.4
click at [74, 153] on link "Dashboard" at bounding box center [79, 150] width 158 height 30
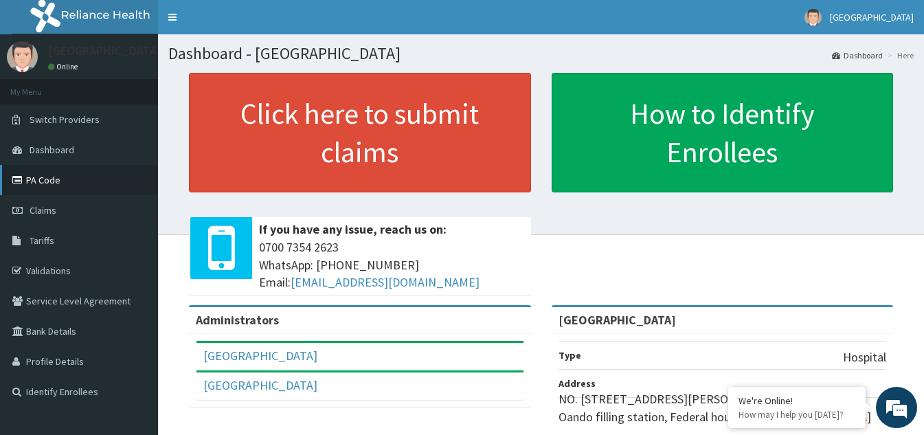
click at [52, 179] on link "PA Code" at bounding box center [79, 180] width 158 height 30
click at [48, 183] on link "PA Code" at bounding box center [79, 180] width 158 height 30
